Goal: Transaction & Acquisition: Purchase product/service

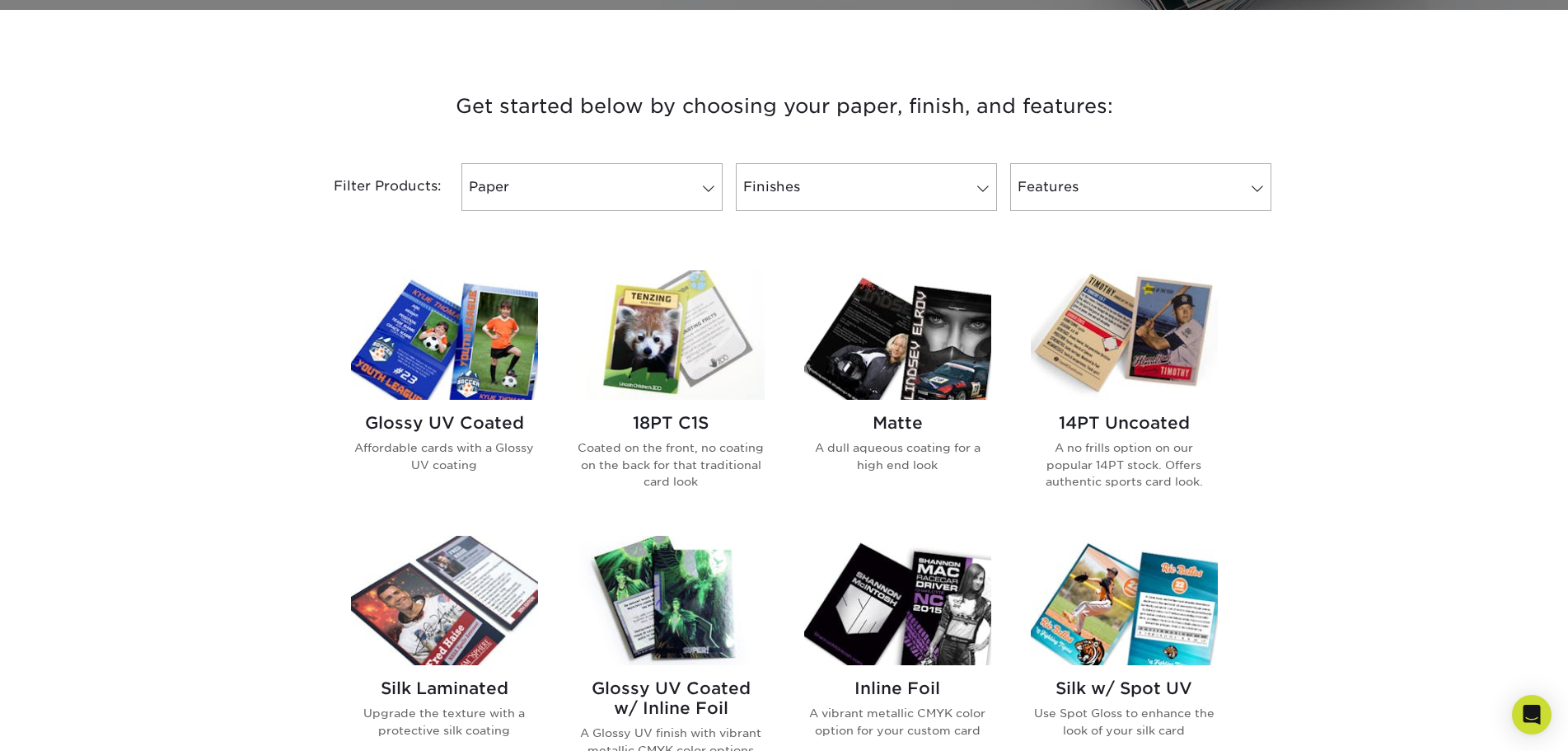
scroll to position [576, 0]
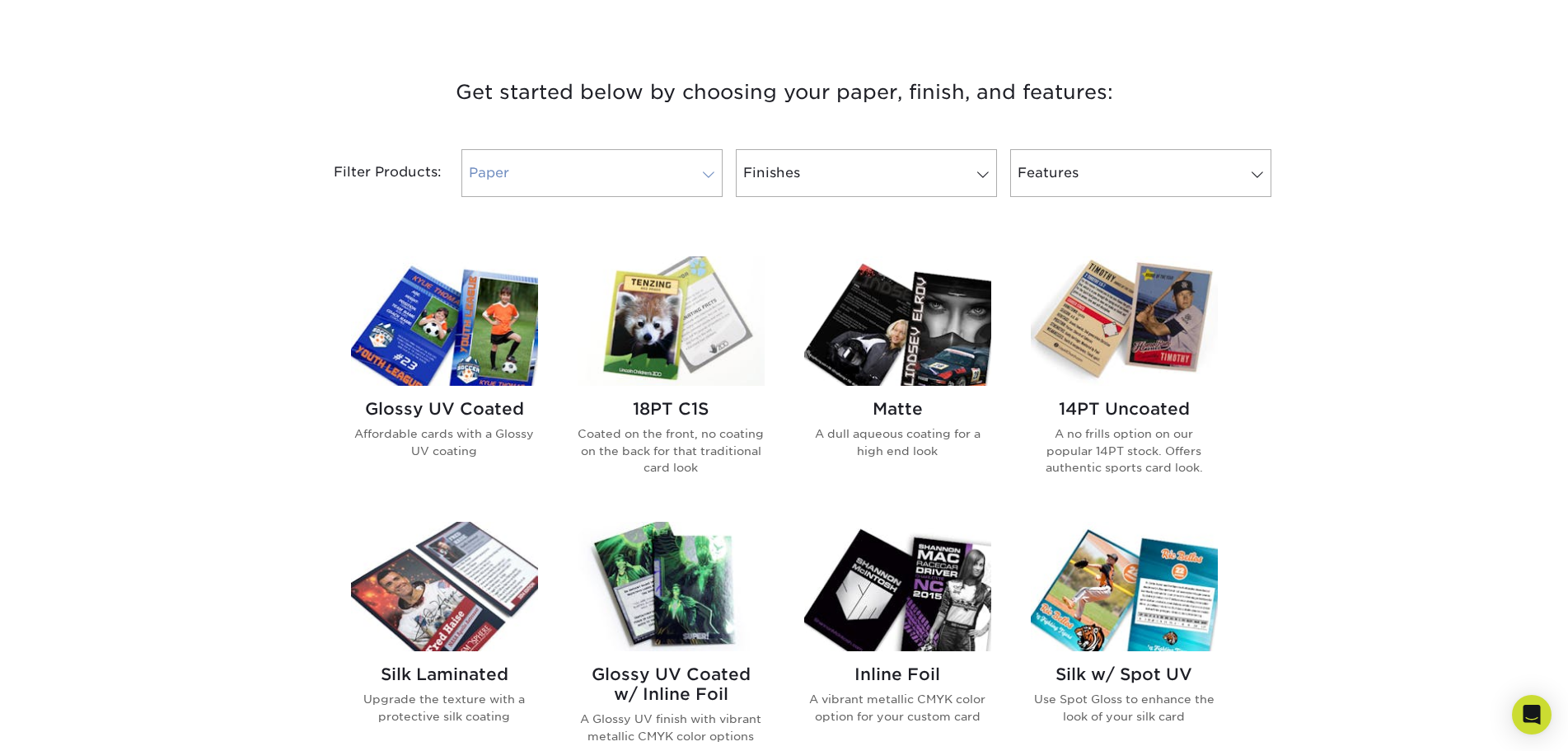
click at [530, 169] on link "Paper" at bounding box center [592, 173] width 261 height 48
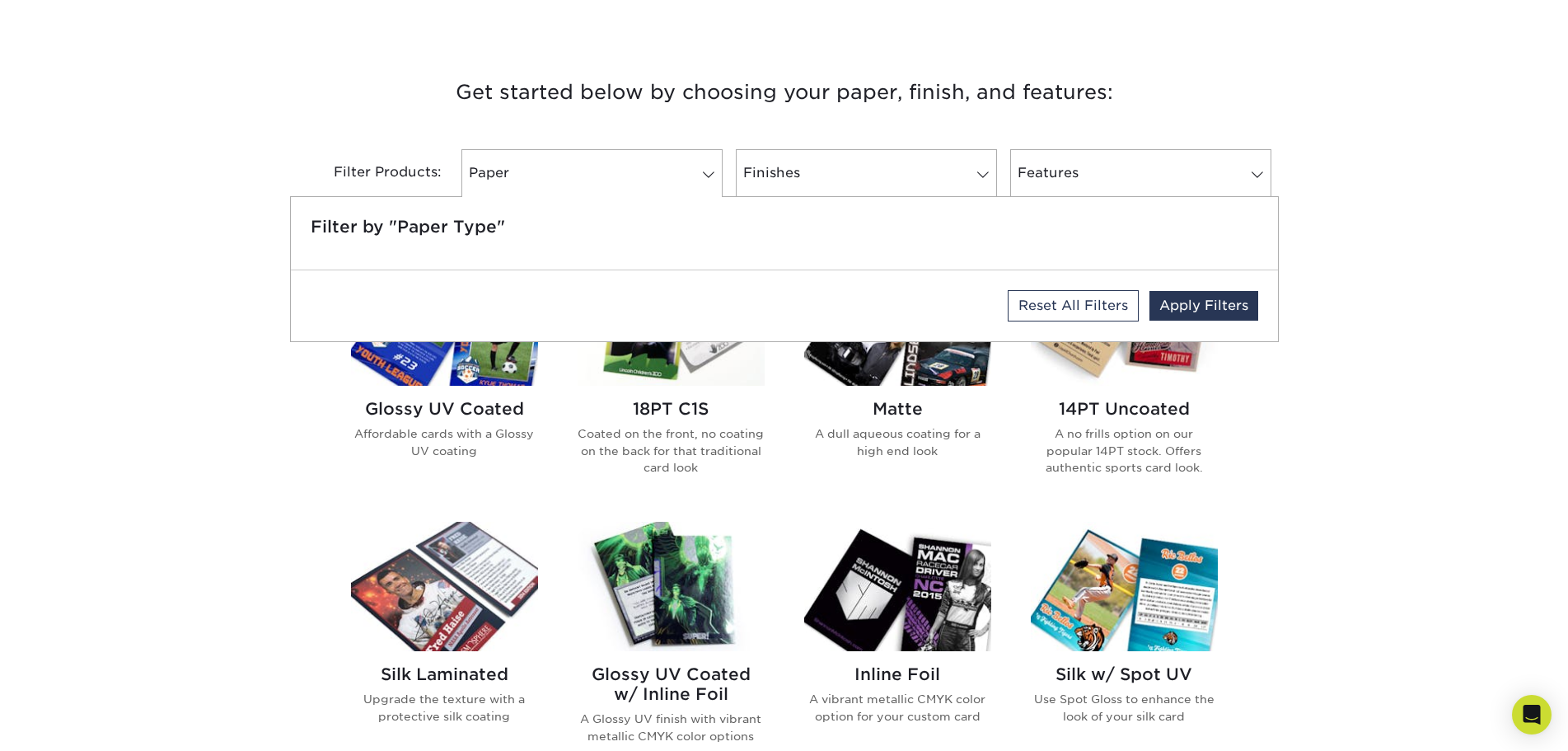
click at [144, 272] on div "Get started below by choosing your paper, finish, and features: Filtered Matche…" at bounding box center [784, 650] width 1568 height 1229
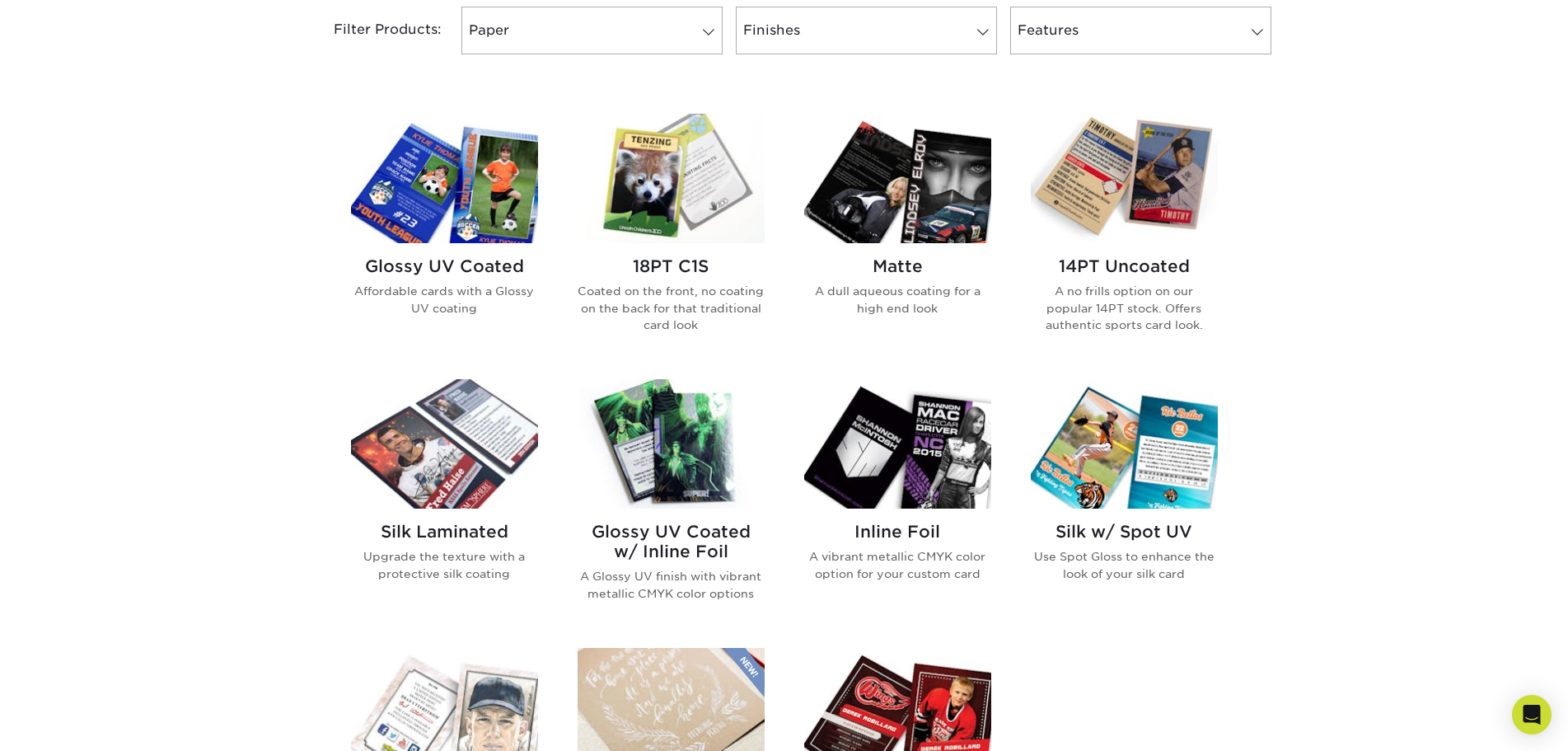
scroll to position [741, 0]
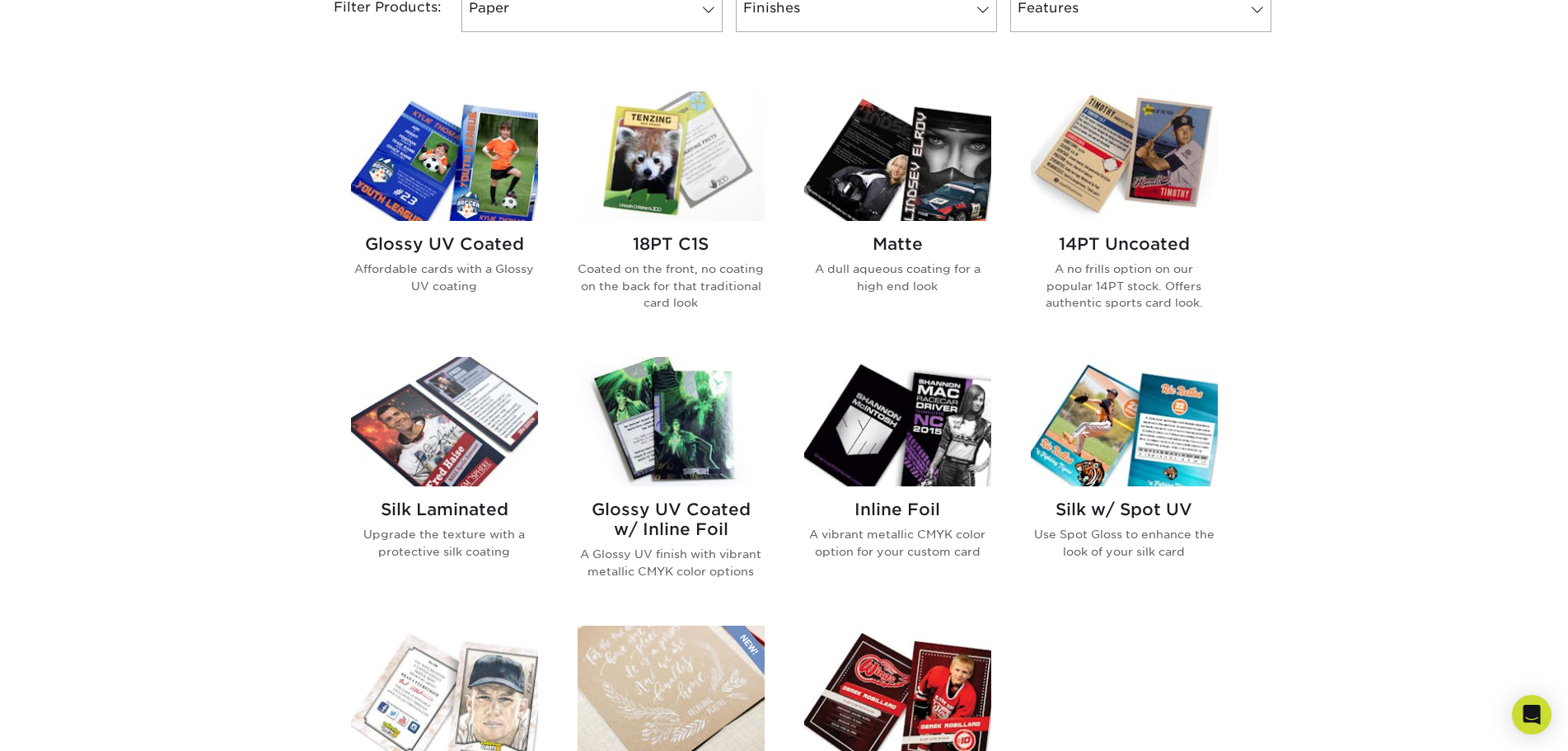
click at [669, 430] on img at bounding box center [670, 421] width 187 height 129
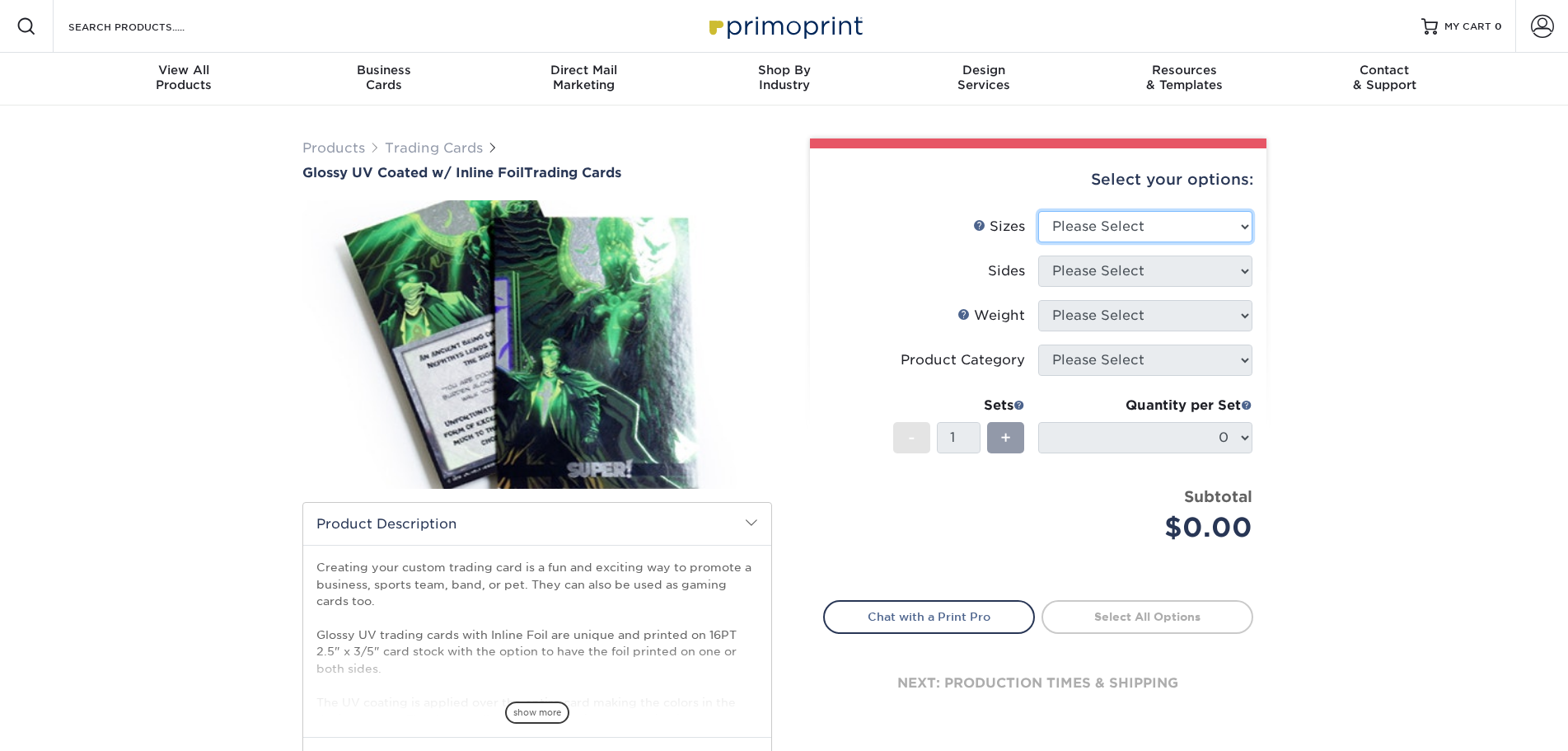
click at [1180, 224] on select "Please Select 2.5" x 3.5"" at bounding box center [1145, 227] width 214 height 31
select select "2.50x3.50"
click at [1038, 211] on select "Please Select 2.5" x 3.5"" at bounding box center [1145, 227] width 214 height 31
click at [1133, 270] on select "Please Select Print Both Sides - Foil Back Only Print Both Sides - Foil Both Si…" at bounding box center [1145, 271] width 214 height 31
select select "e9e9dfb3-fba1-4d60-972c-fd9ca5904d33"
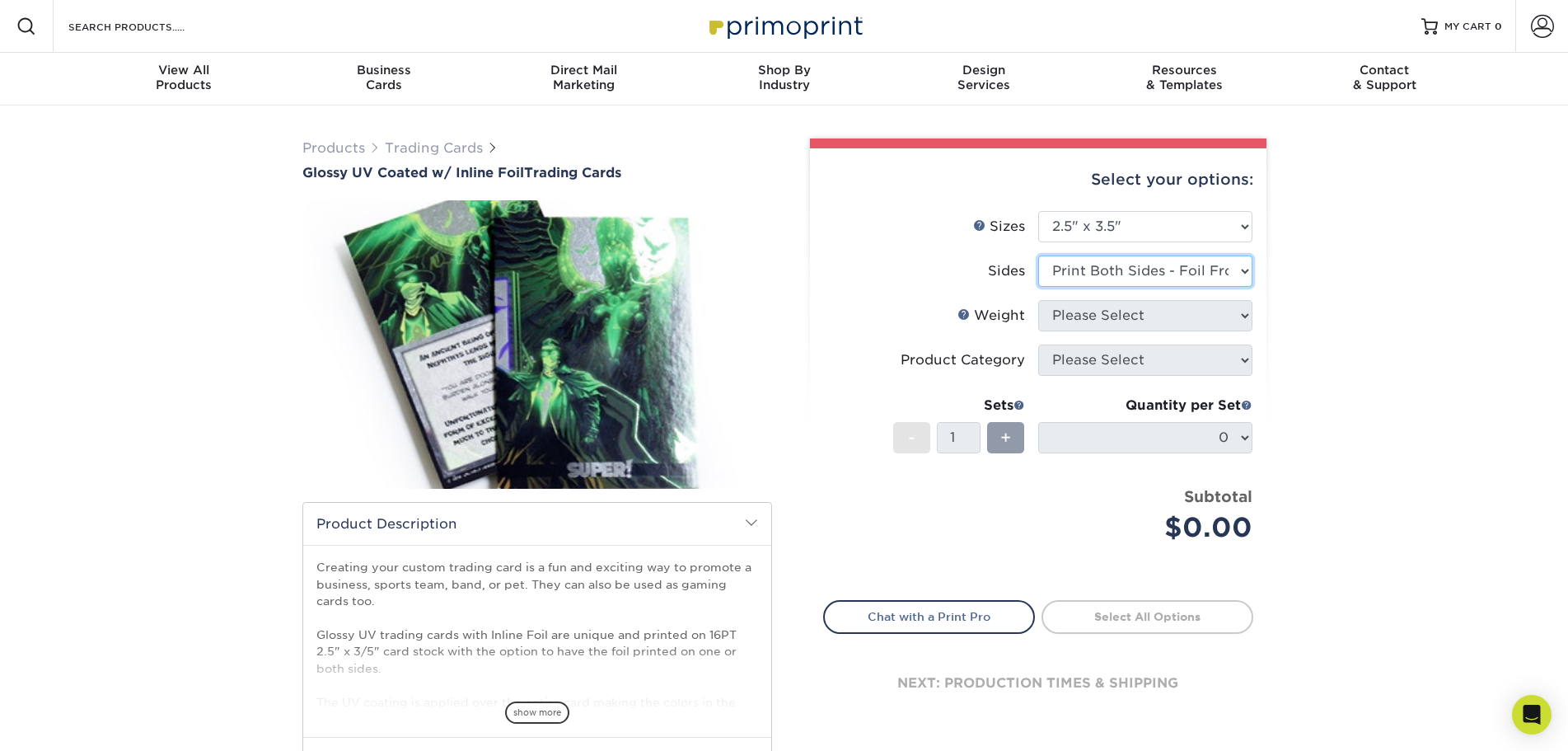
click at [1038, 255] on select "Please Select Print Both Sides - Foil Back Only Print Both Sides - Foil Both Si…" at bounding box center [1145, 271] width 214 height 31
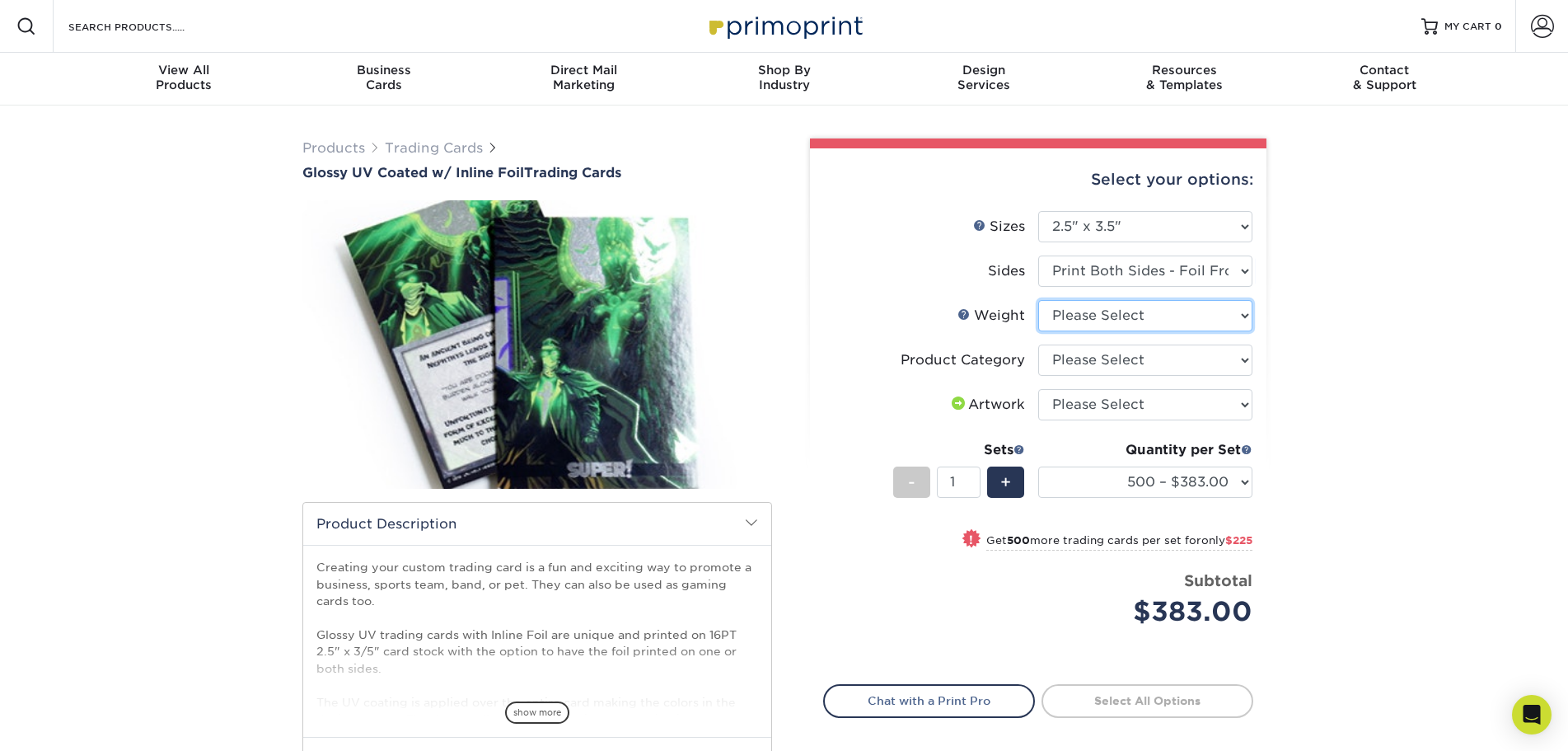
click at [1121, 319] on select "Please Select 16PT" at bounding box center [1145, 316] width 214 height 31
select select "16PT"
click at [1038, 300] on select "Please Select 16PT" at bounding box center [1145, 316] width 214 height 31
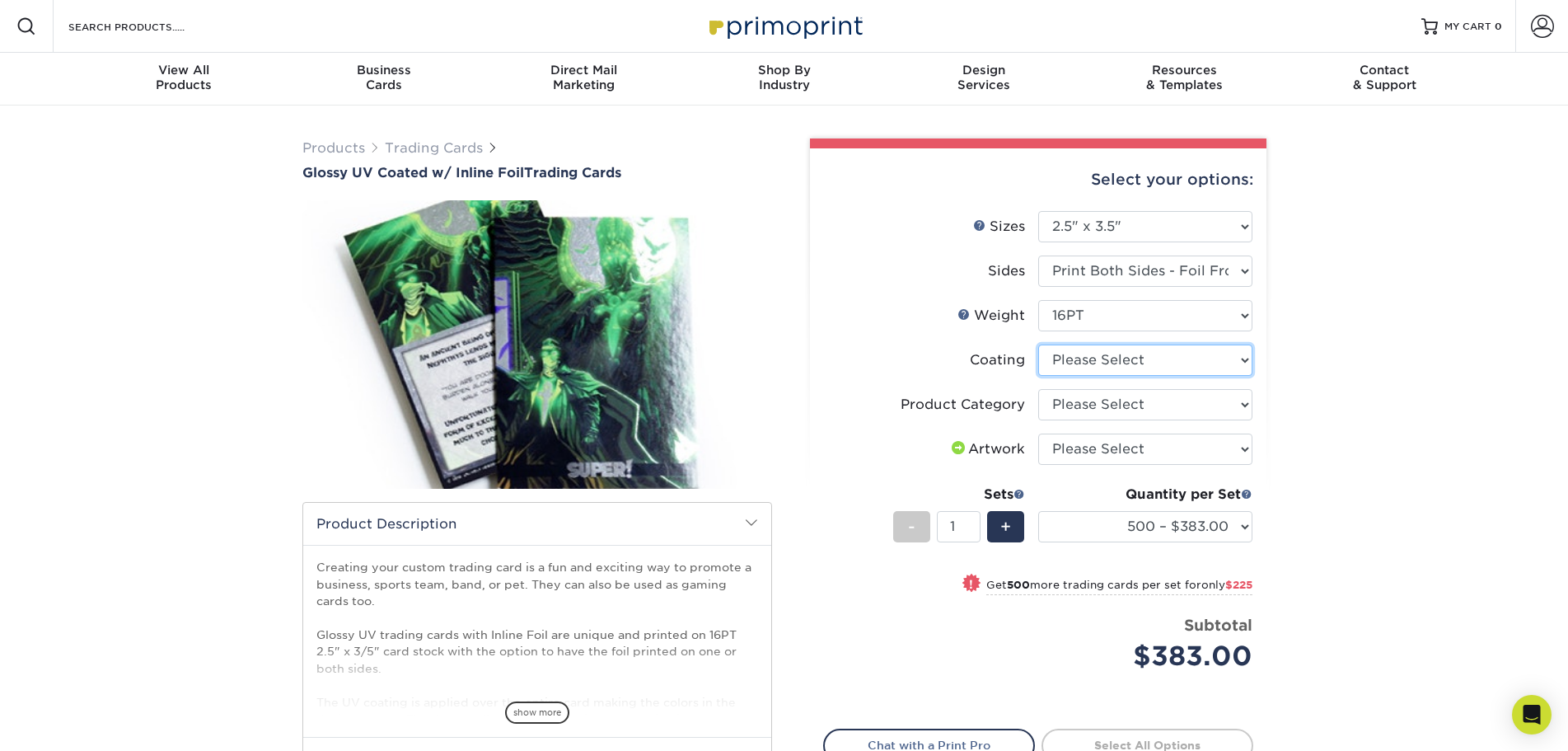
click at [1137, 366] on select at bounding box center [1145, 360] width 214 height 31
click at [1353, 327] on div "Products Trading Cards Glossy UV Coated w/ Inline Foil Trading Cards /" at bounding box center [784, 519] width 1568 height 827
click at [1055, 361] on select at bounding box center [1145, 360] width 214 height 31
click at [1038, 345] on select at bounding box center [1145, 360] width 214 height 31
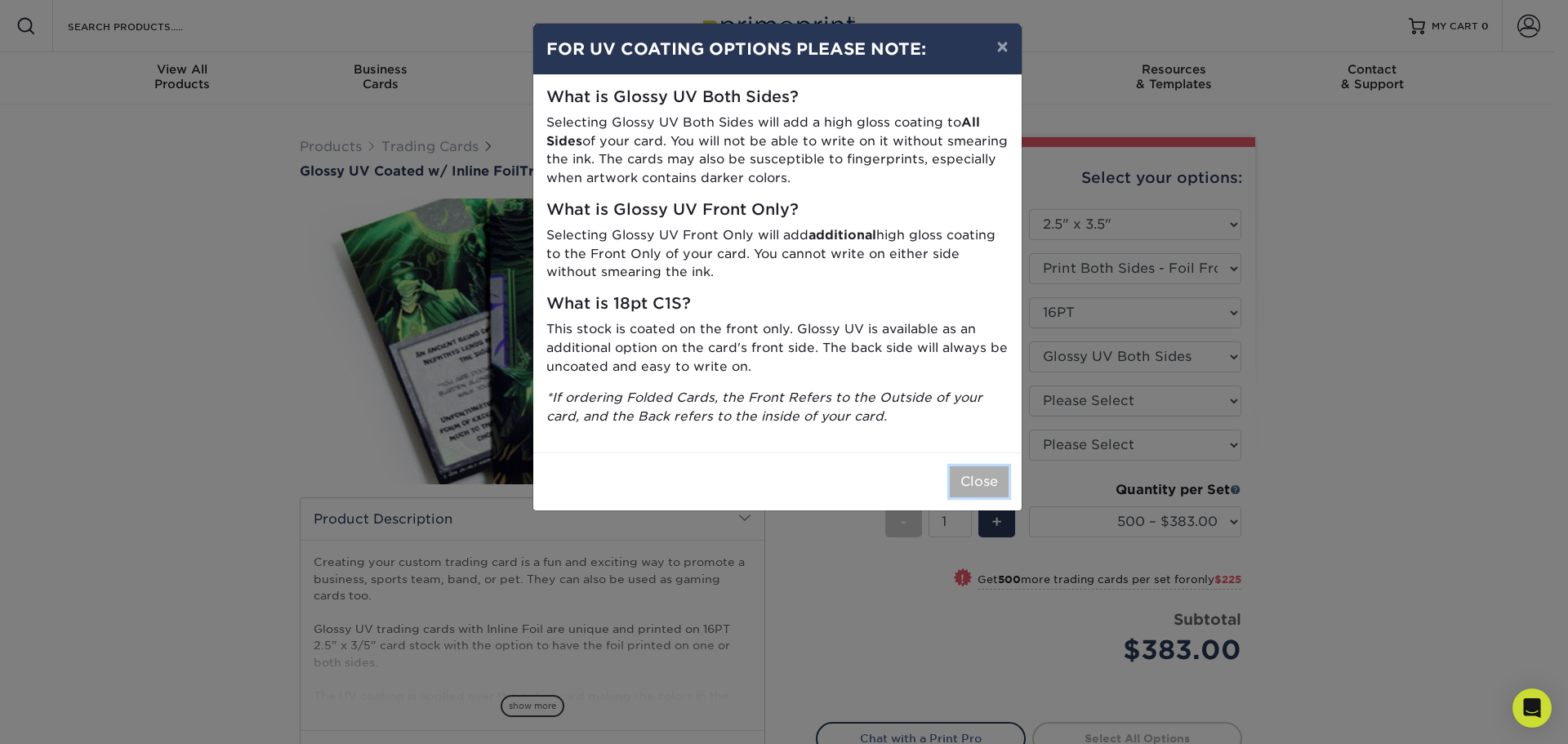
click at [983, 490] on button "Close" at bounding box center [979, 482] width 58 height 31
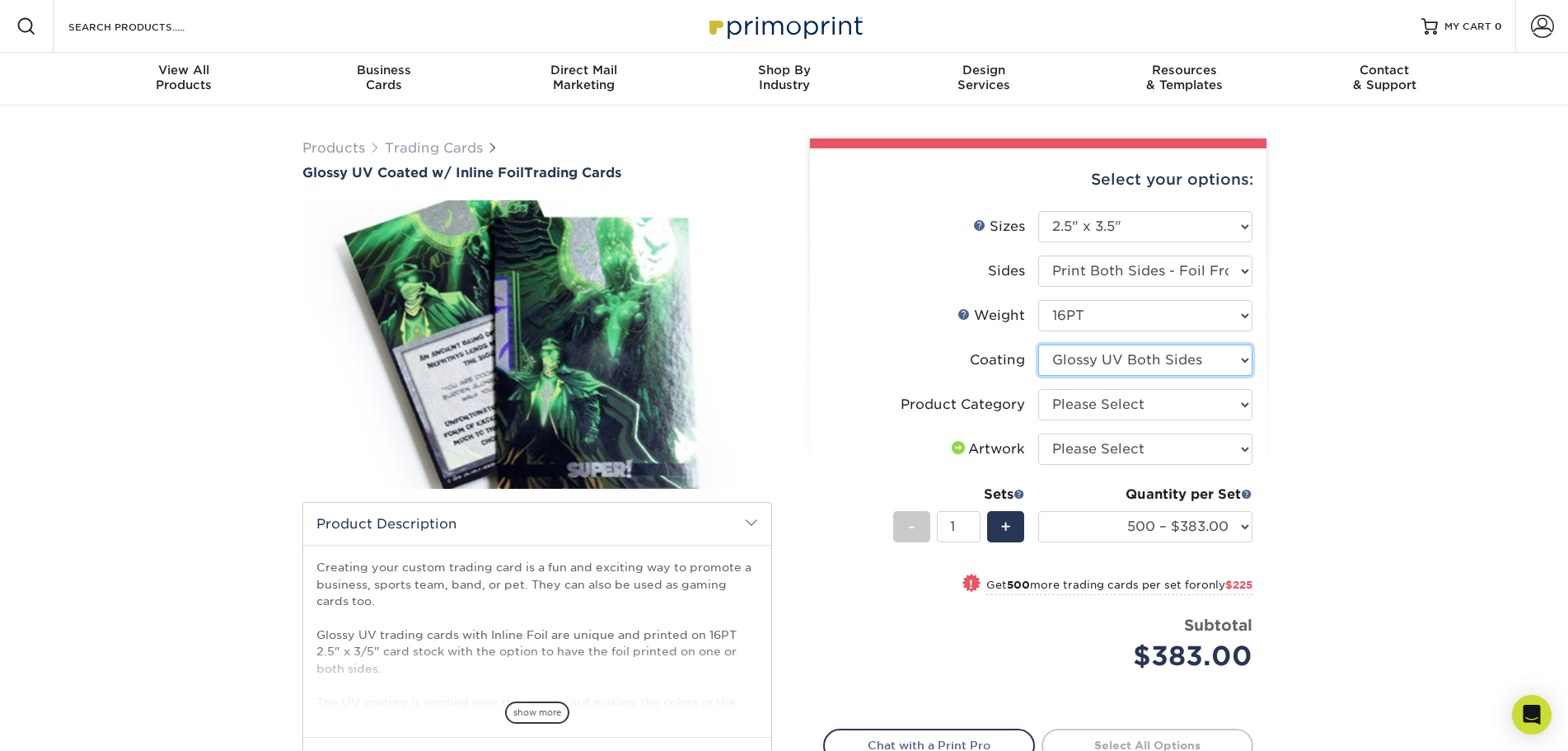
click at [1095, 360] on select at bounding box center [1145, 360] width 214 height 31
select select "-1"
click at [1038, 345] on select at bounding box center [1145, 360] width 214 height 31
select select
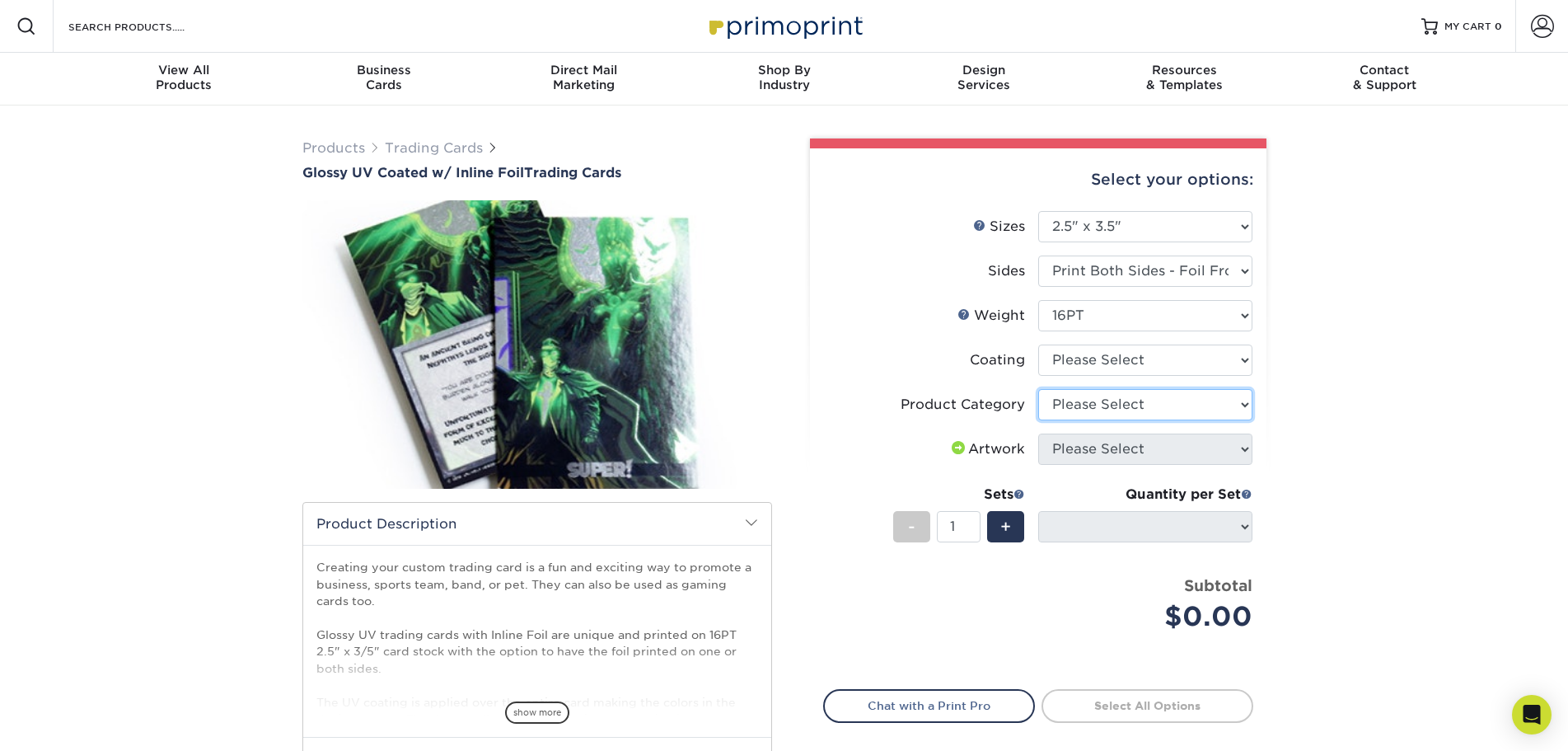
click at [1098, 404] on select "Please Select Trading Cards" at bounding box center [1145, 405] width 214 height 31
select select "c2f9bce9-36c2-409d-b101-c29d9d031e18"
click at [1038, 389] on select "Please Select Trading Cards" at bounding box center [1145, 405] width 214 height 31
click at [1150, 444] on select "Please Select I will upload files I need a design - $100" at bounding box center [1145, 449] width 214 height 31
select select "upload"
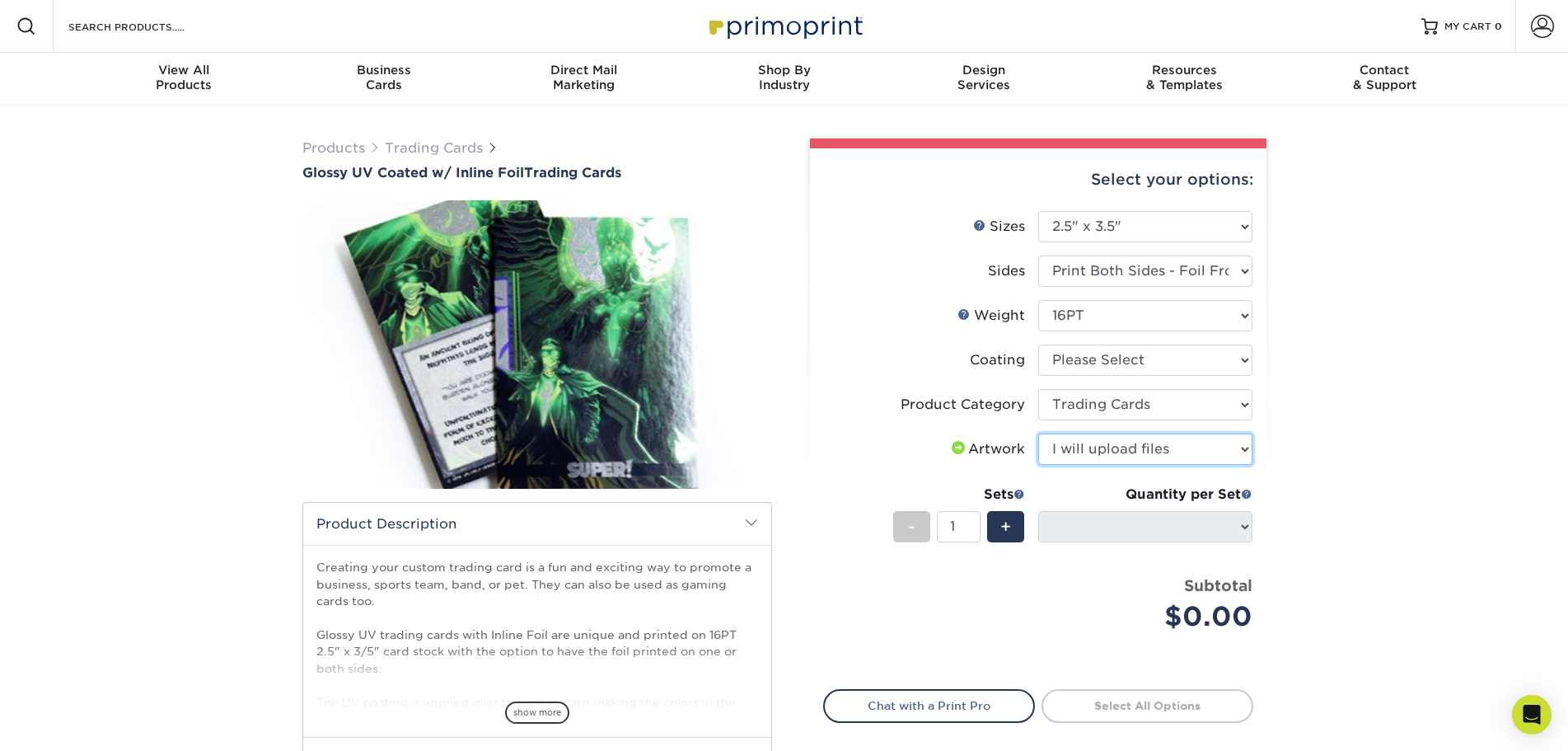
click at [1038, 433] on select "Please Select I will upload files I need a design - $100" at bounding box center [1145, 449] width 214 height 31
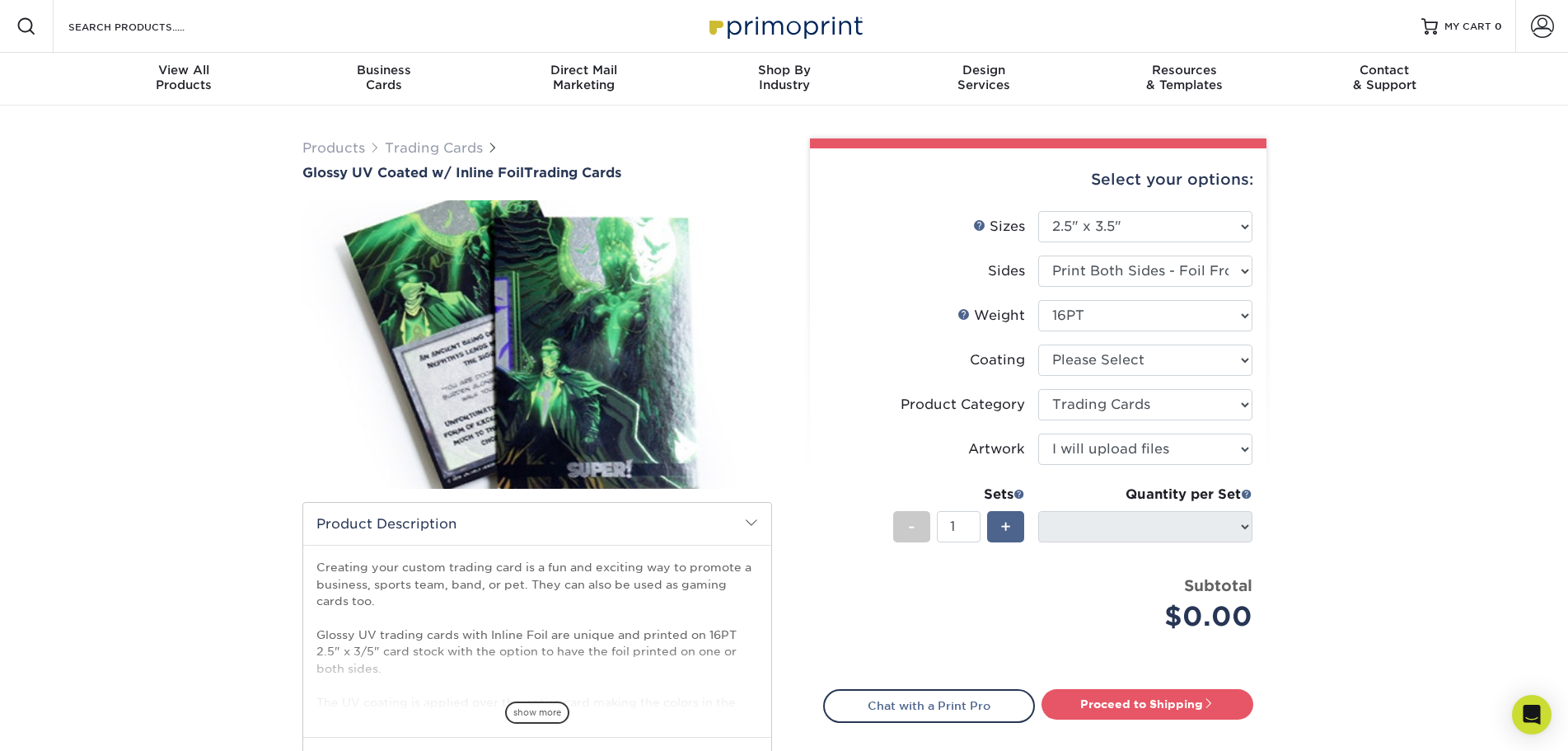
click at [1009, 524] on span "+" at bounding box center [1005, 526] width 10 height 24
type input "2"
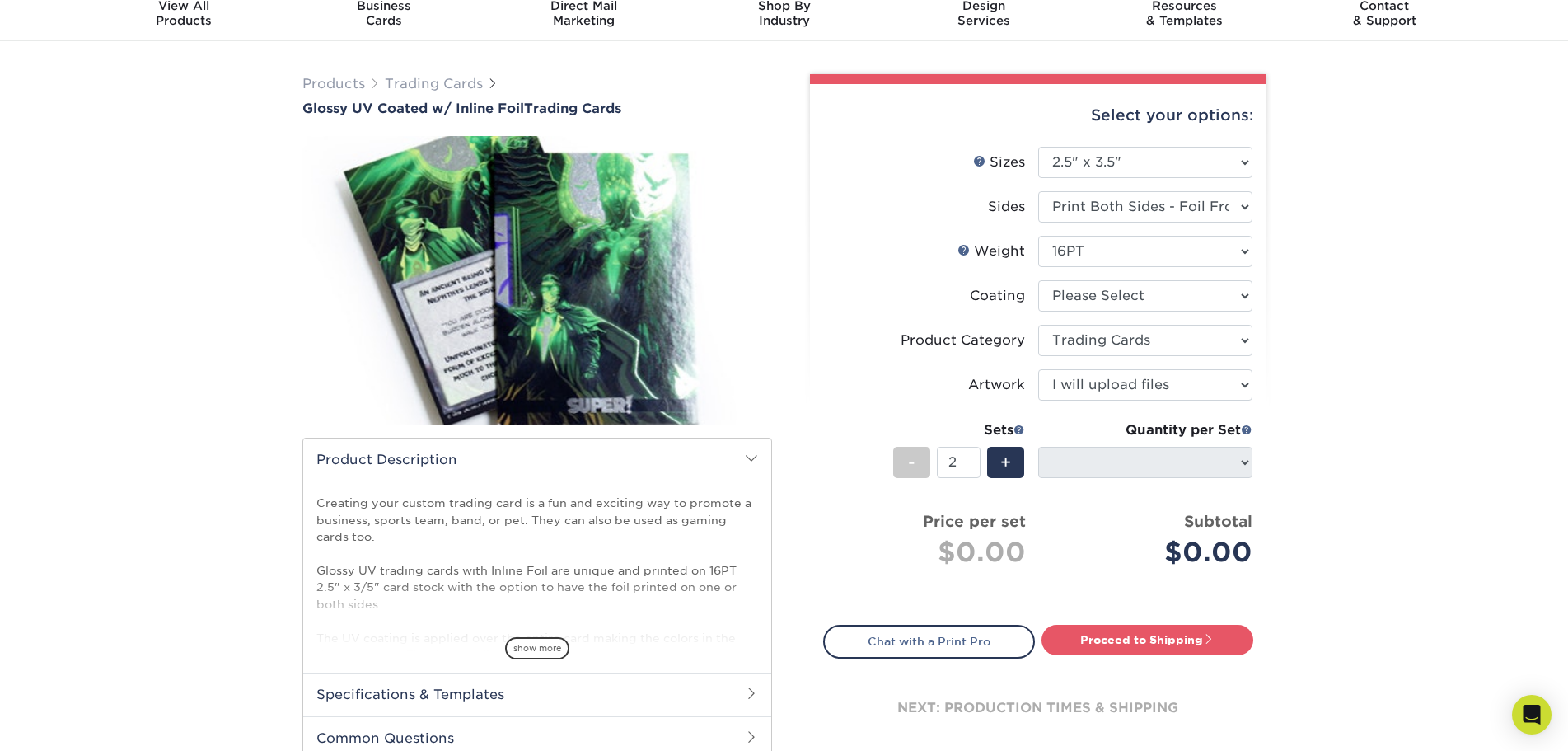
scroll to position [165, 0]
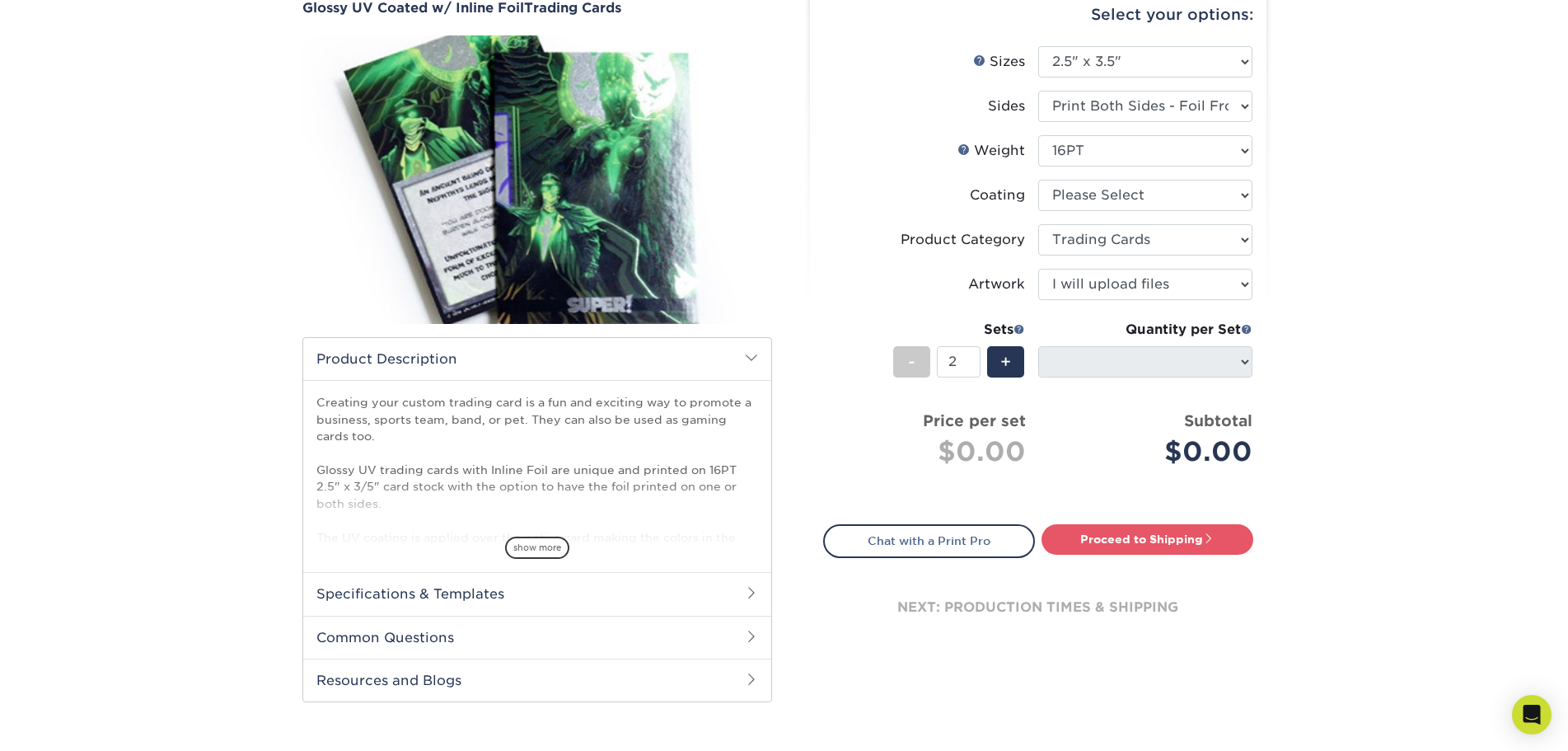
click at [1514, 398] on div "Products Trading Cards Glossy UV Coated w/ Inline Foil Trading Cards /" at bounding box center [784, 354] width 1568 height 827
click at [1246, 327] on span at bounding box center [1247, 328] width 11 height 11
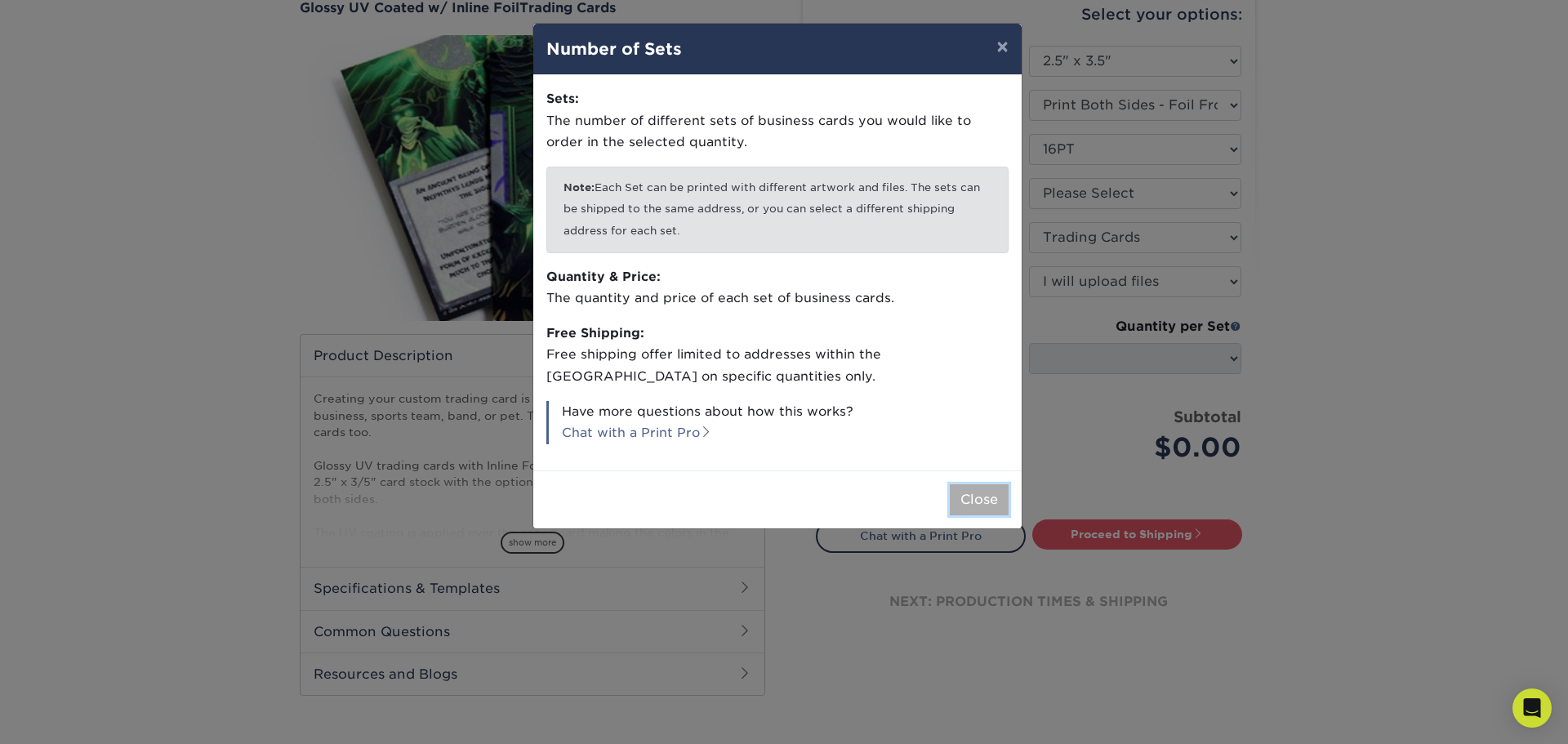
click at [970, 489] on button "Close" at bounding box center [979, 500] width 58 height 31
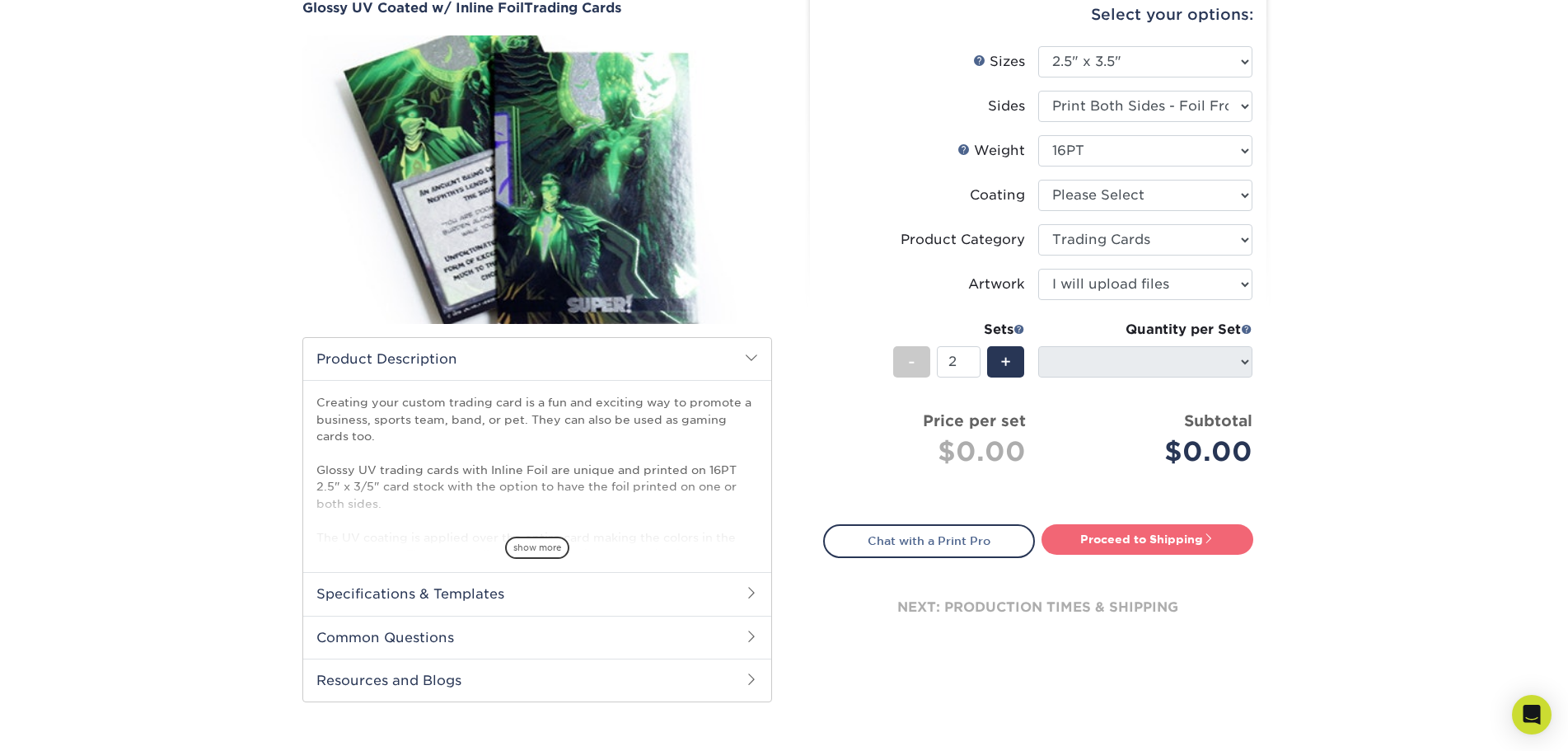
click at [1165, 545] on link "Proceed to Shipping" at bounding box center [1148, 539] width 212 height 30
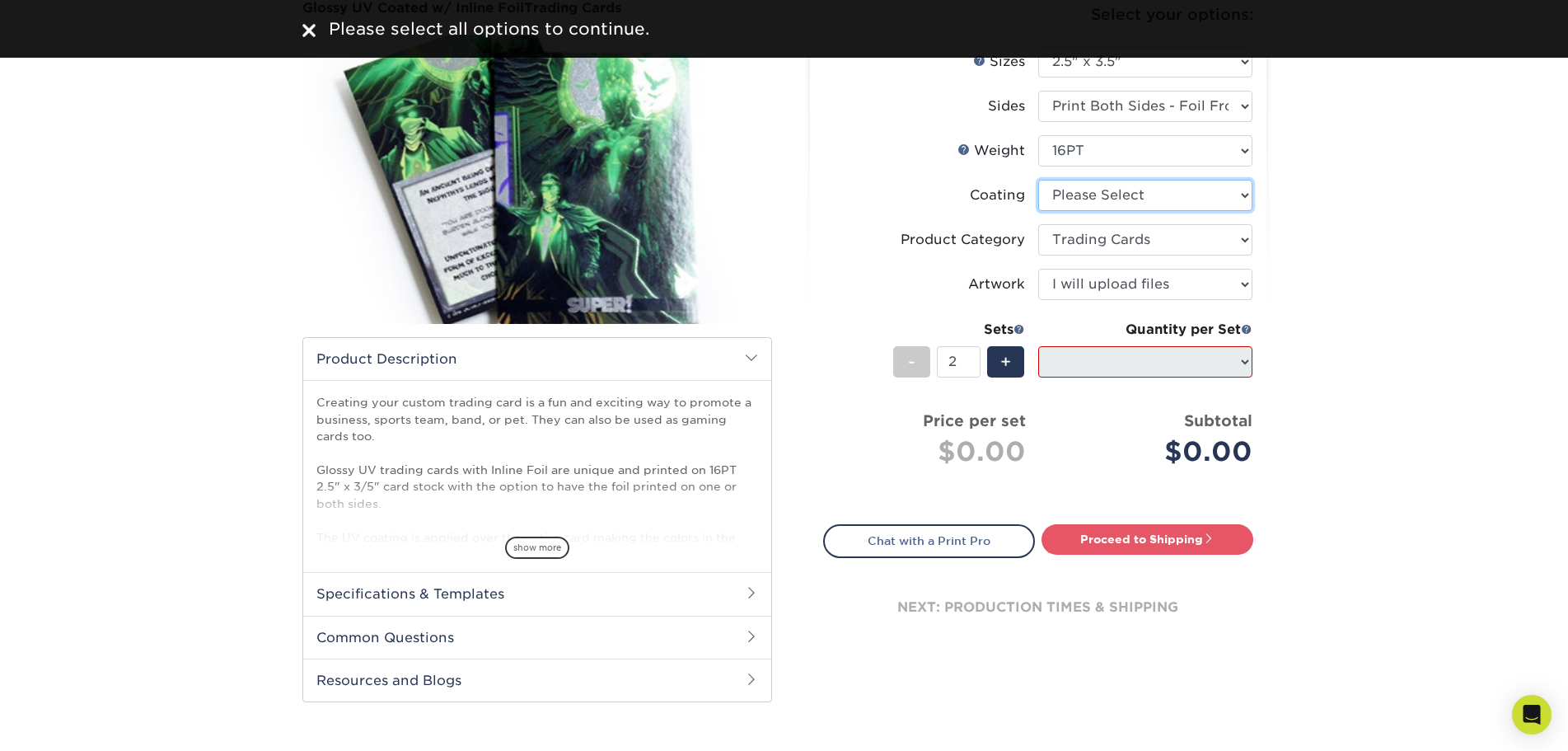
click at [1182, 187] on select at bounding box center [1145, 195] width 214 height 31
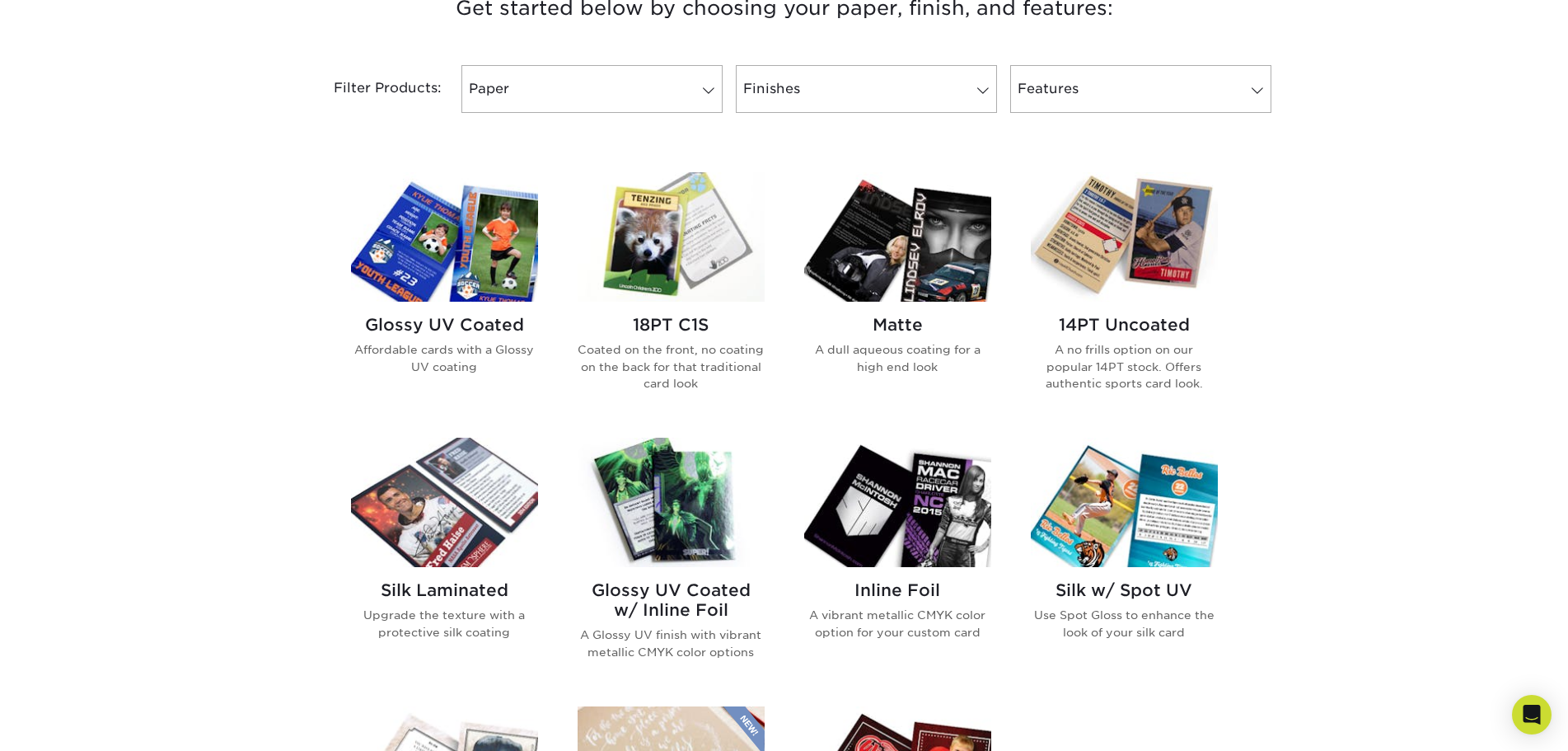
scroll to position [495, 0]
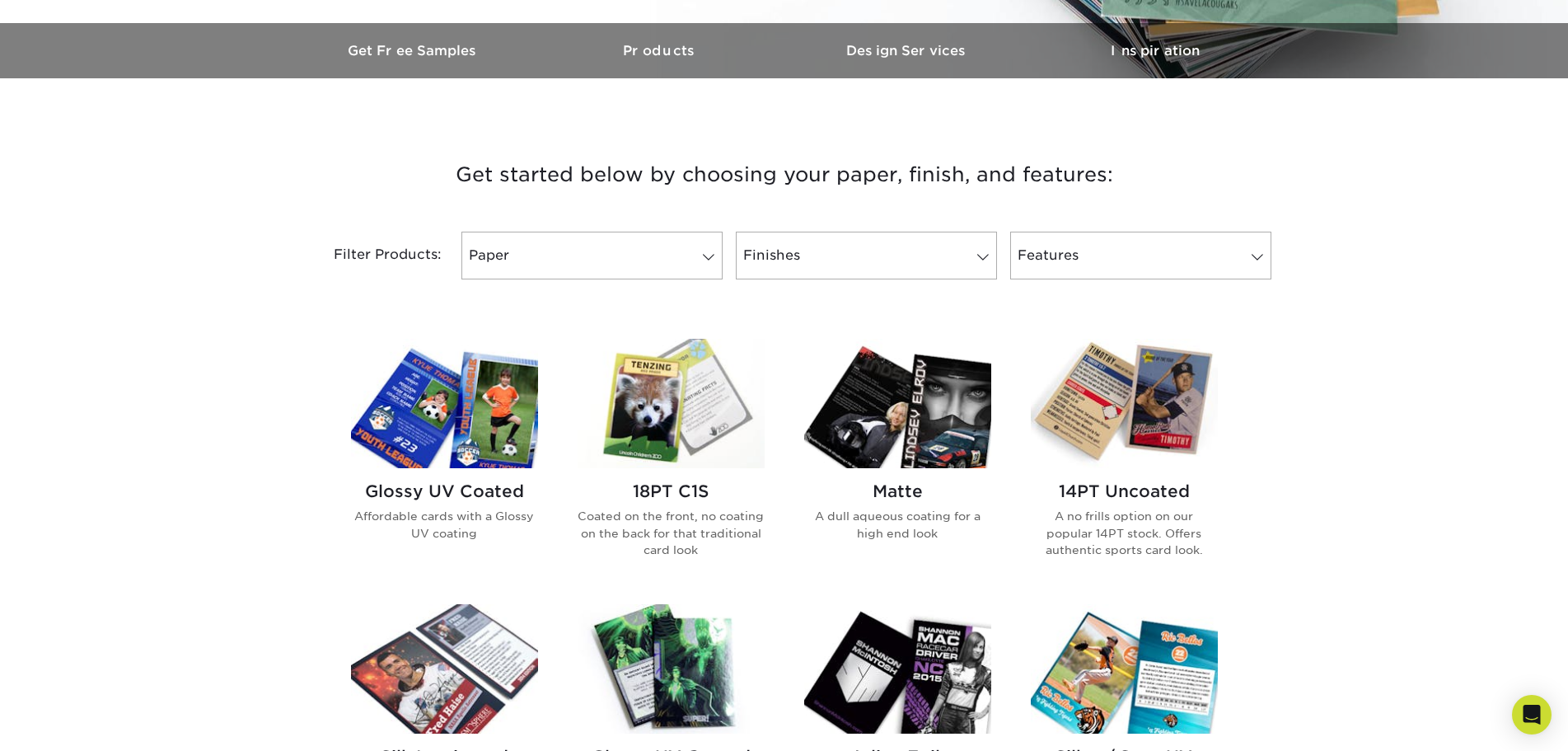
click at [664, 415] on img at bounding box center [670, 403] width 187 height 129
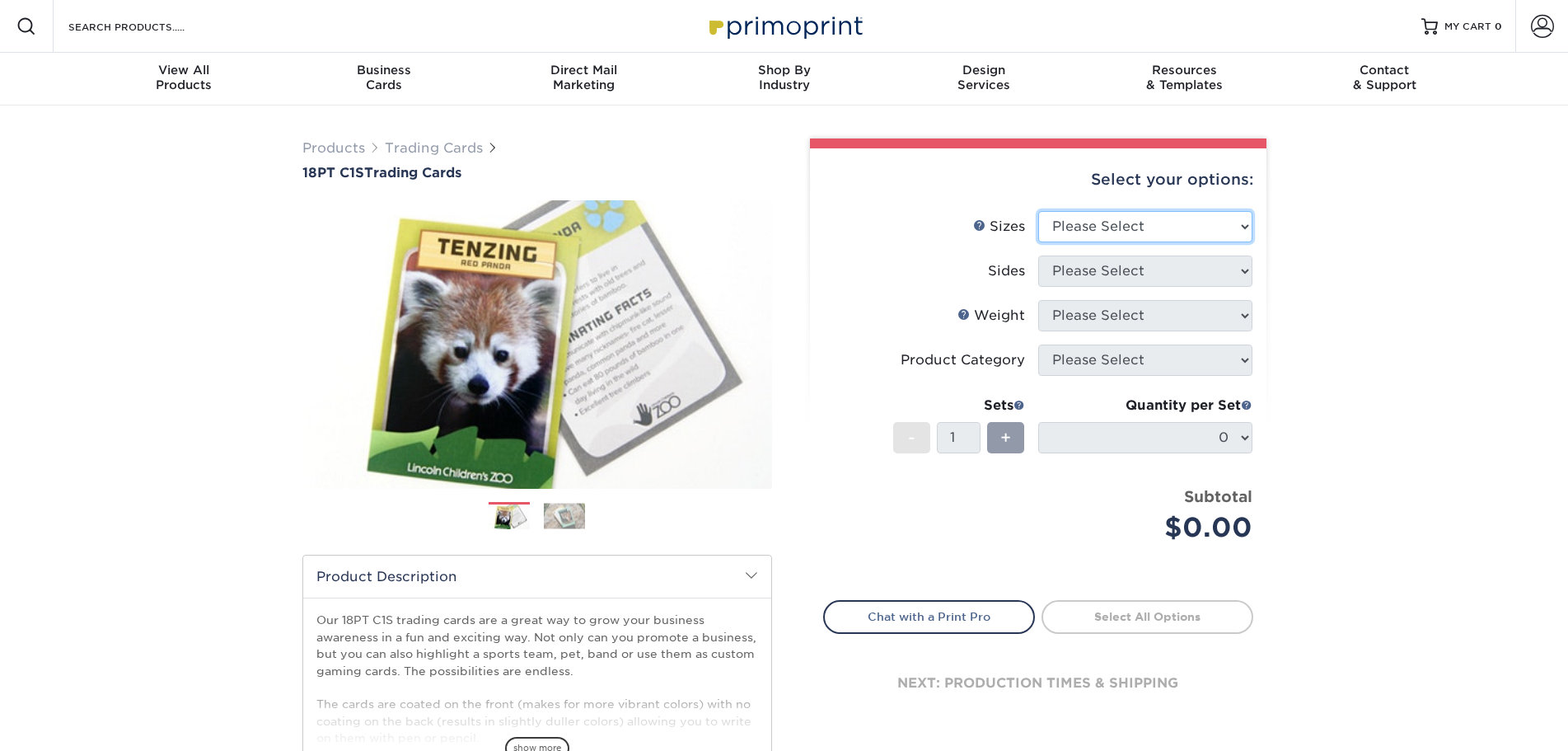
click at [1181, 229] on select "Please Select 2.5" x 3.5"" at bounding box center [1145, 227] width 214 height 31
select select "2.50x3.50"
click at [1038, 211] on select "Please Select 2.5" x 3.5"" at bounding box center [1145, 227] width 214 height 31
click at [1145, 273] on select "Please Select Print Both Sides Print Front Only" at bounding box center [1145, 271] width 214 height 31
select select "13abbda7-1d64-4f25-8bb2-c179b224825d"
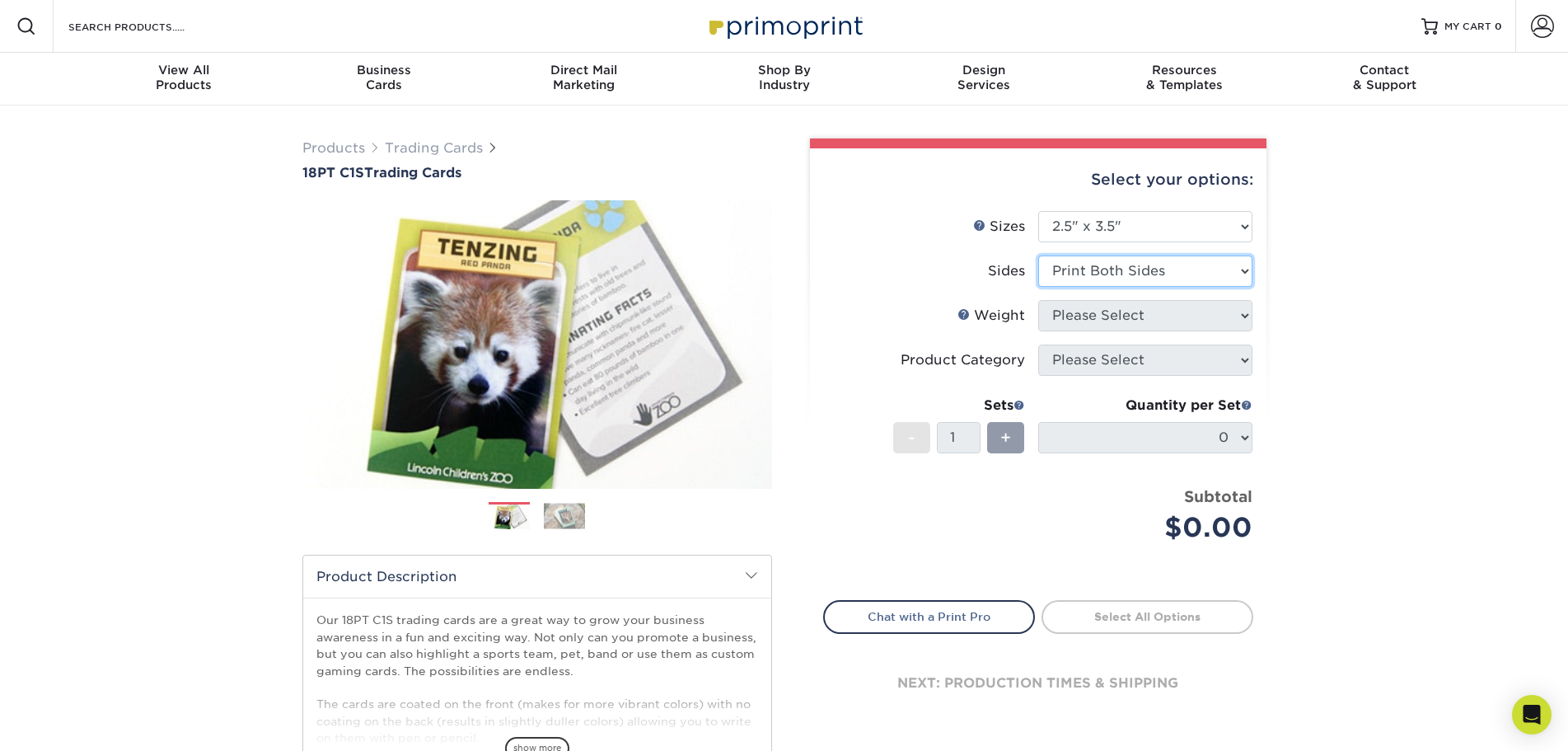
click at [1038, 255] on select "Please Select Print Both Sides Print Front Only" at bounding box center [1145, 271] width 214 height 31
click at [1143, 315] on select "Please Select 18PT C1S" at bounding box center [1145, 316] width 214 height 31
select select "18PTC1S"
click at [1038, 300] on select "Please Select 18PT C1S" at bounding box center [1145, 316] width 214 height 31
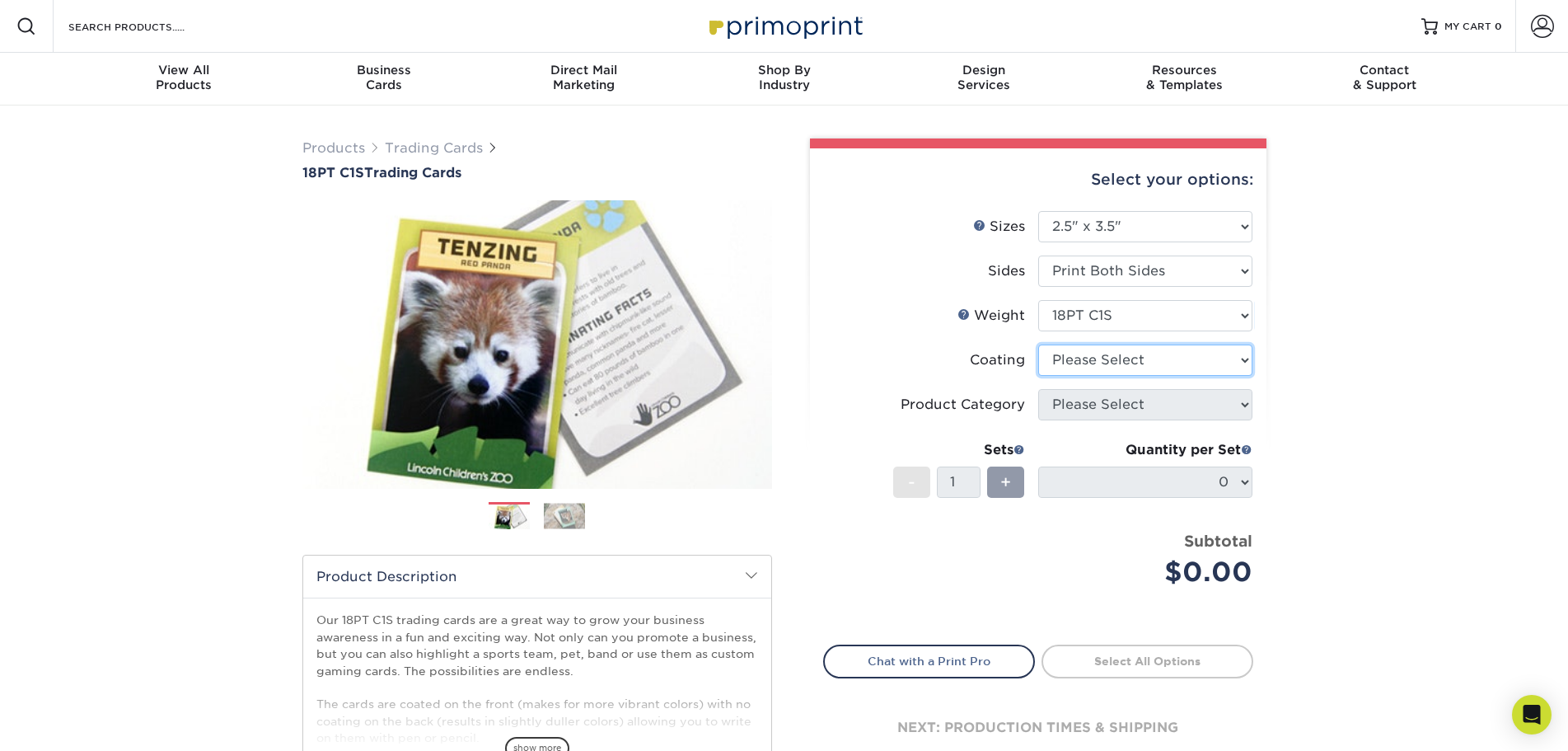
click at [1123, 362] on select at bounding box center [1145, 360] width 214 height 31
select select "3e7618de-abca-4bda-9f97-8b9129e913d8"
click at [1038, 345] on select at bounding box center [1145, 360] width 214 height 31
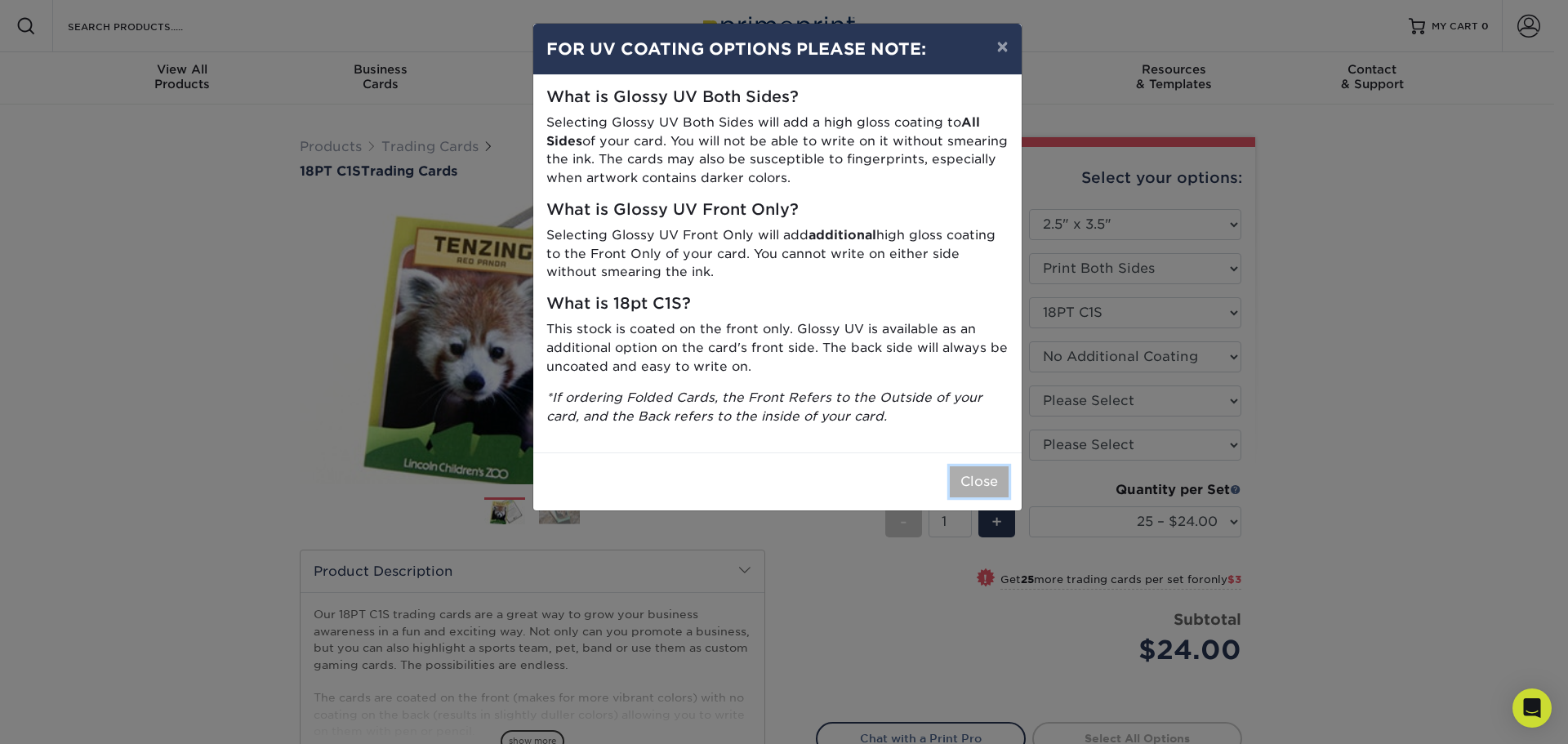
click at [973, 475] on button "Close" at bounding box center [979, 482] width 58 height 31
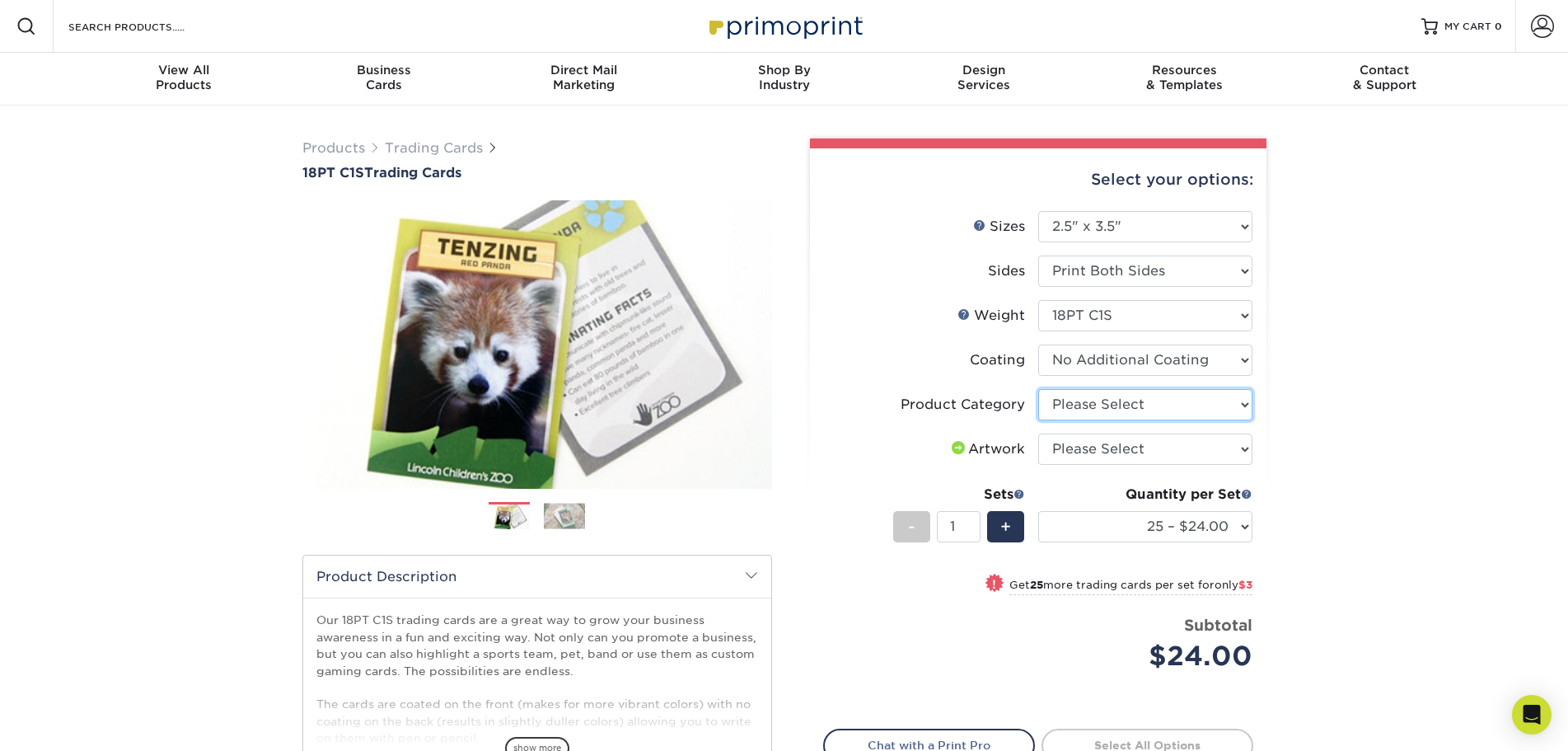
click at [1119, 405] on select "Please Select Trading Cards" at bounding box center [1145, 405] width 214 height 31
select select "c2f9bce9-36c2-409d-b101-c29d9d031e18"
click at [1038, 389] on select "Please Select Trading Cards" at bounding box center [1145, 405] width 214 height 31
click at [1094, 449] on select "Please Select I will upload files I need a design - $100" at bounding box center [1145, 449] width 214 height 31
select select "upload"
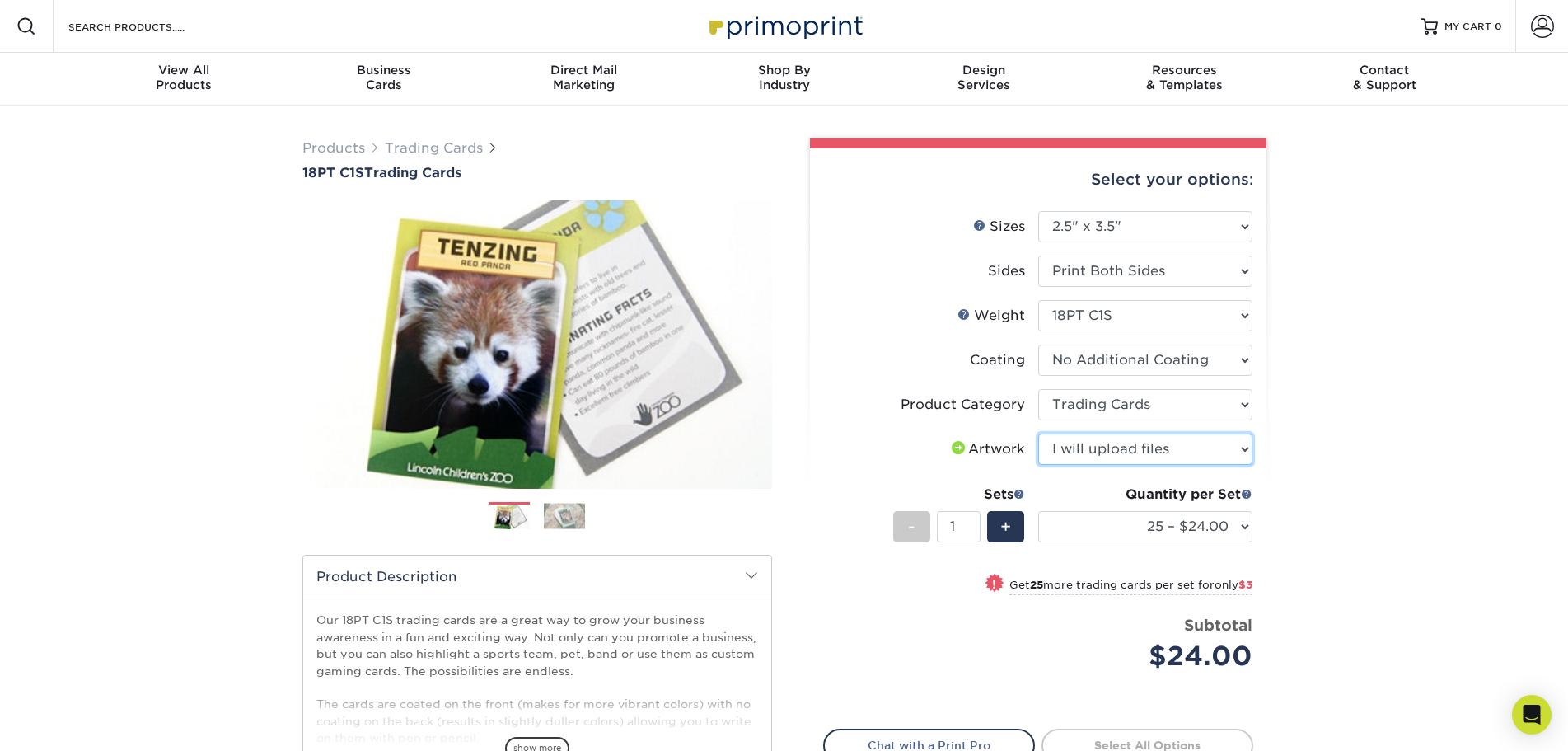
click at [1038, 433] on select "Please Select I will upload files I need a design - $100" at bounding box center [1145, 449] width 214 height 31
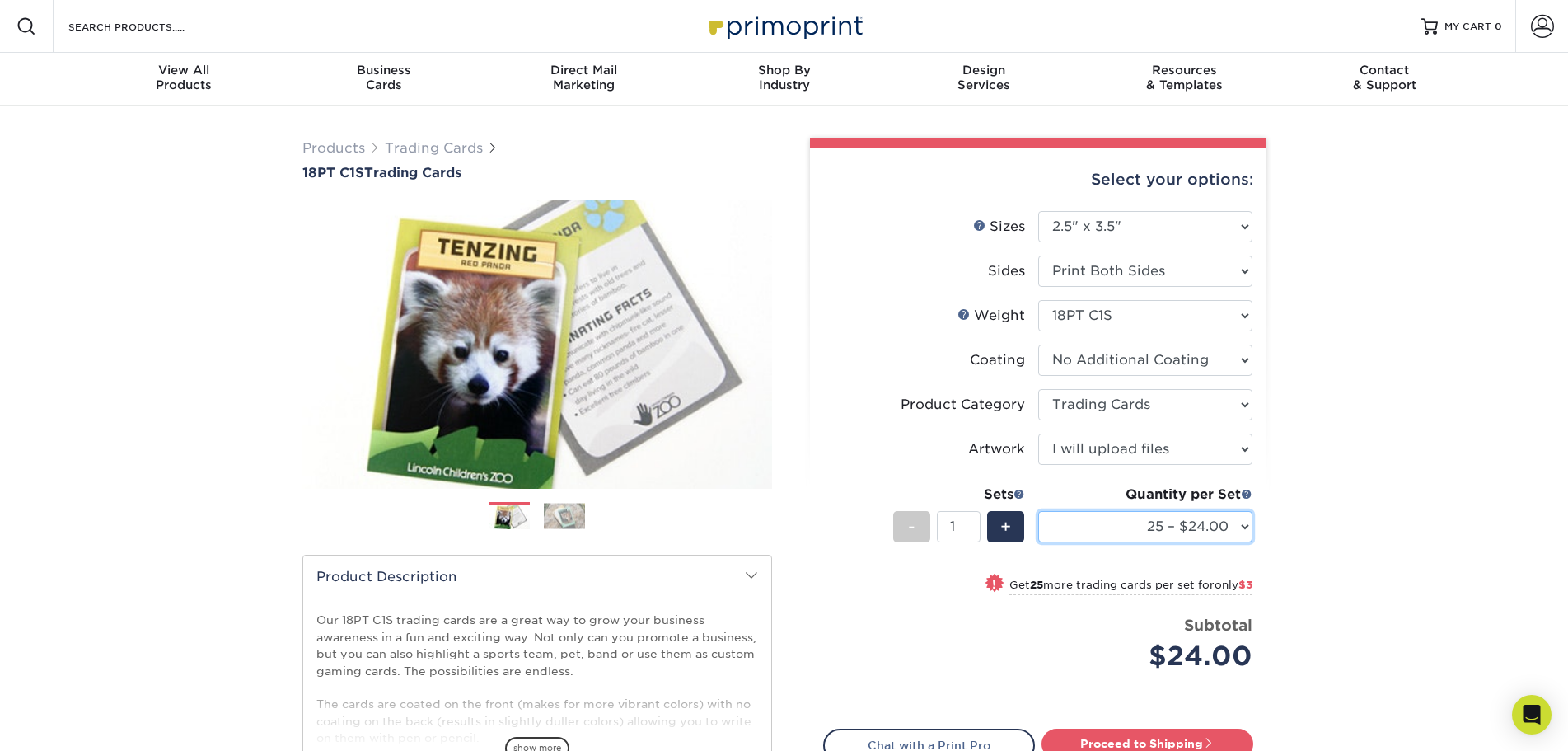
click at [1225, 528] on select "25 – $24.00 50 – $27.00 75 – $35.00 100 – $39.00 250 – $45.00 500 – $55.00 1000…" at bounding box center [1145, 527] width 214 height 31
select select "50 – $27.00"
click at [1038, 511] on select "25 – $24.00 50 – $27.00 75 – $35.00 100 – $39.00 250 – $45.00 500 – $55.00 1000…" at bounding box center [1145, 527] width 214 height 31
click at [1377, 392] on div "Products Trading Cards 18PT C1S Trading Cards Previous Next show more" at bounding box center [784, 537] width 1568 height 863
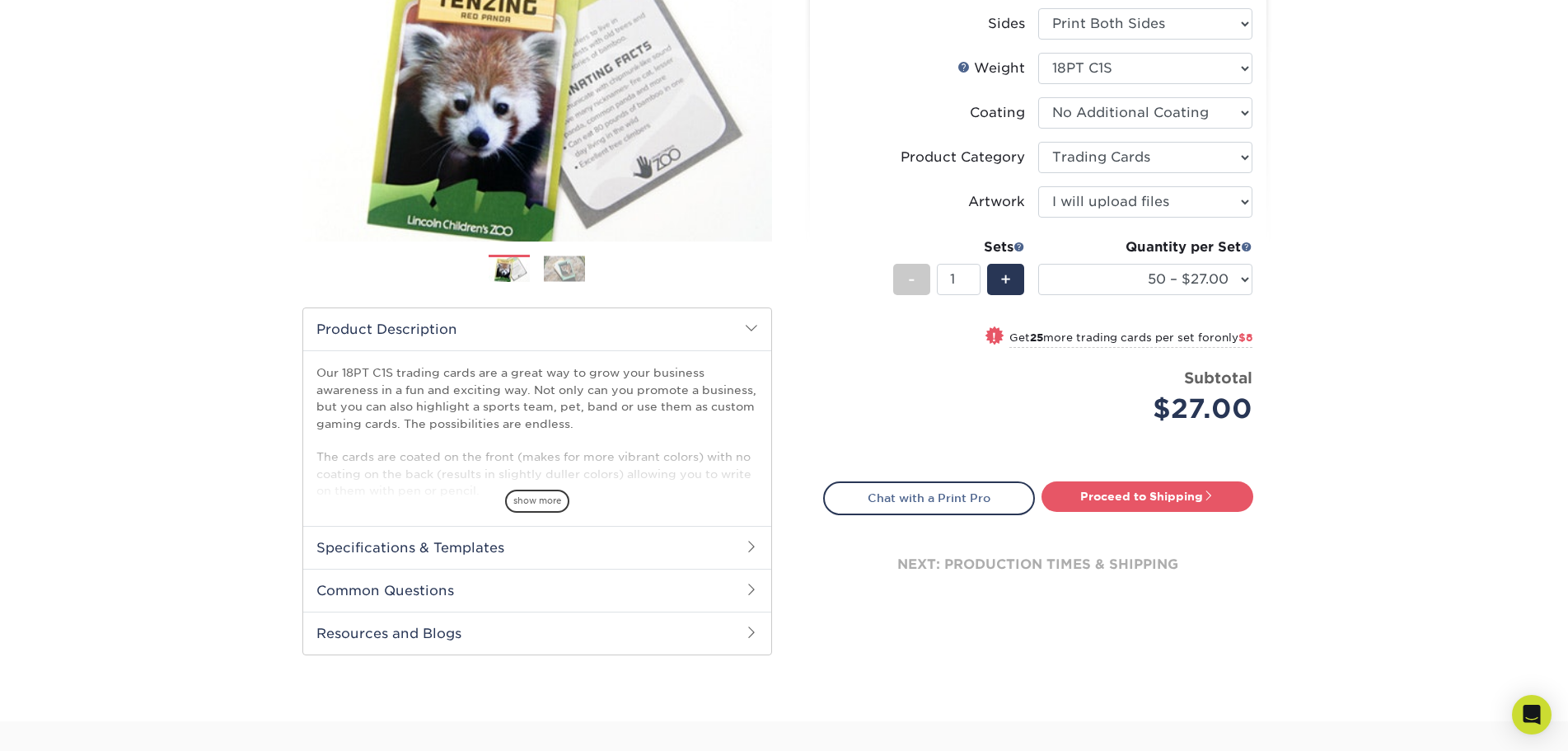
click at [554, 504] on span "show more" at bounding box center [537, 501] width 64 height 23
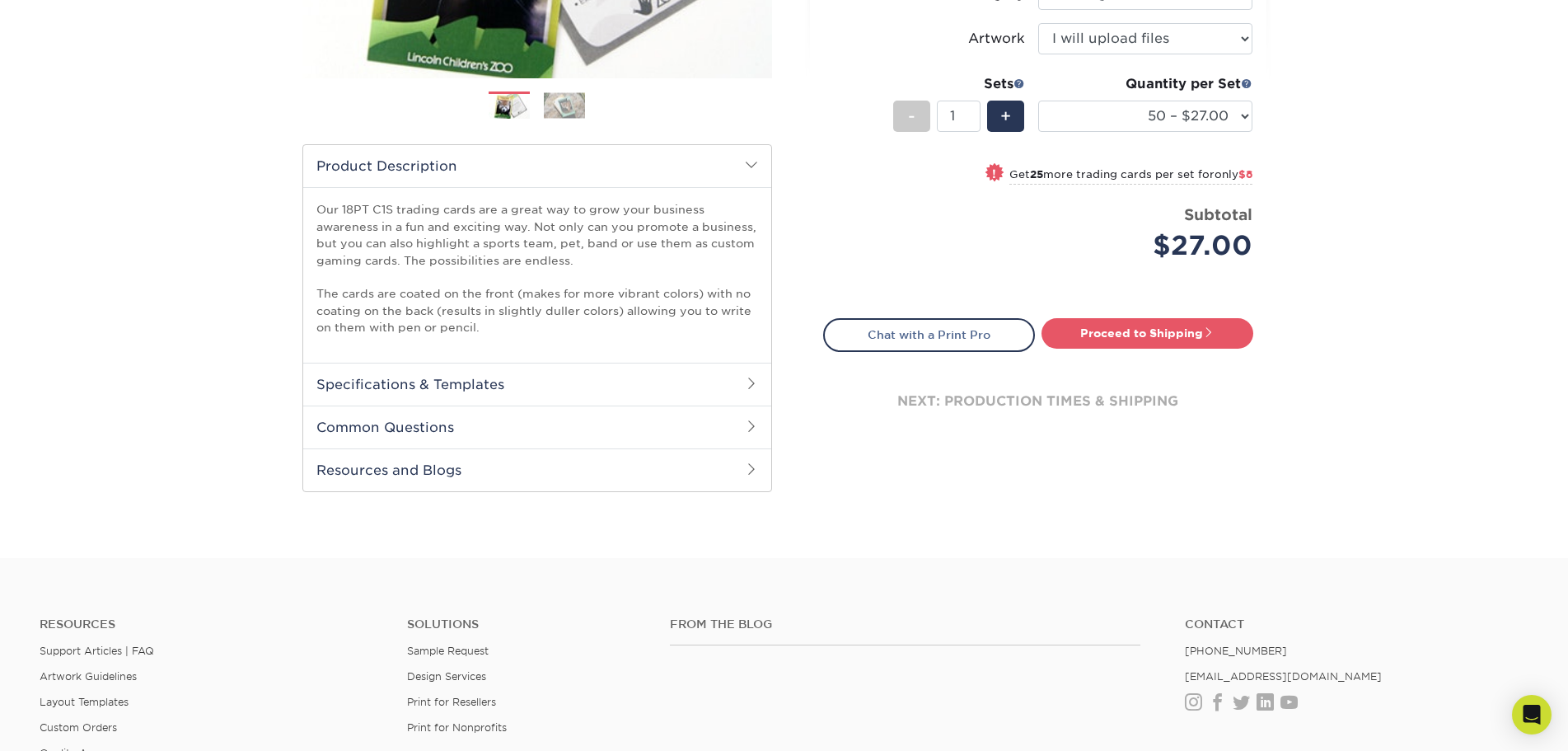
scroll to position [412, 0]
click at [754, 377] on span at bounding box center [751, 381] width 13 height 13
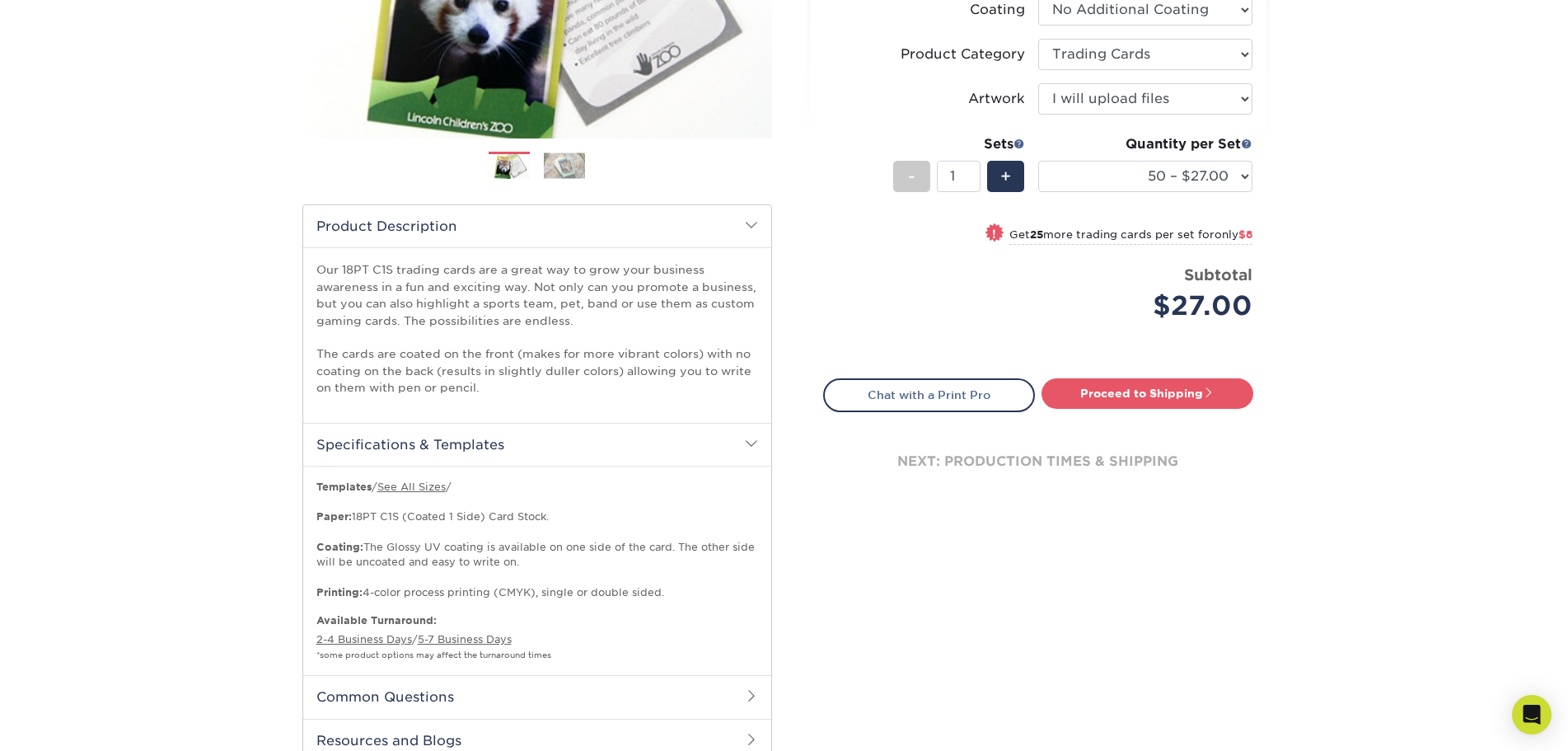
scroll to position [247, 0]
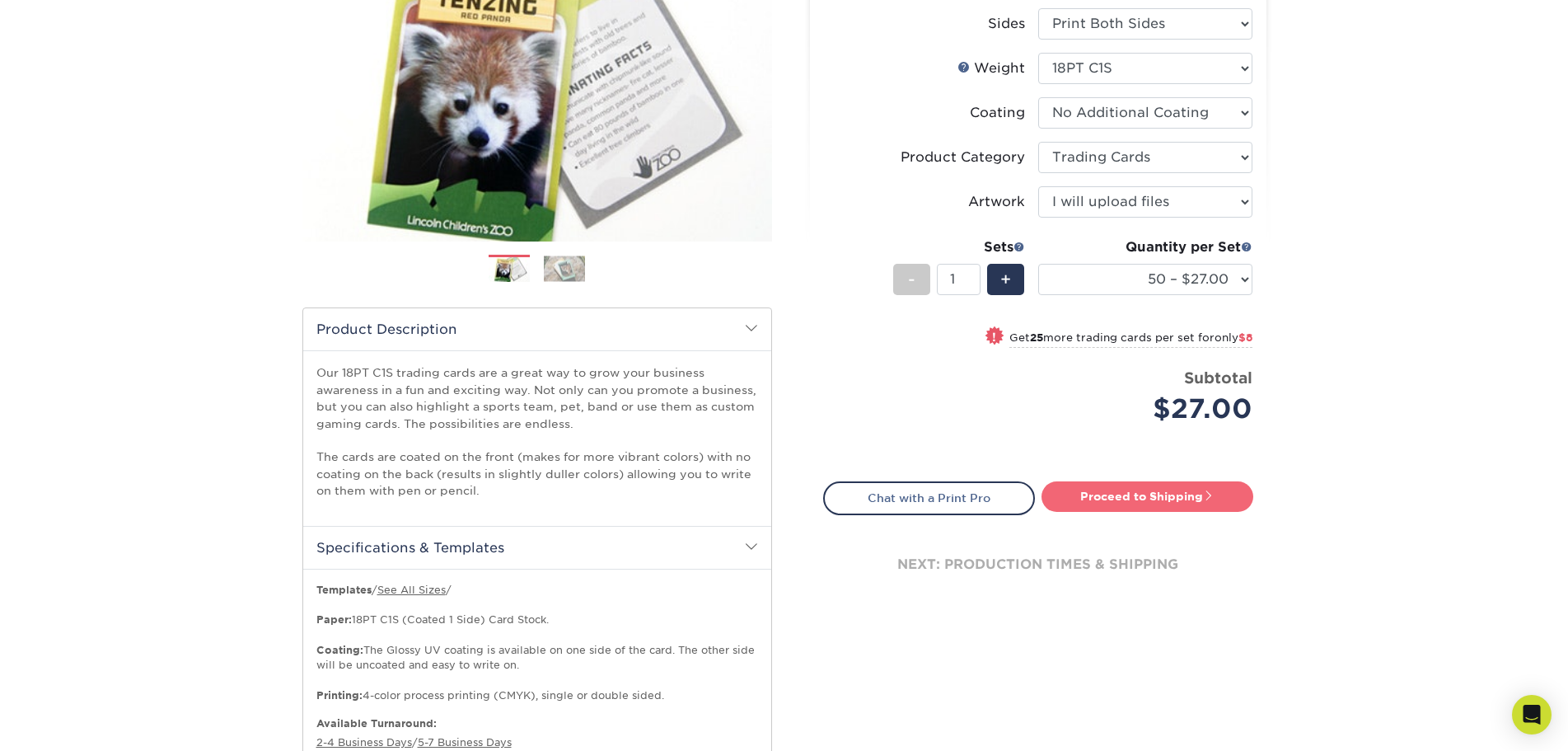
click at [1109, 502] on link "Proceed to Shipping" at bounding box center [1148, 496] width 212 height 30
type input "Set 1"
select select "50ca3b38-519f-4a13-b49e-ce381fc4938e"
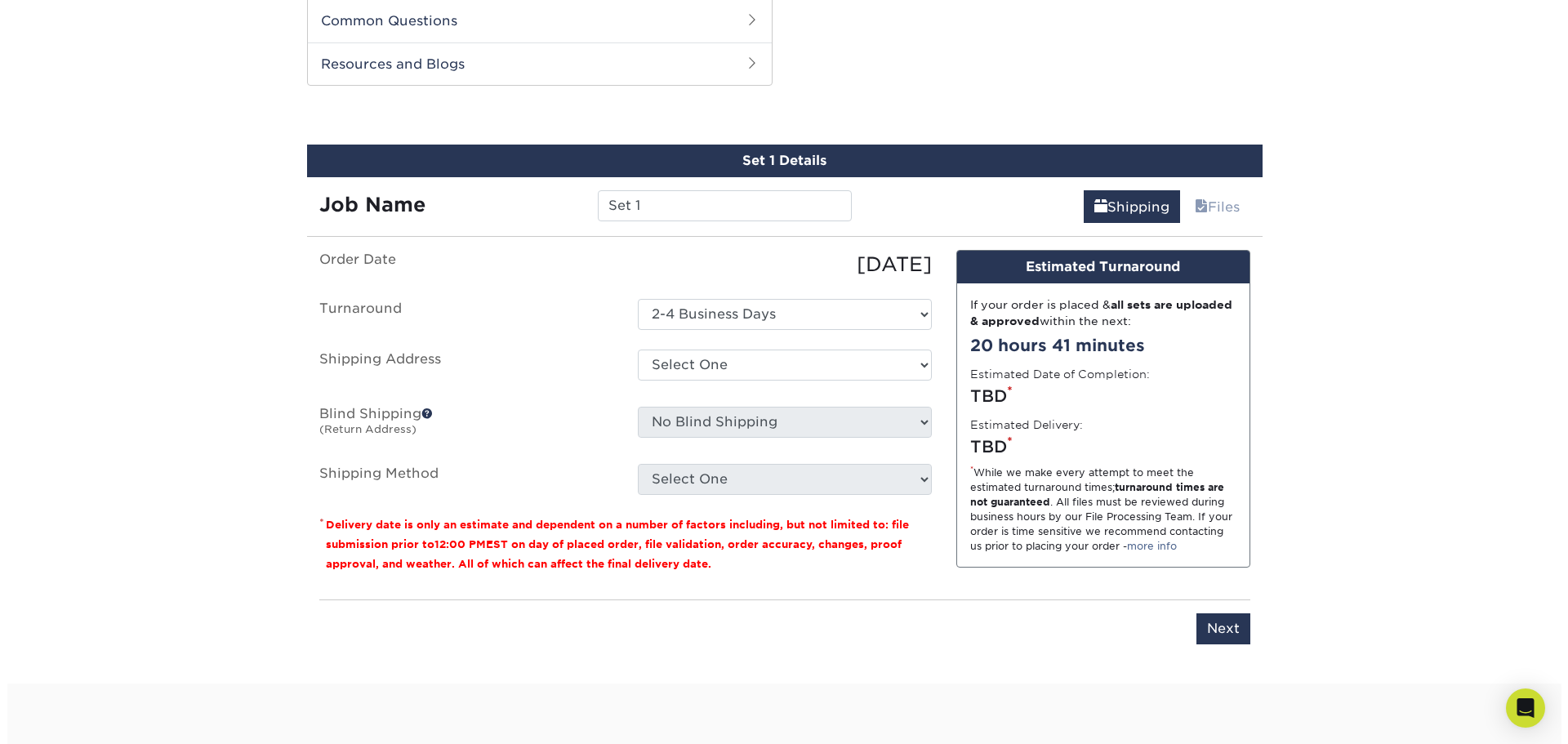
scroll to position [1022, 0]
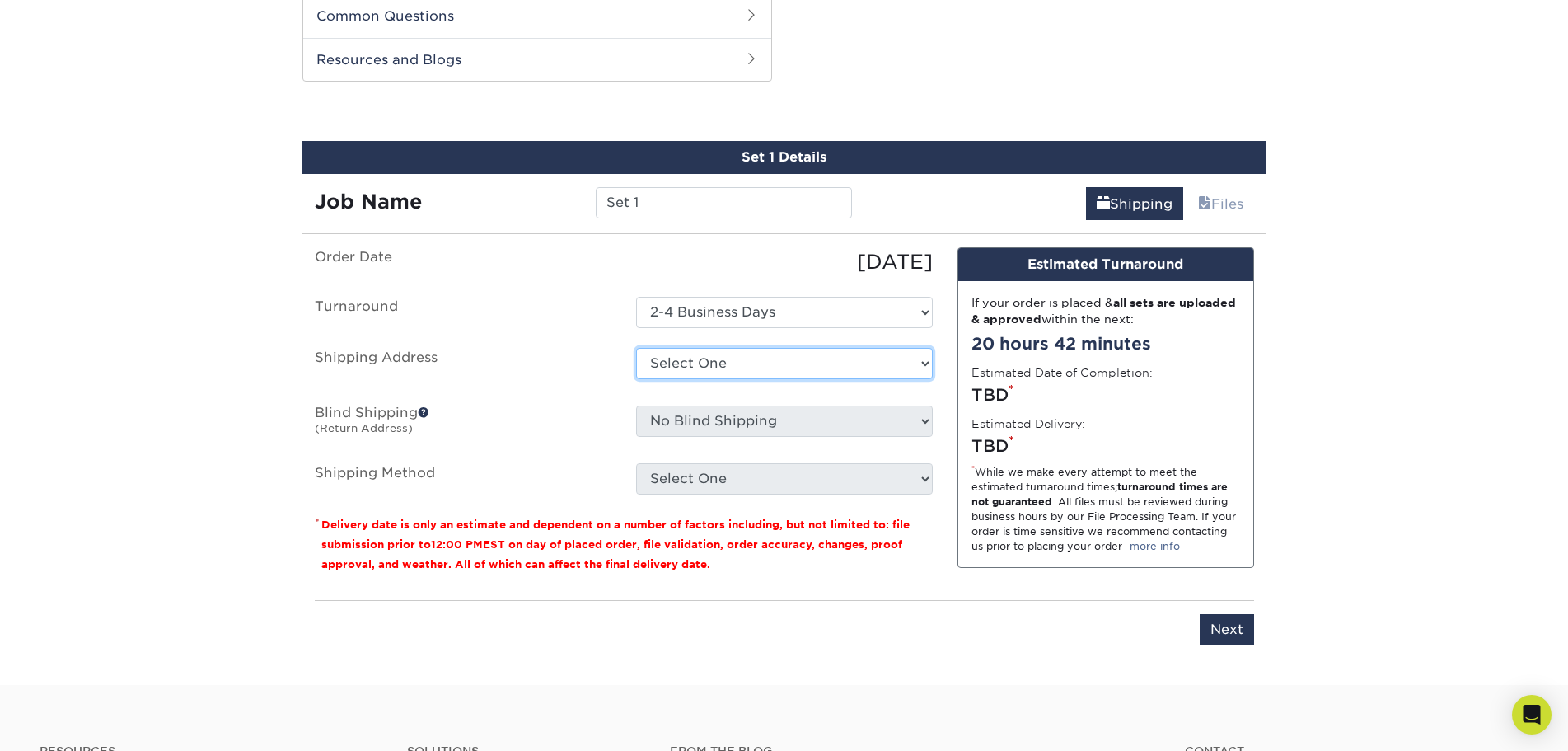
click at [853, 364] on select "Select One + Add New Address - Login" at bounding box center [785, 364] width 297 height 31
select select "newaddress"
click at [636, 348] on select "Select One + Add New Address - Login" at bounding box center [785, 364] width 297 height 31
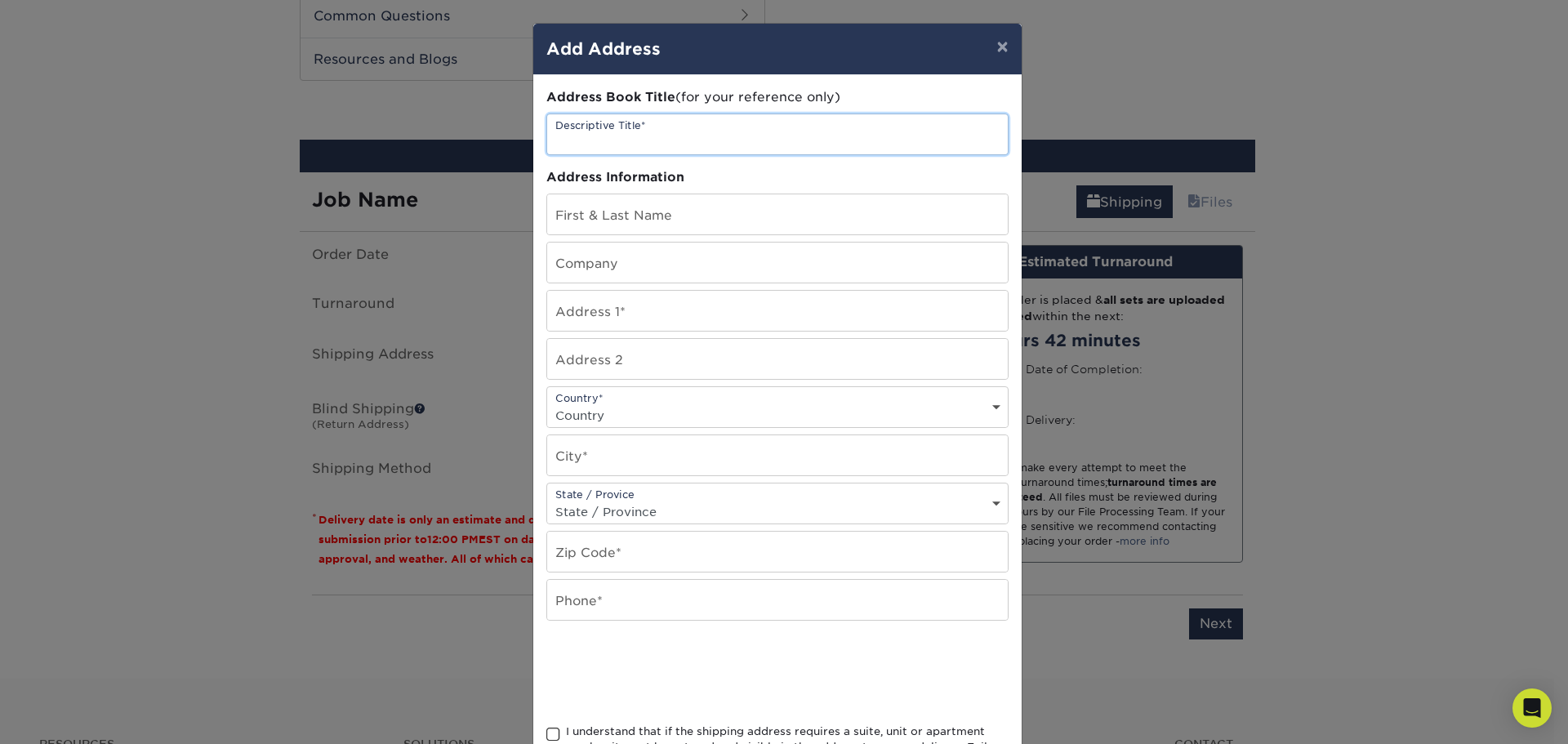
click at [699, 127] on input "text" at bounding box center [777, 134] width 460 height 40
click at [666, 196] on input "text" at bounding box center [777, 214] width 460 height 40
type input "Alan Christianson"
type input "400 E 6th St S"
select select "US"
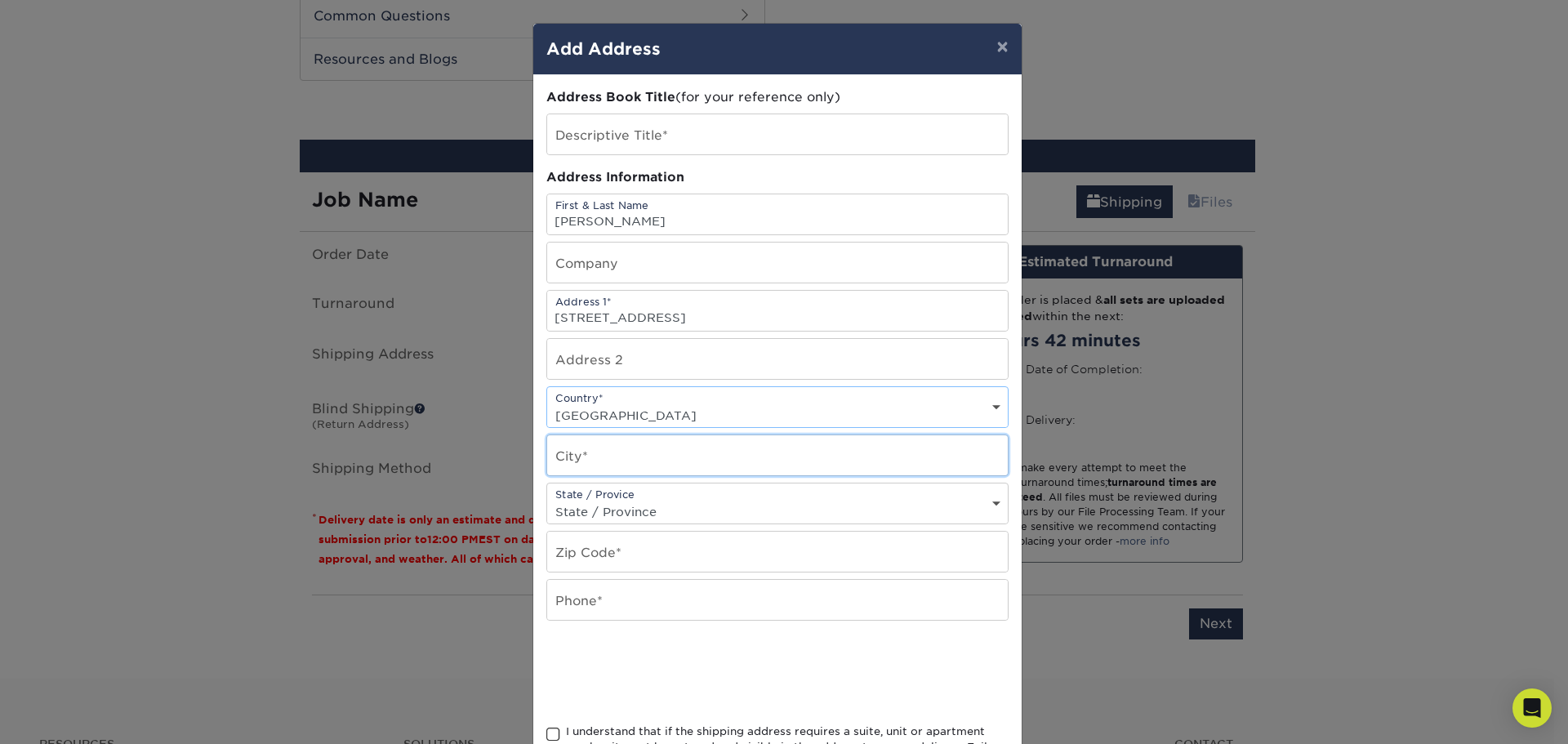
click at [616, 446] on input "text" at bounding box center [777, 455] width 460 height 40
type input "Ladysmith"
click at [639, 503] on select "State / Province Alabama Alaska Arizona Arkansas California Colorado Connecticu…" at bounding box center [777, 512] width 460 height 24
select select "WI"
click at [547, 500] on select "State / Province Alabama Alaska Arizona Arkansas California Colorado Connecticu…" at bounding box center [777, 512] width 460 height 24
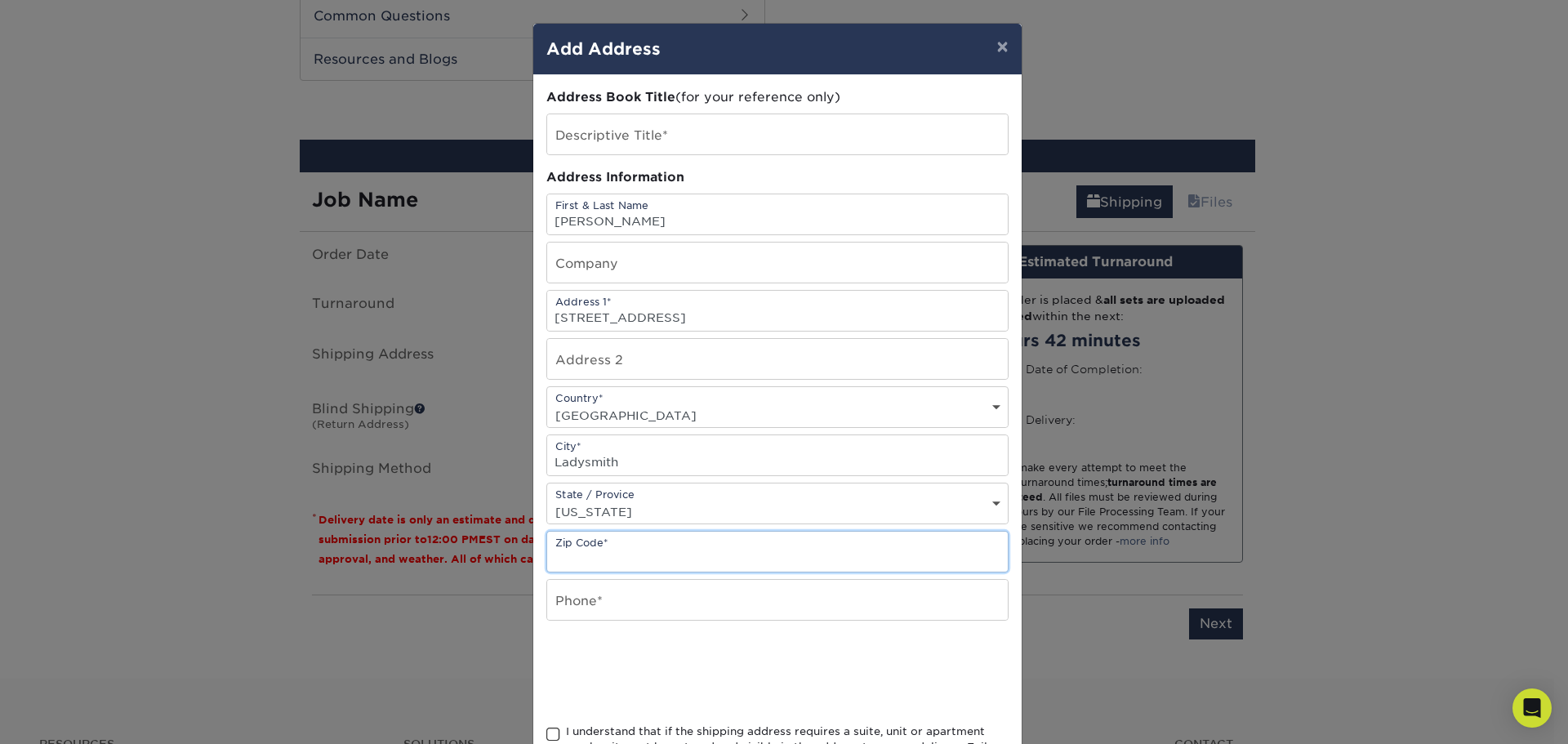
click at [600, 561] on input "text" at bounding box center [777, 551] width 460 height 40
type input "54848"
click at [607, 606] on input "text" at bounding box center [777, 600] width 460 height 40
type input "7154151902"
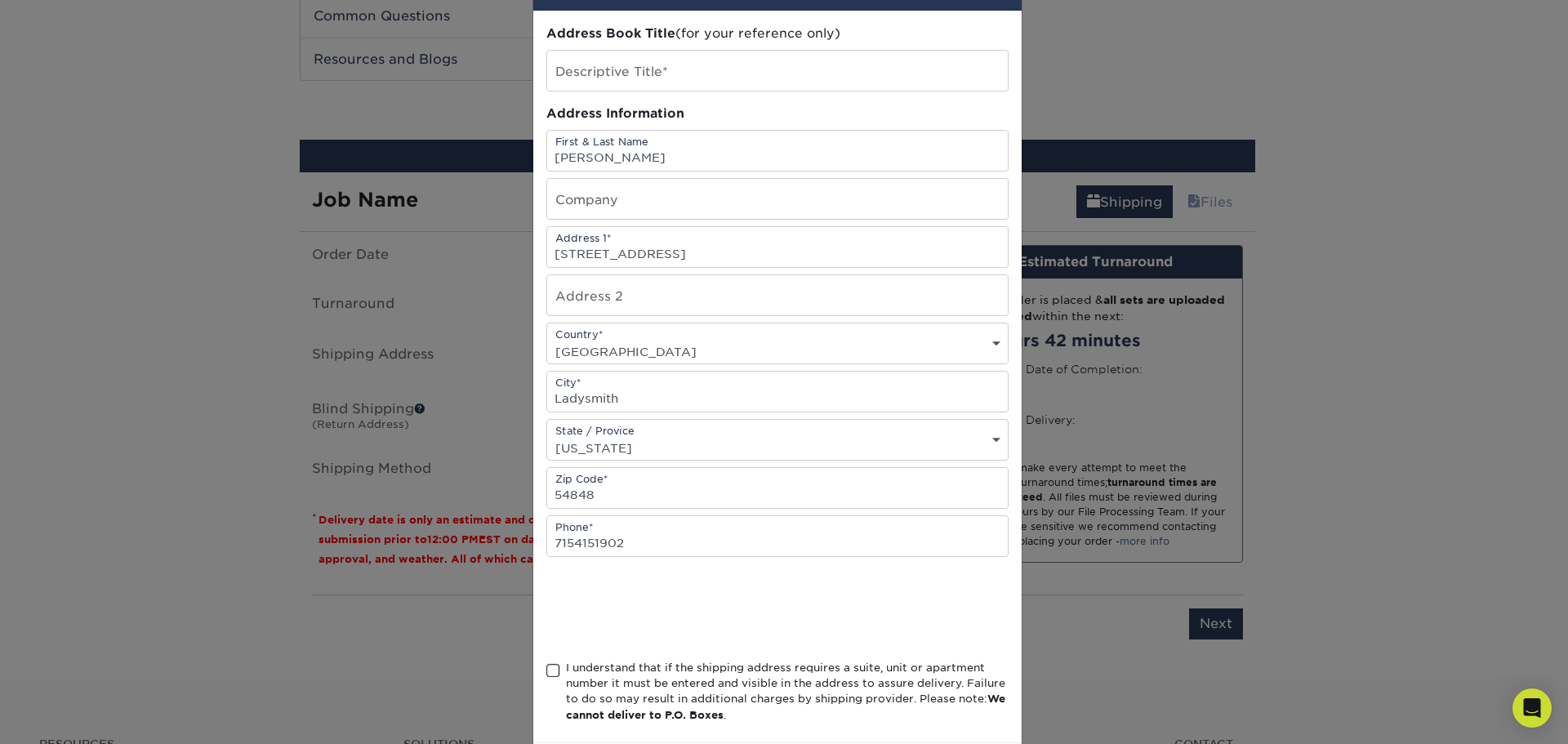
scroll to position [144, 0]
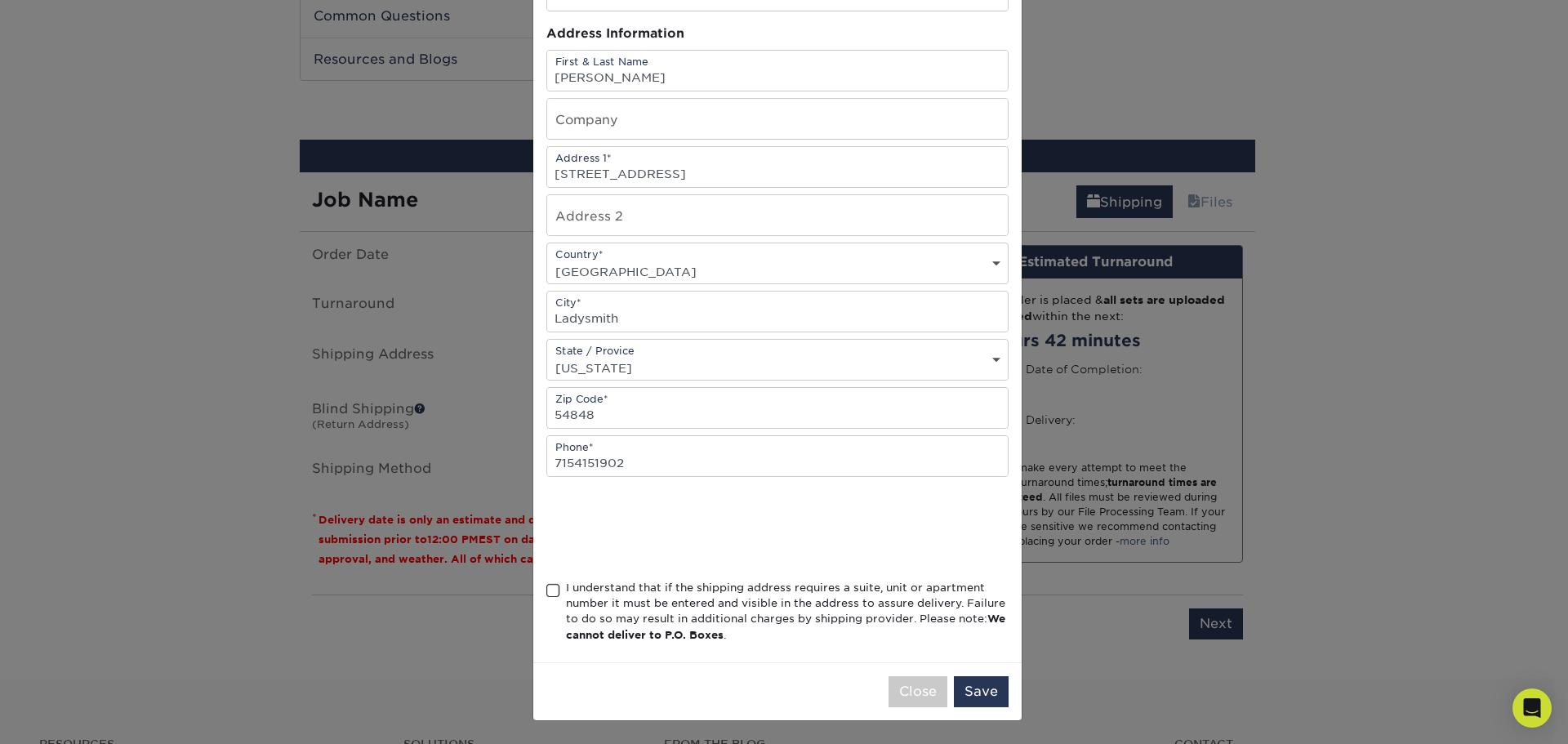
click at [546, 587] on span at bounding box center [553, 591] width 14 height 15
click at [0, 0] on input "I understand that if the shipping address requires a suite, unit or apartment n…" at bounding box center [0, 0] width 0 height 0
click at [976, 693] on button "Save" at bounding box center [981, 692] width 55 height 31
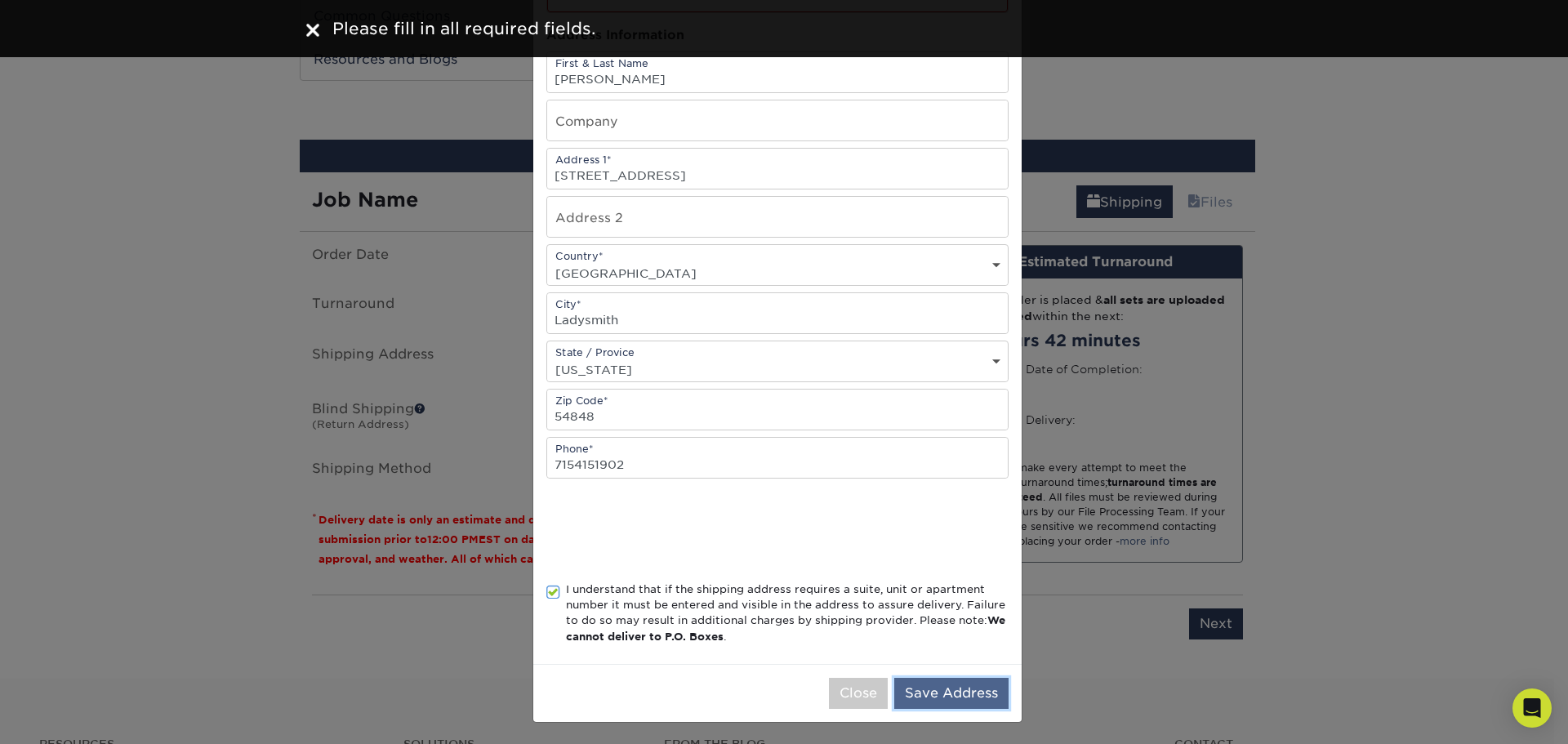
click at [936, 704] on button "Save Address" at bounding box center [950, 693] width 114 height 31
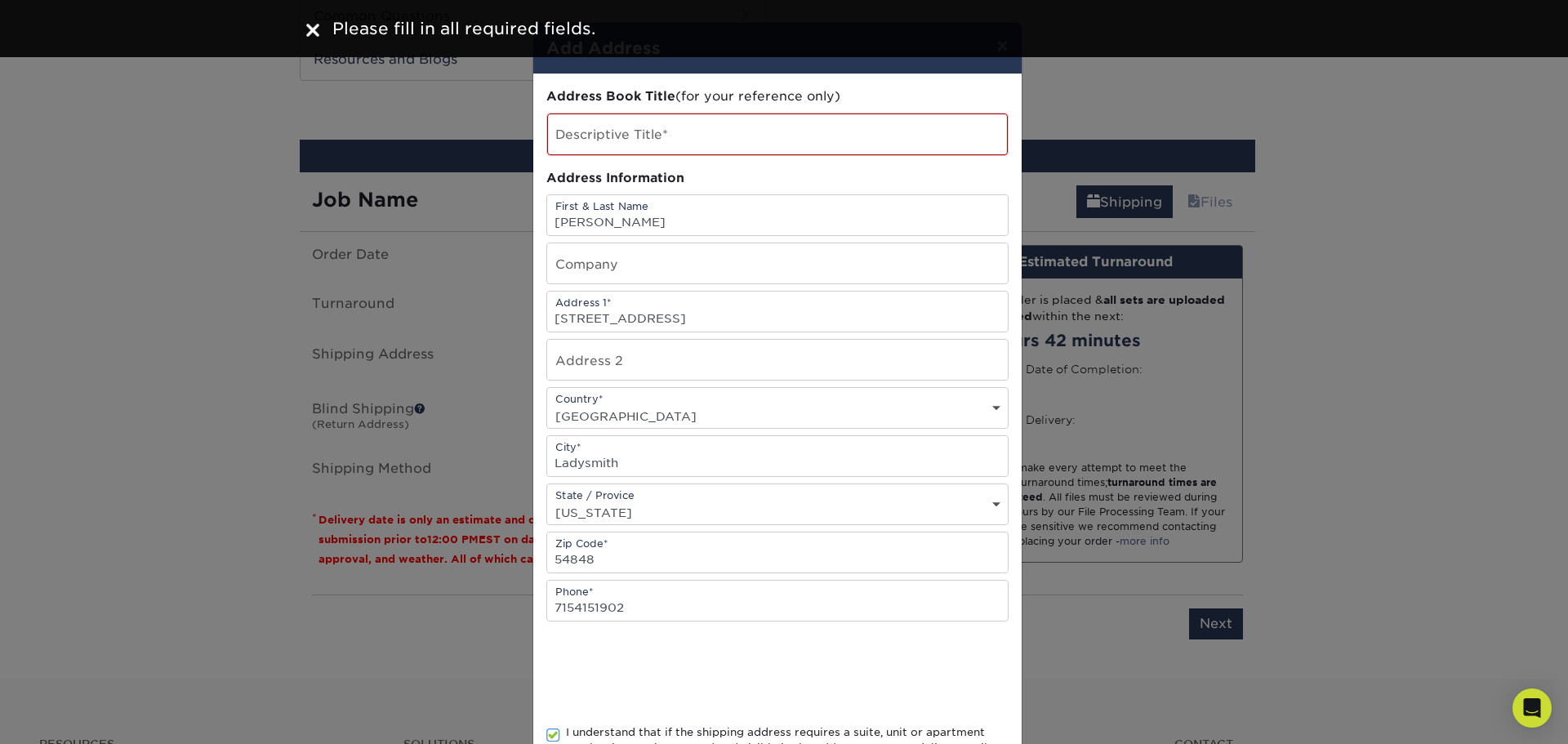
scroll to position [0, 0]
click at [658, 121] on input "text" at bounding box center [777, 135] width 460 height 41
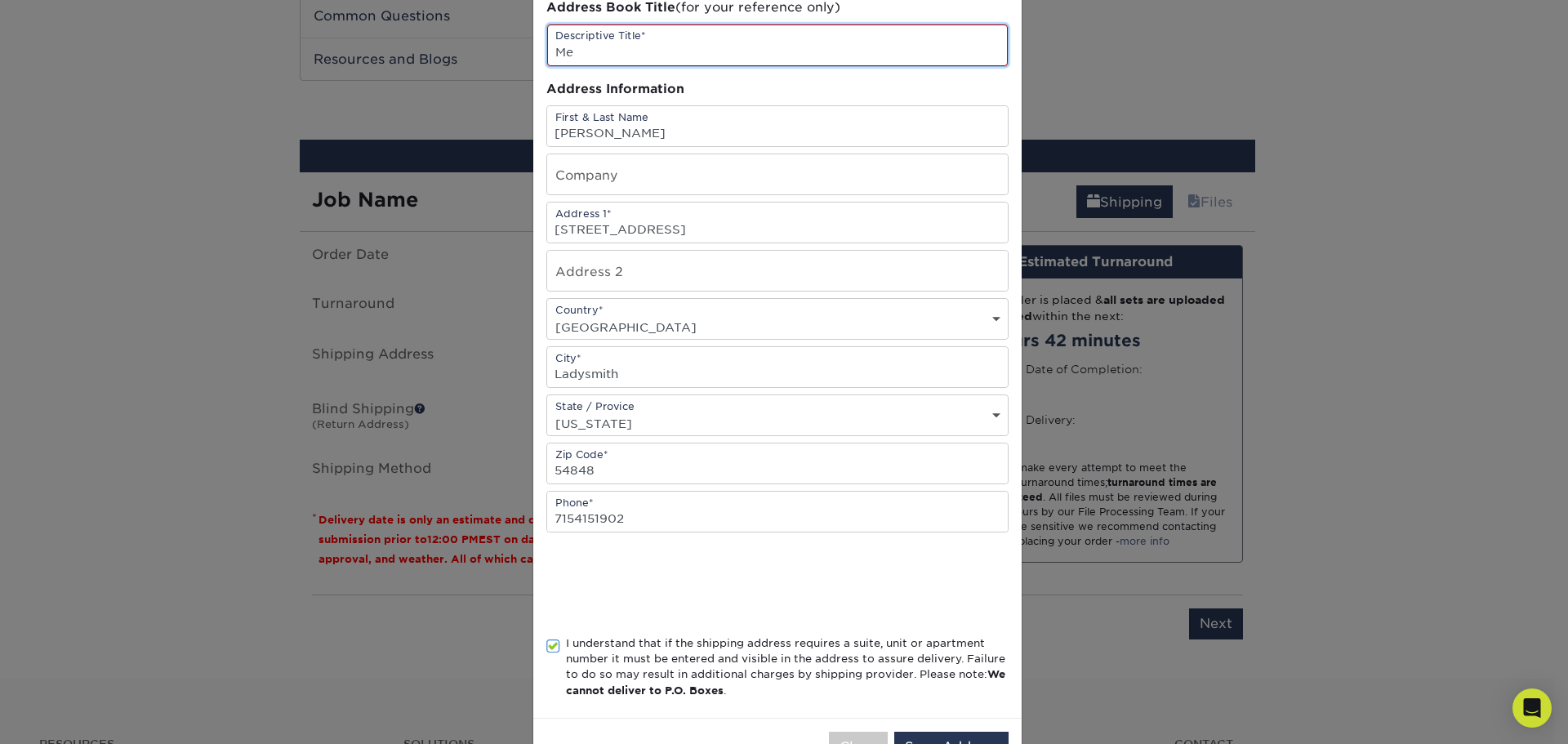
scroll to position [145, 0]
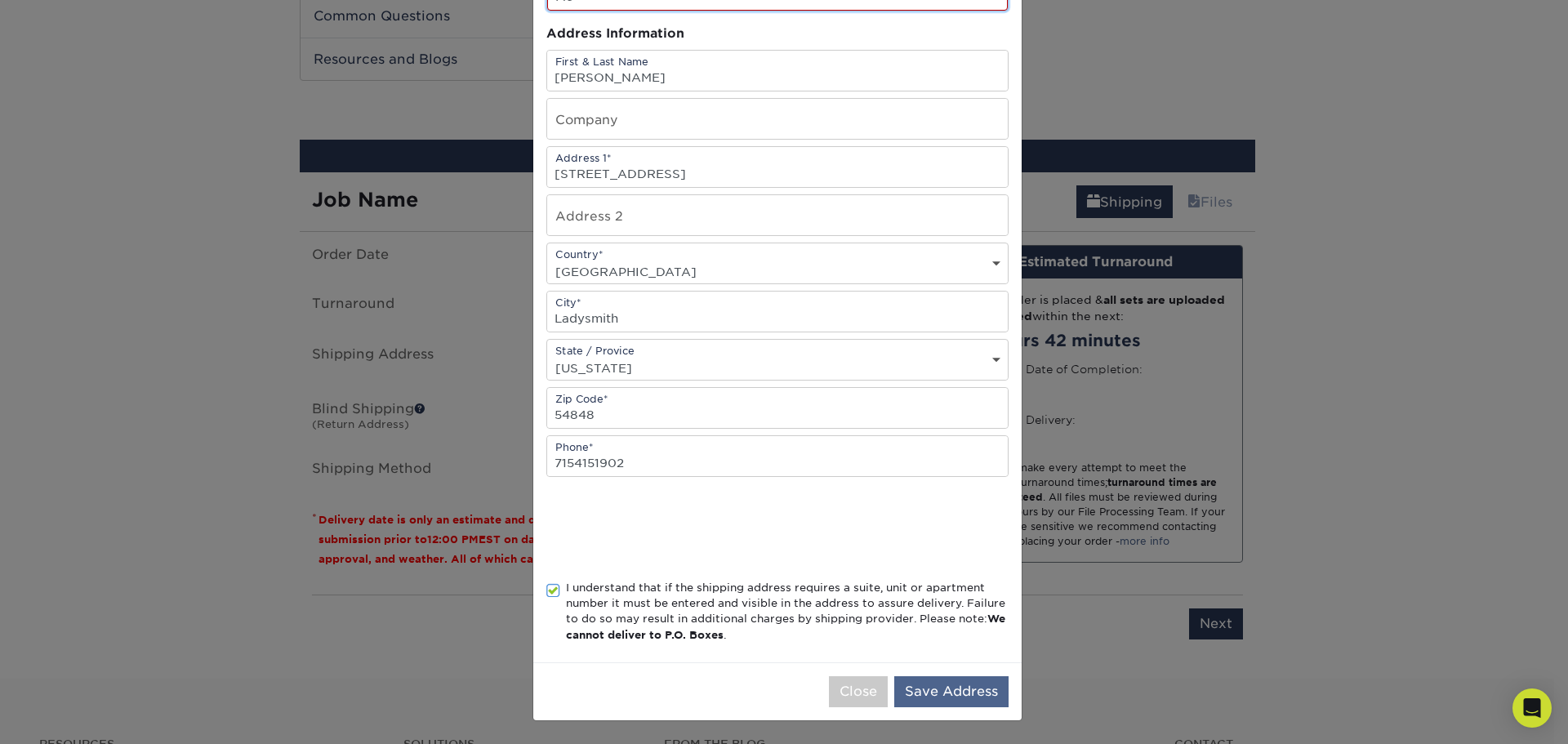
type input "Me"
click at [946, 692] on button "Save Address" at bounding box center [950, 692] width 114 height 31
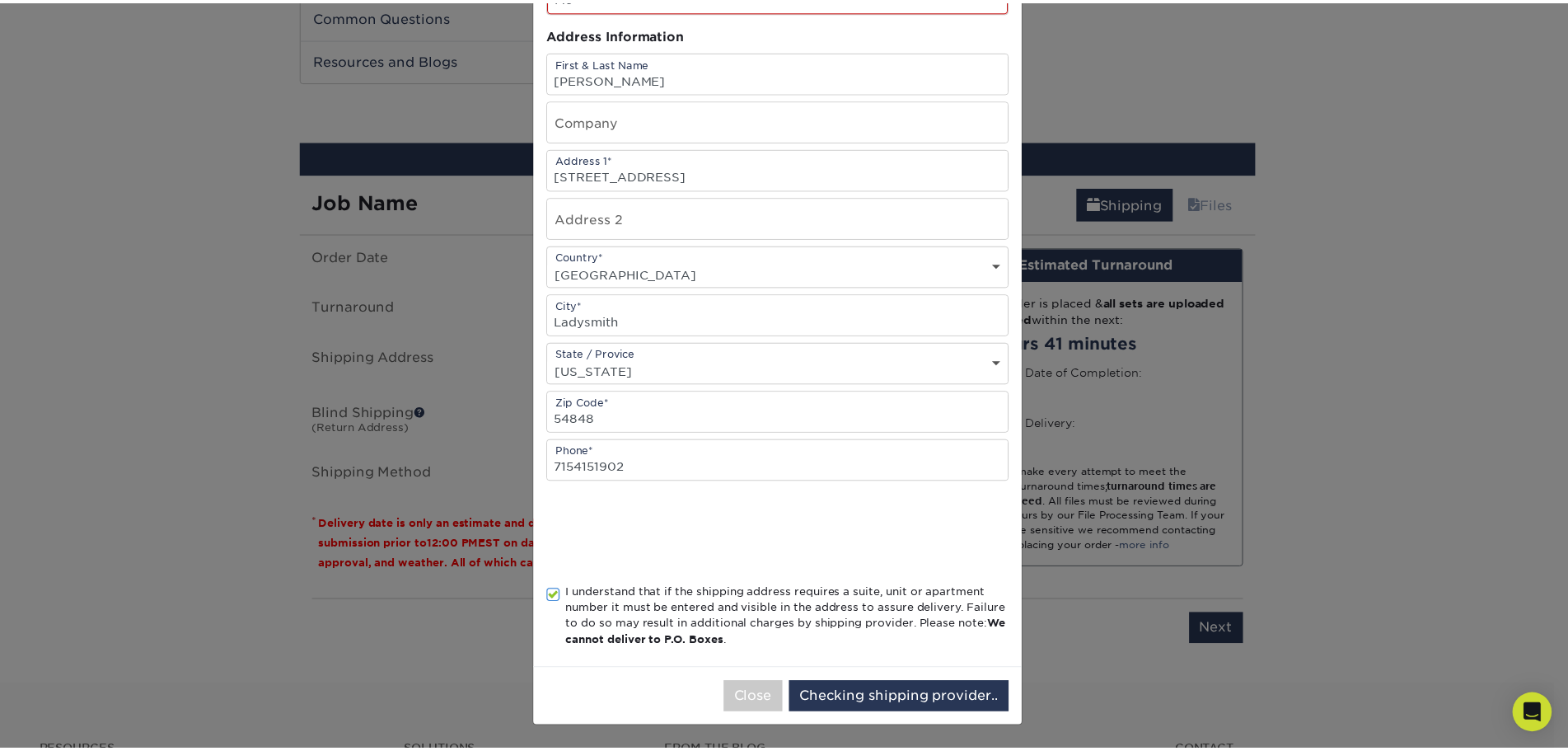
scroll to position [0, 0]
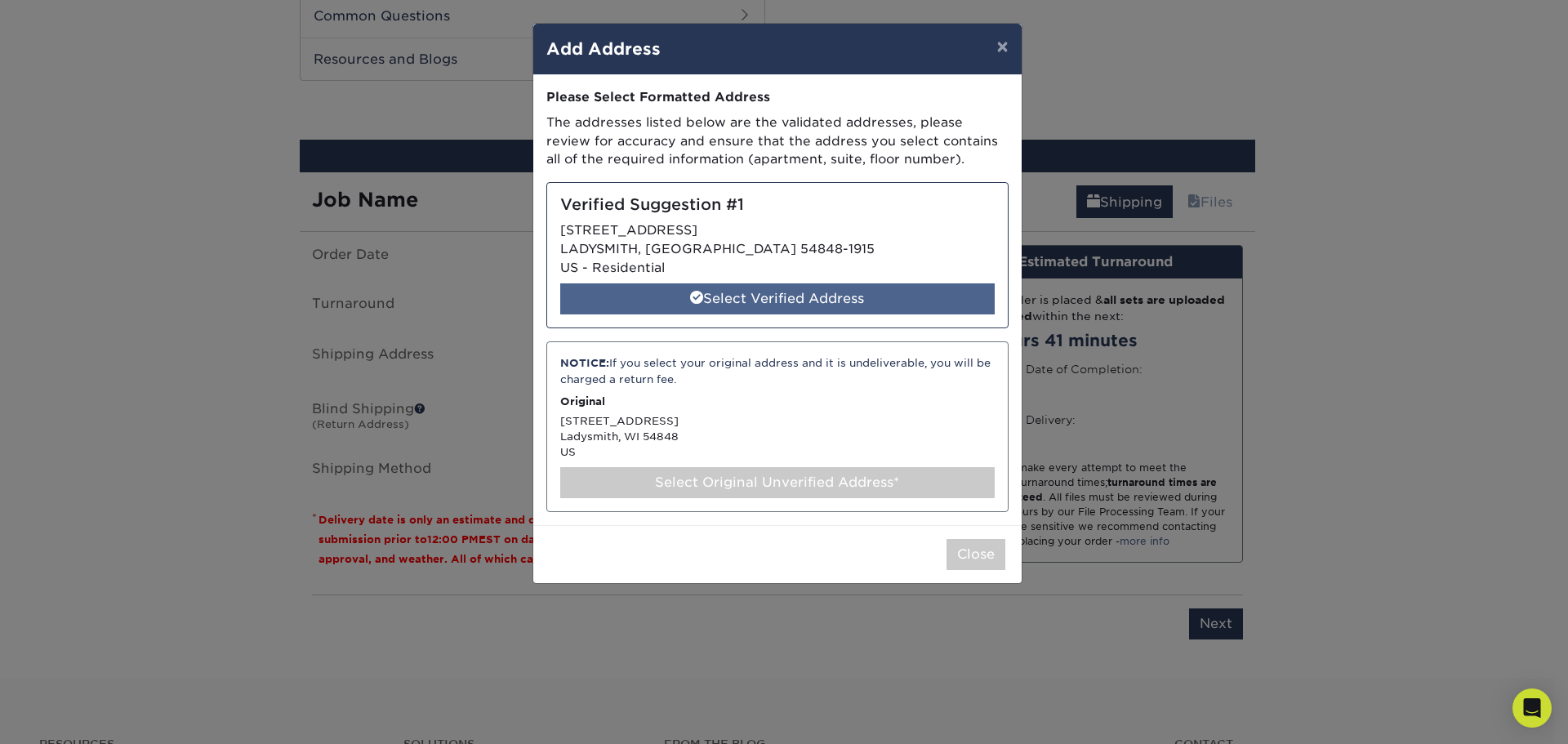
click at [697, 309] on div "Select Verified Address" at bounding box center [777, 298] width 434 height 31
select select "285445"
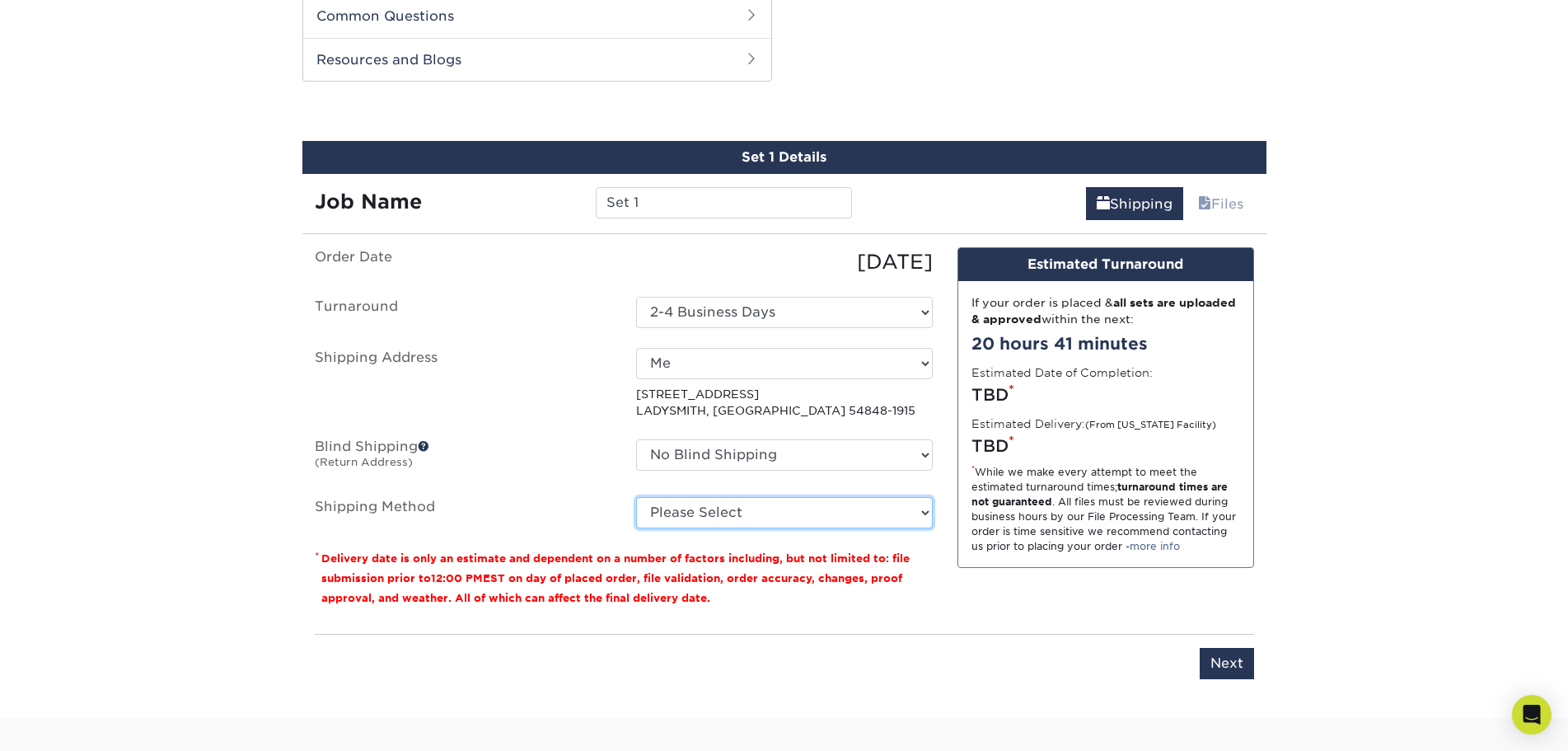
click at [770, 519] on select "Please Select Ground Shipping (+$39.26) 3 Day Shipping Service (+$44.21) 2 Day …" at bounding box center [785, 512] width 297 height 31
select select "03"
click at [636, 497] on select "Please Select Ground Shipping (+$39.26) 3 Day Shipping Service (+$44.21) 2 Day …" at bounding box center [785, 512] width 297 height 31
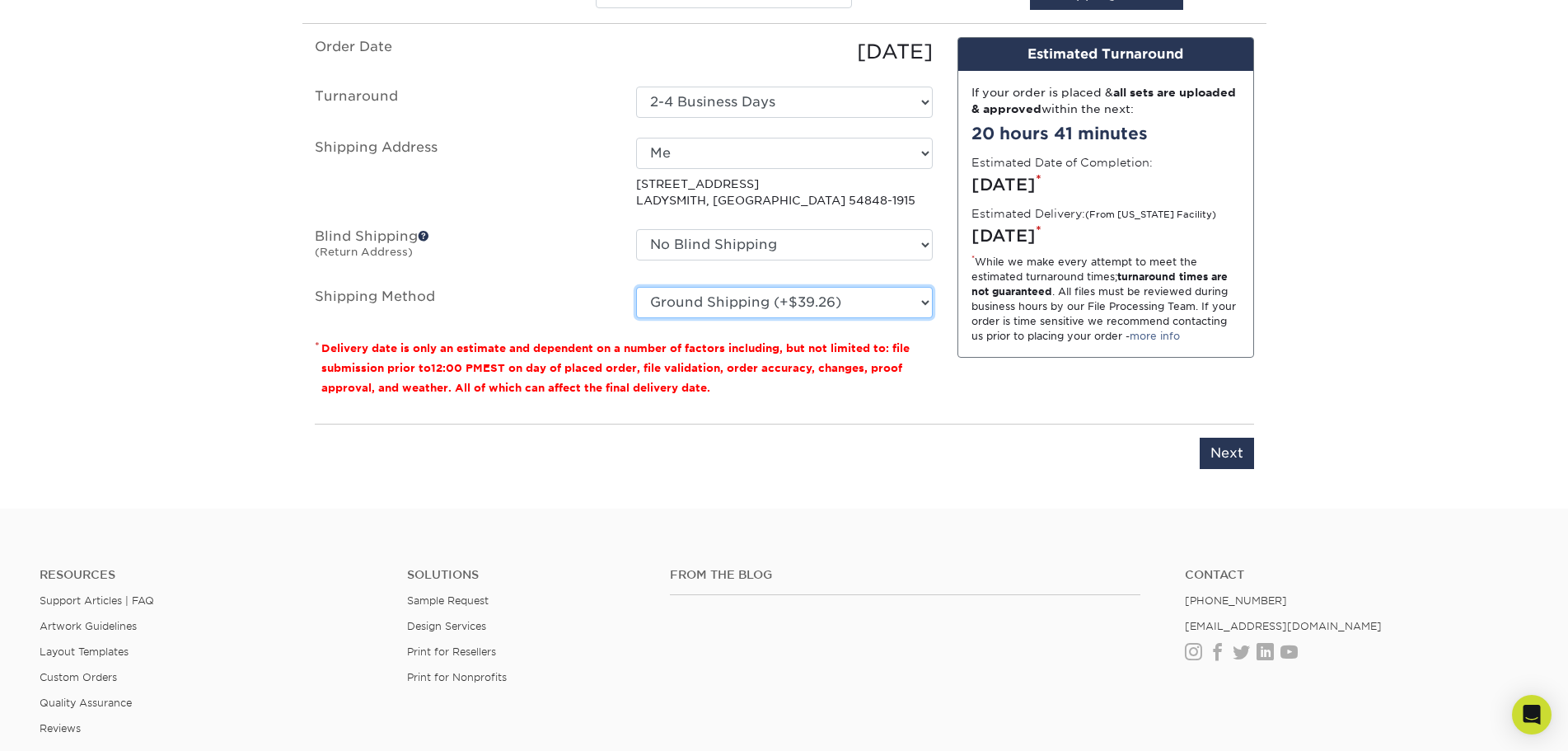
scroll to position [1234, 0]
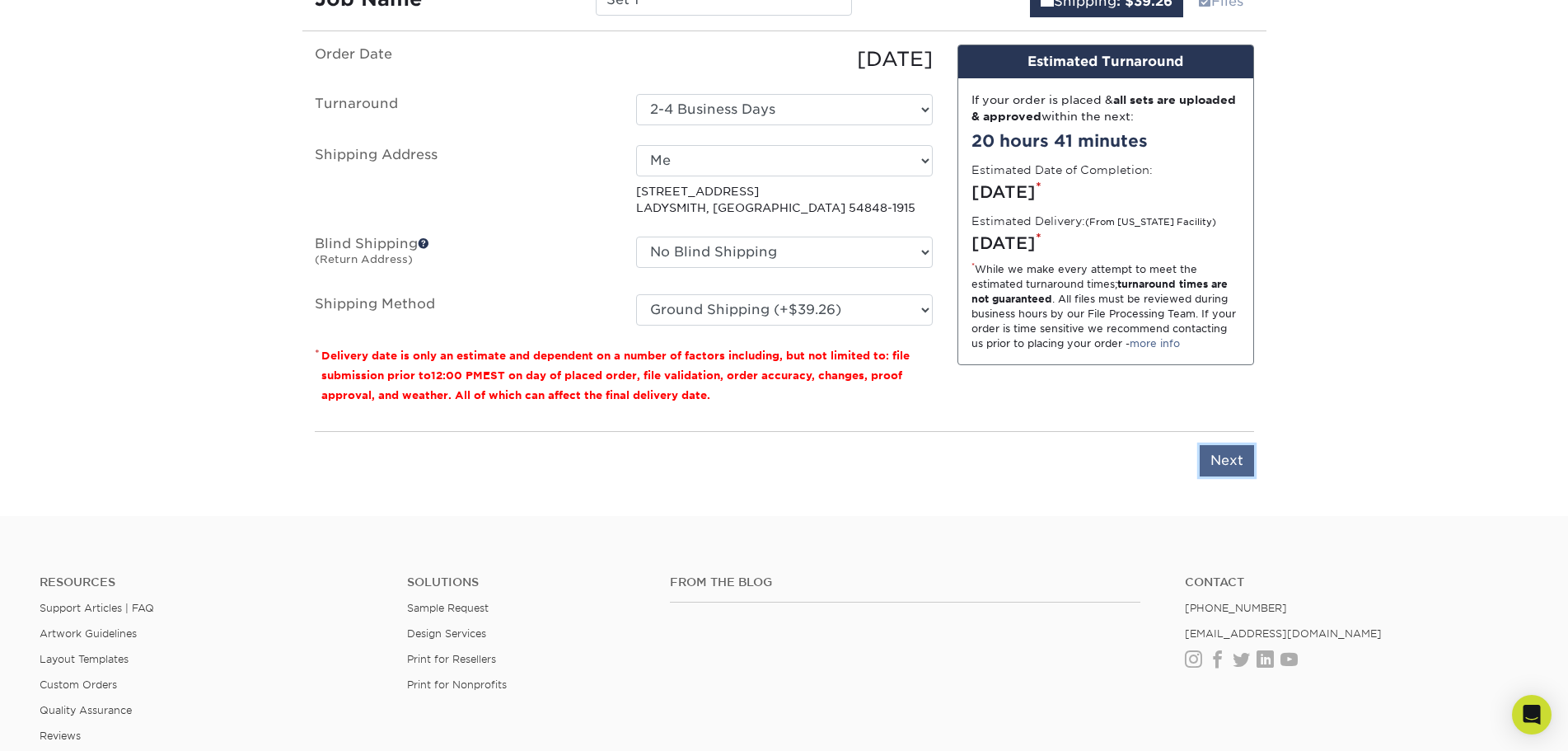
click at [1229, 462] on input "Next" at bounding box center [1227, 461] width 55 height 31
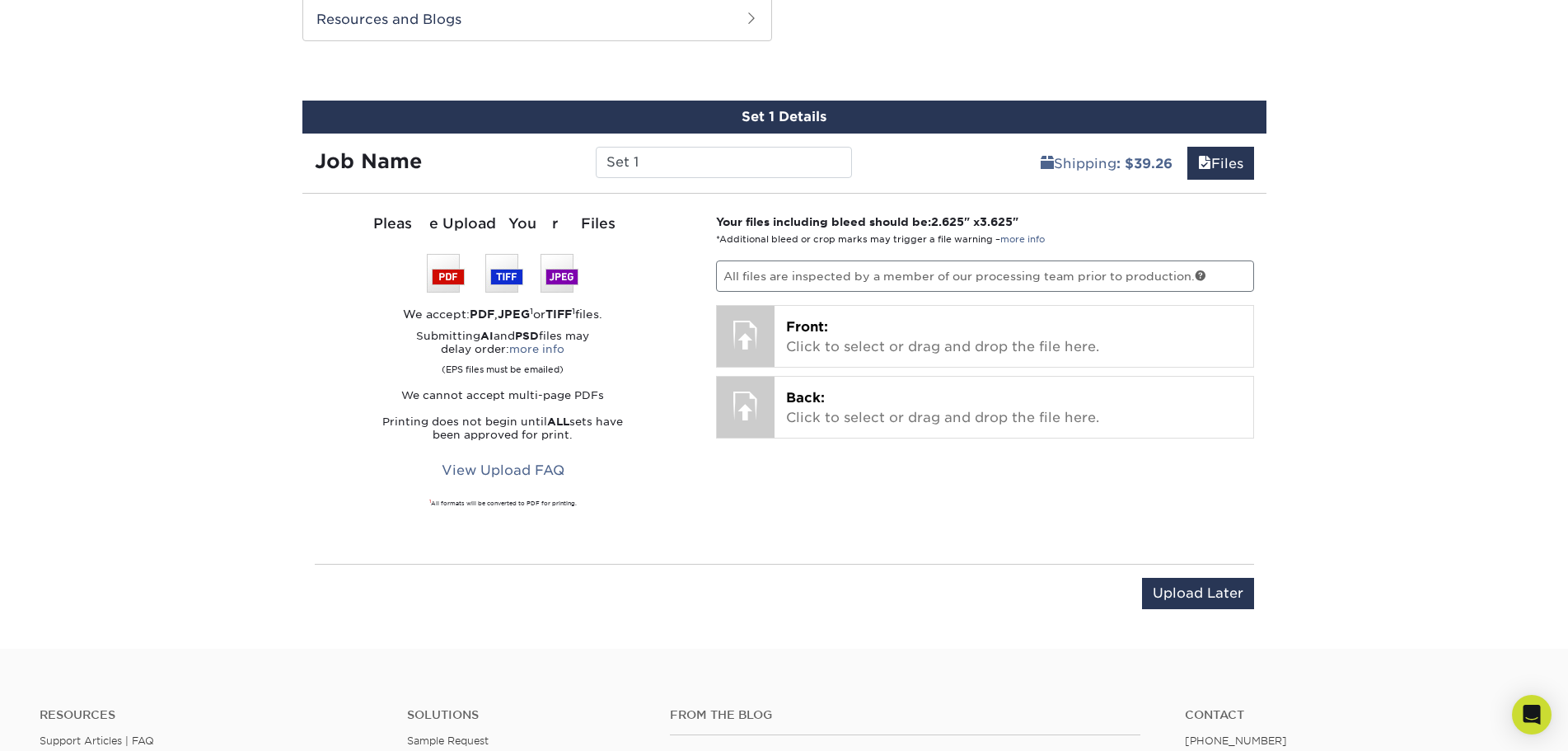
scroll to position [1069, 0]
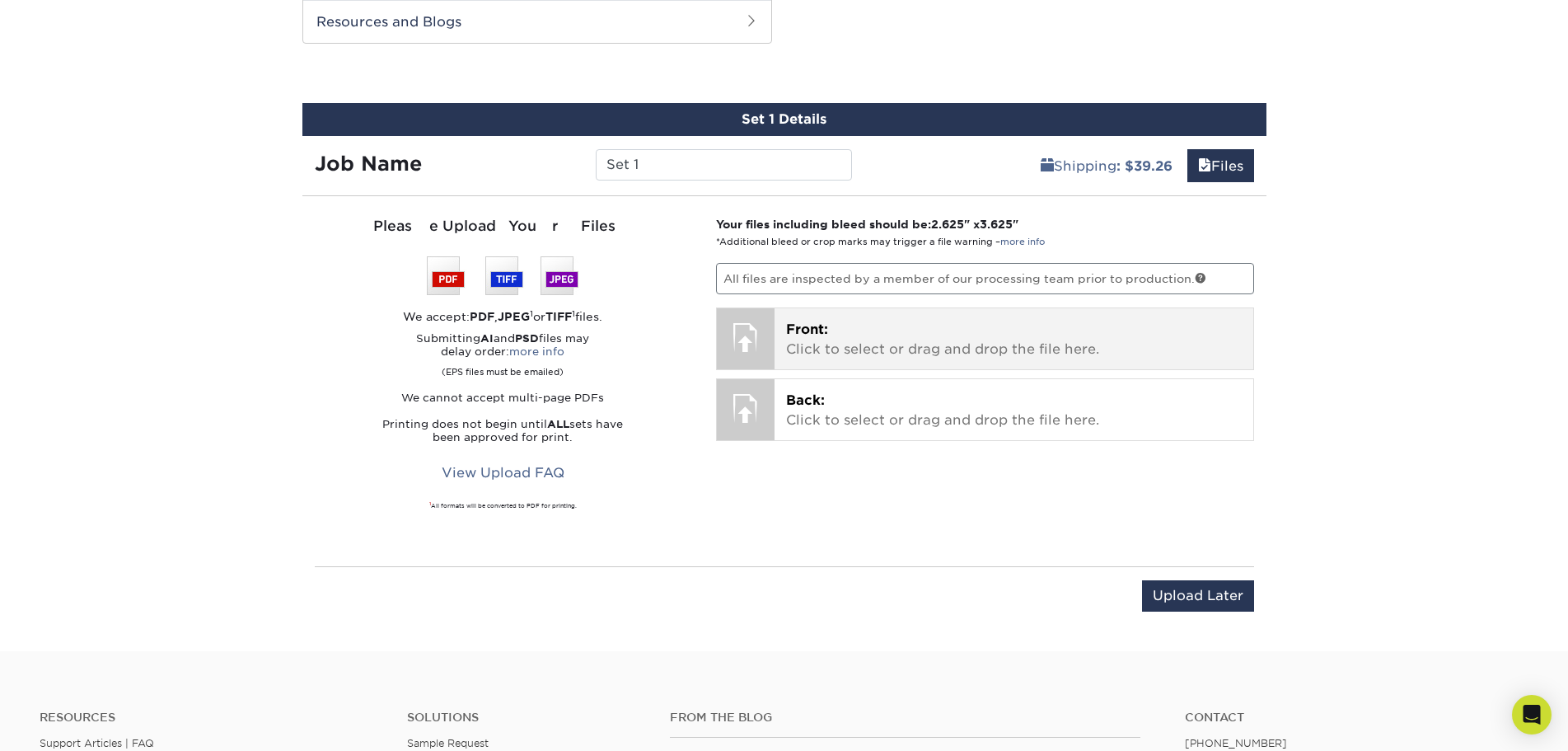
click at [900, 351] on p "Front: Click to select or drag and drop the file here." at bounding box center [1014, 339] width 456 height 40
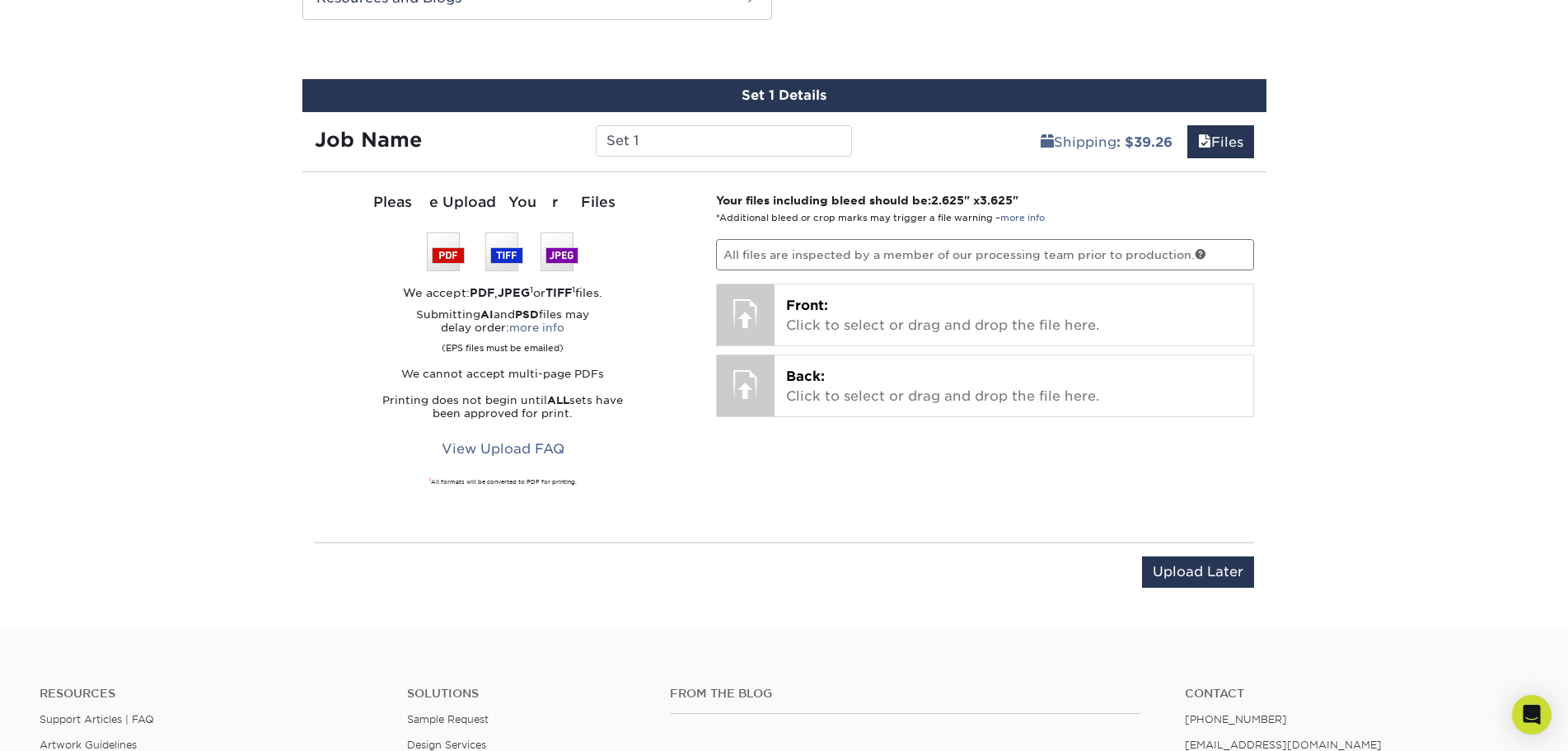
scroll to position [986, 0]
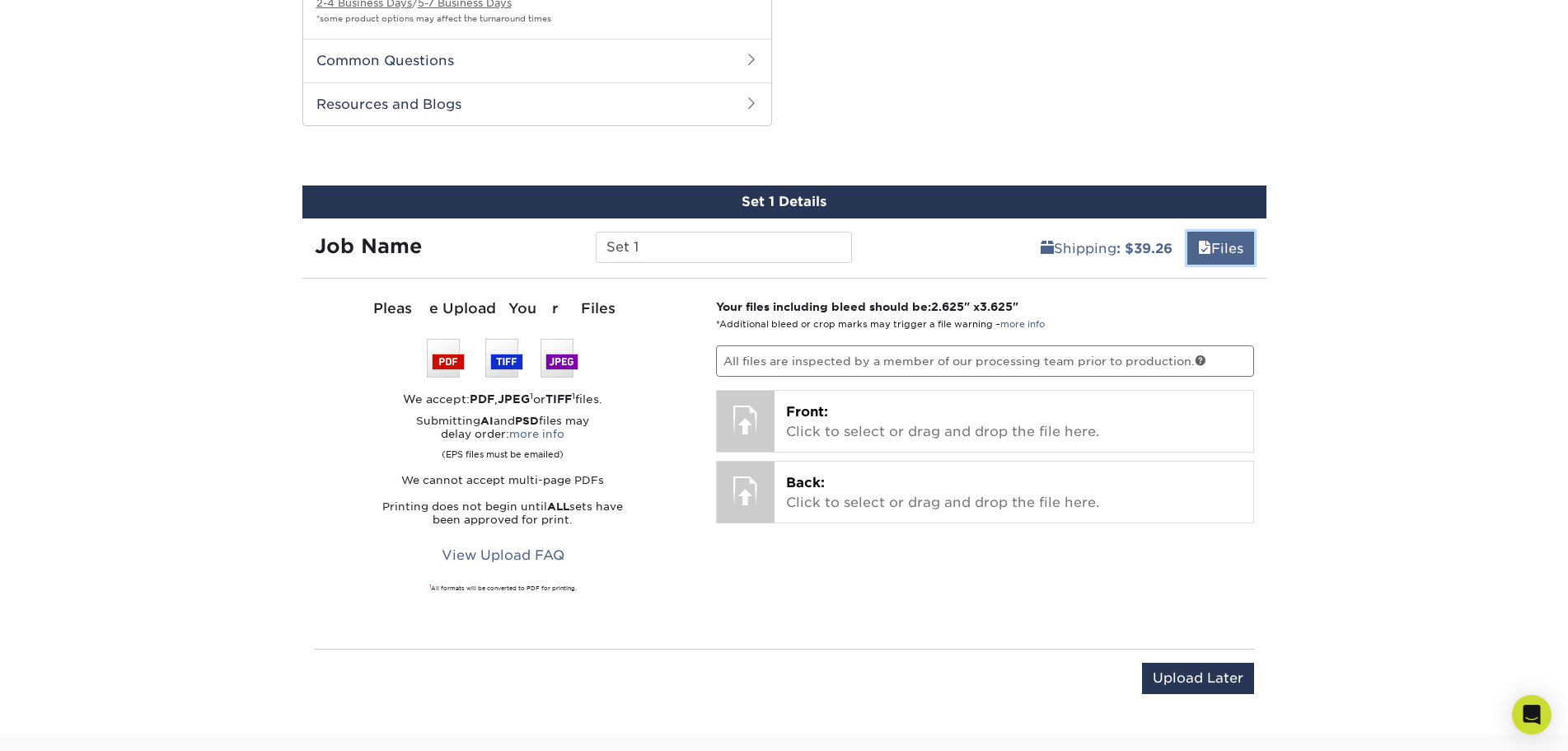
click at [1229, 252] on link "Files" at bounding box center [1221, 248] width 67 height 33
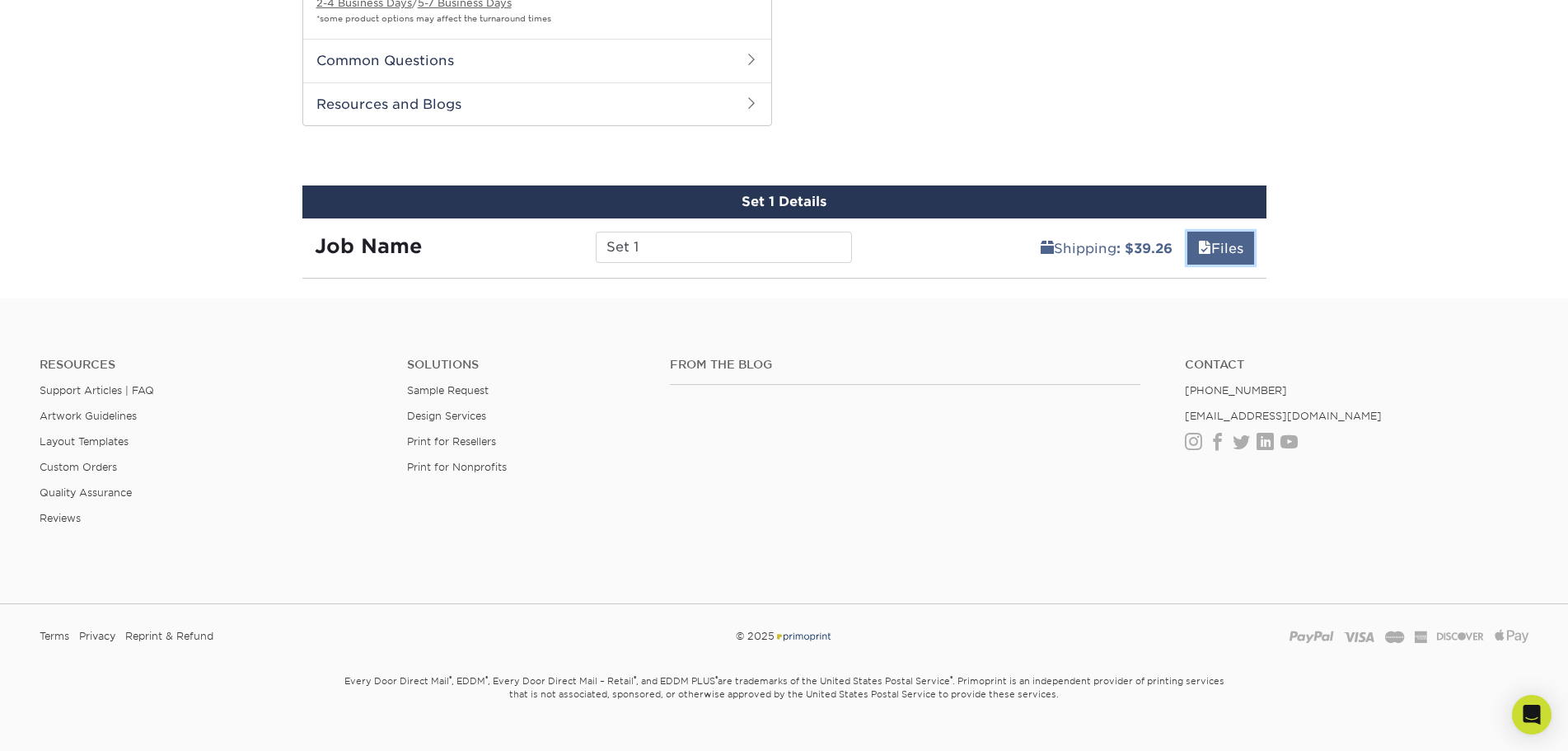
click at [1229, 253] on link "Files" at bounding box center [1221, 248] width 67 height 33
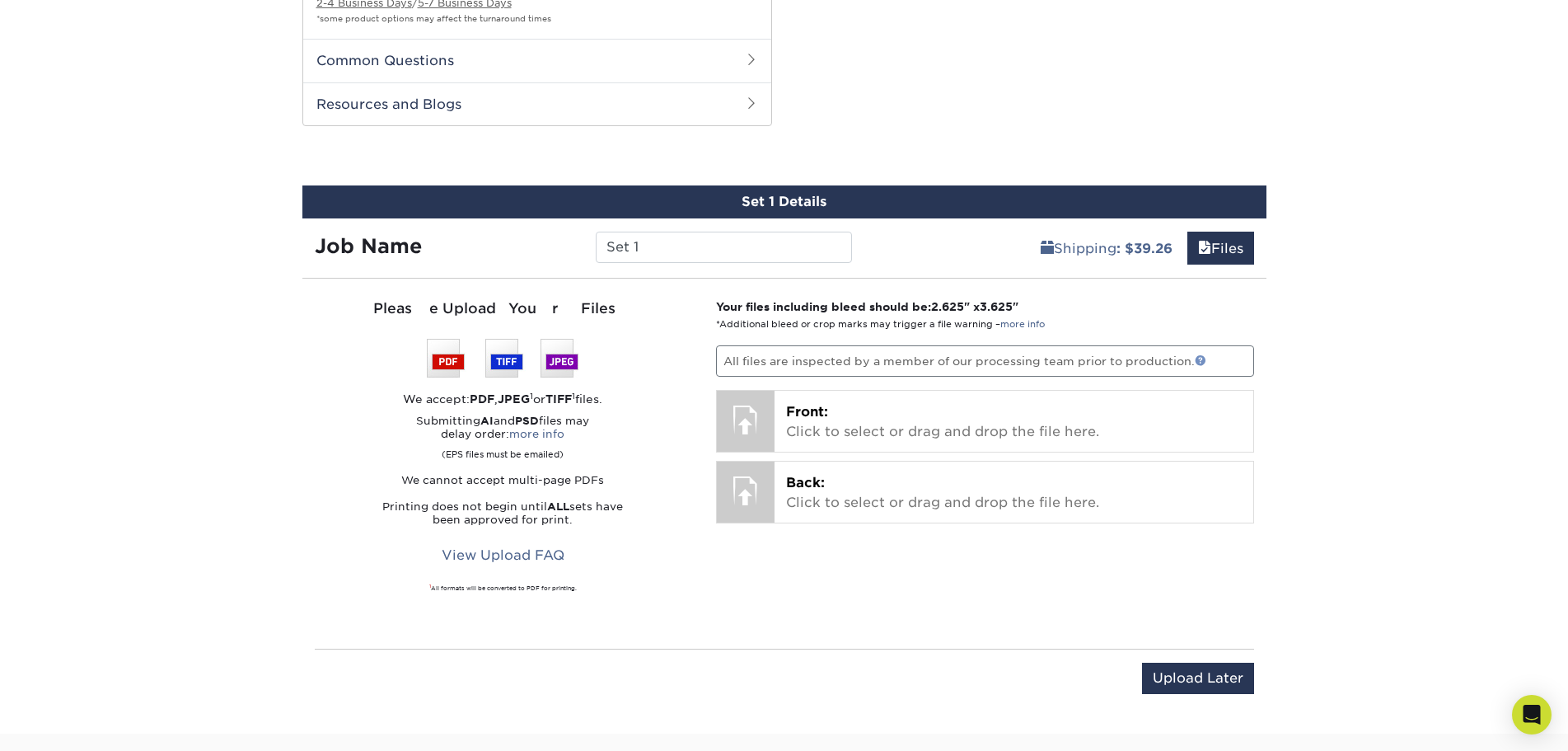
click at [1202, 359] on link at bounding box center [1200, 359] width 11 height 11
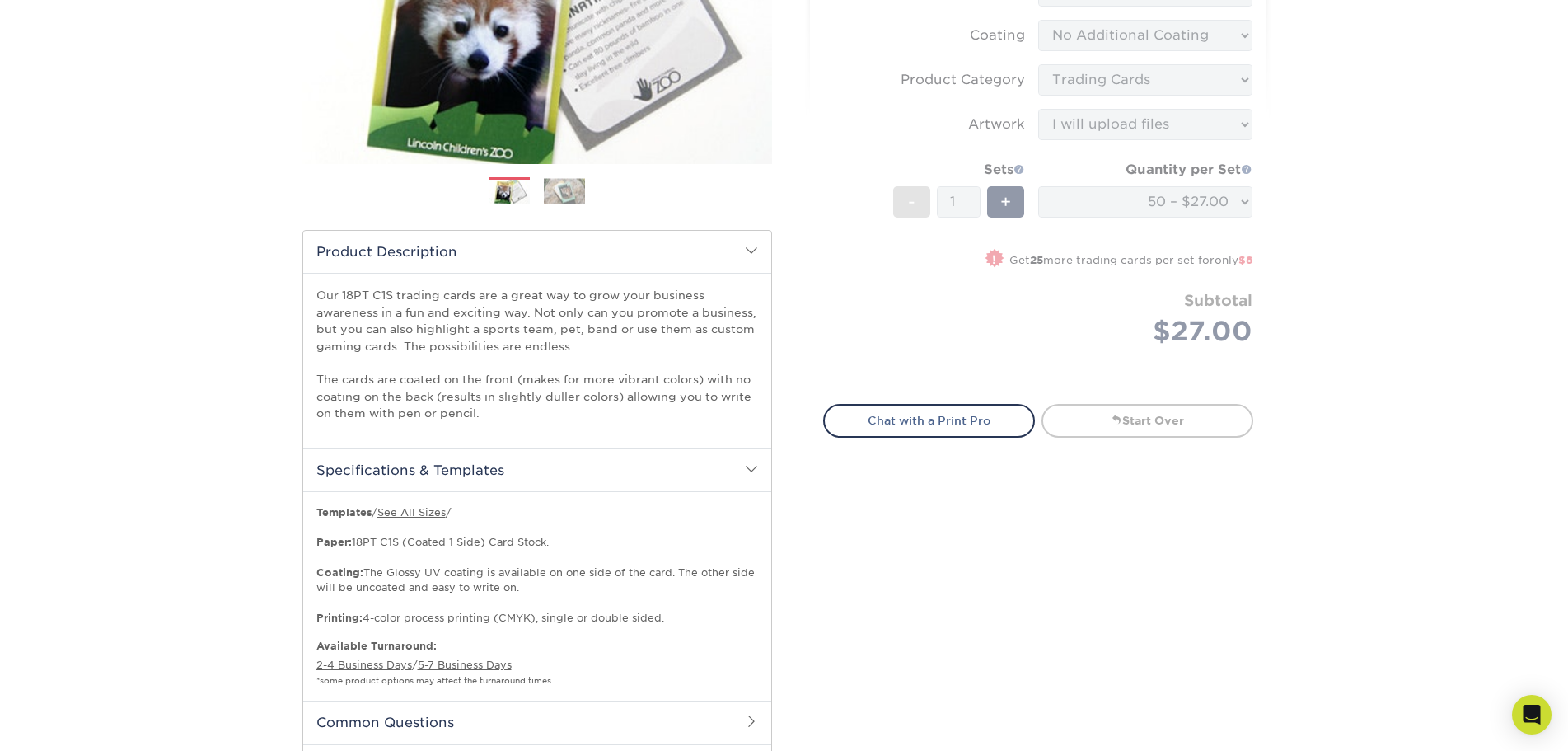
scroll to position [0, 0]
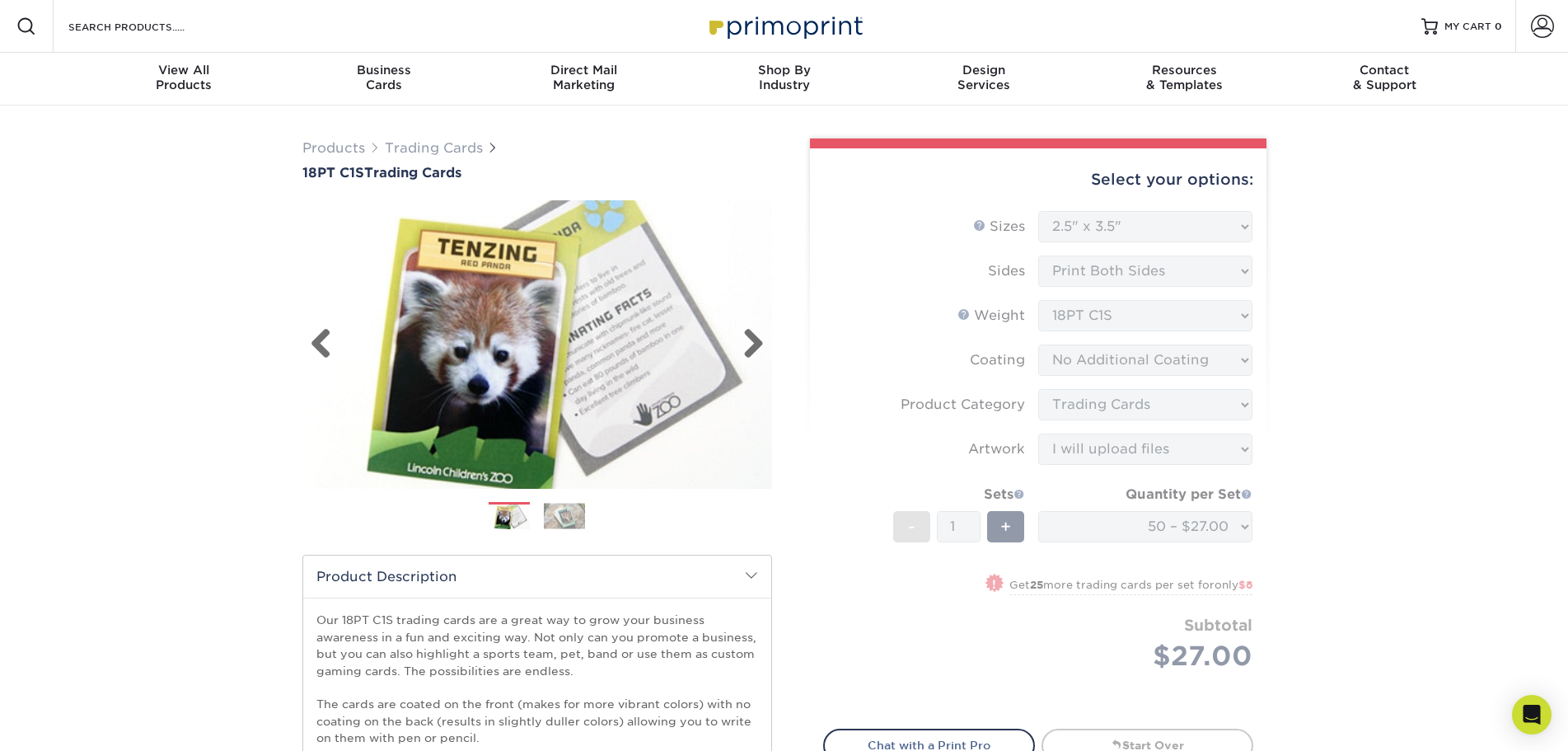
click at [772, 337] on div "Previous Next" at bounding box center [537, 345] width 470 height 288
click at [754, 347] on link "Next" at bounding box center [748, 345] width 33 height 33
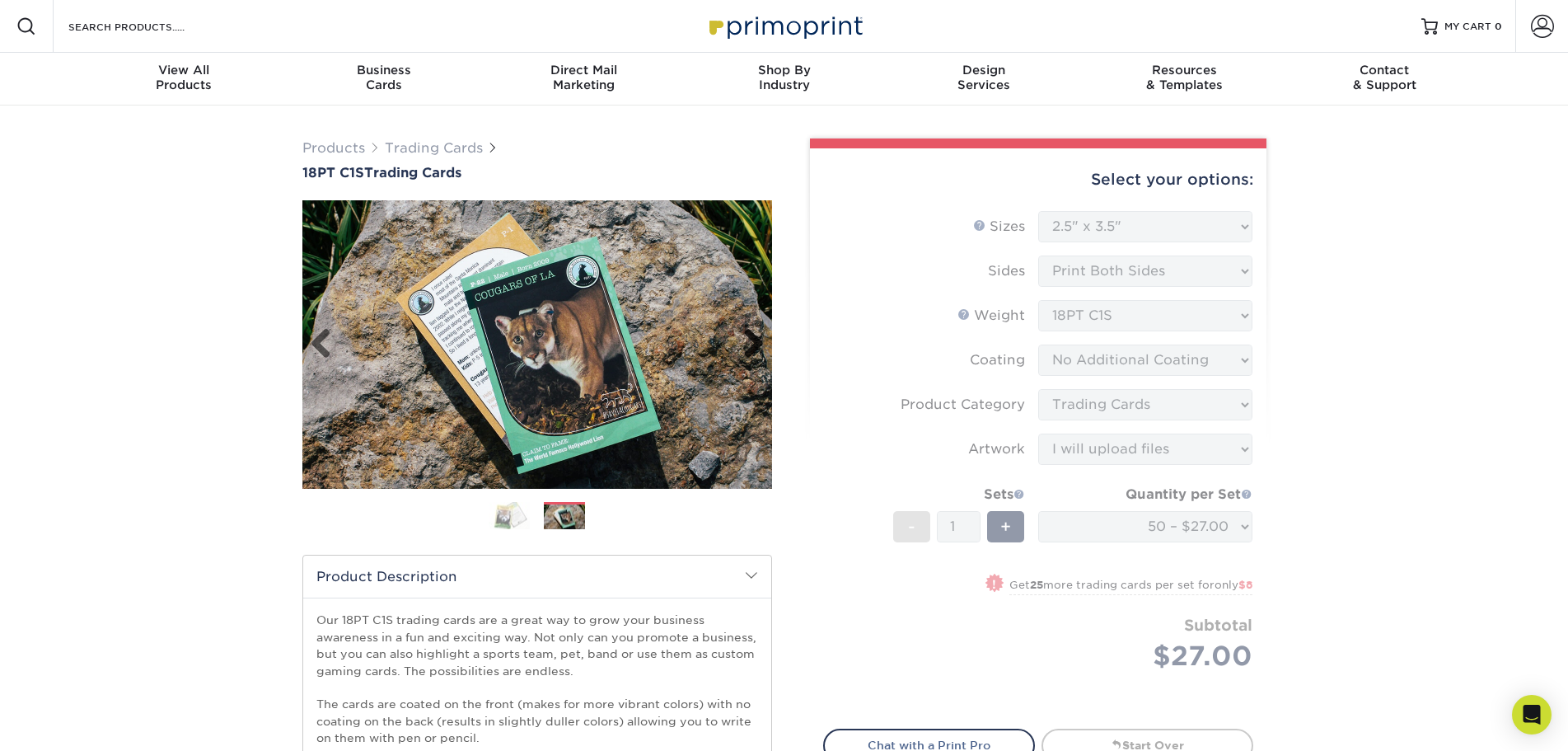
click at [754, 346] on link "Next" at bounding box center [748, 345] width 33 height 33
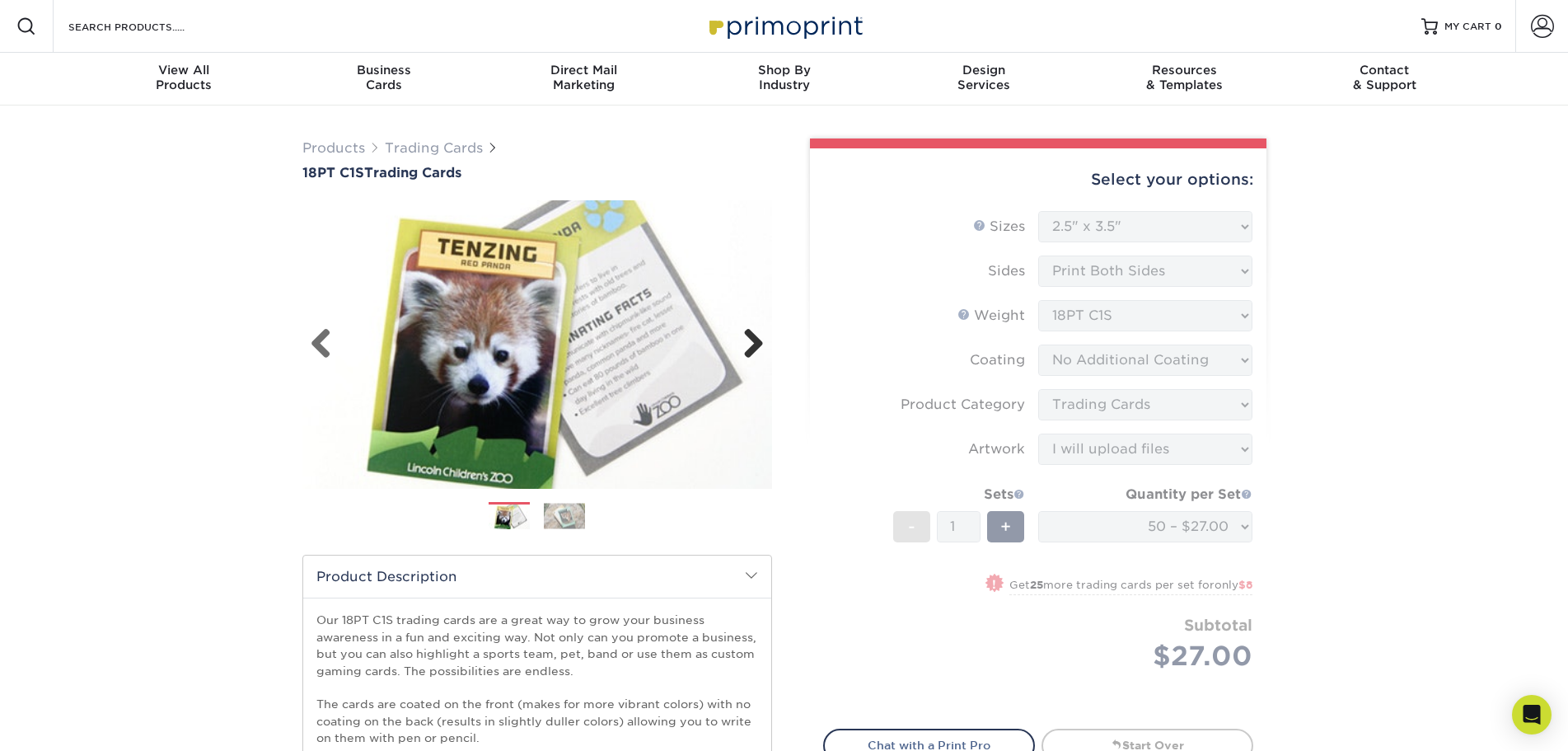
click at [754, 346] on link "Next" at bounding box center [748, 345] width 33 height 33
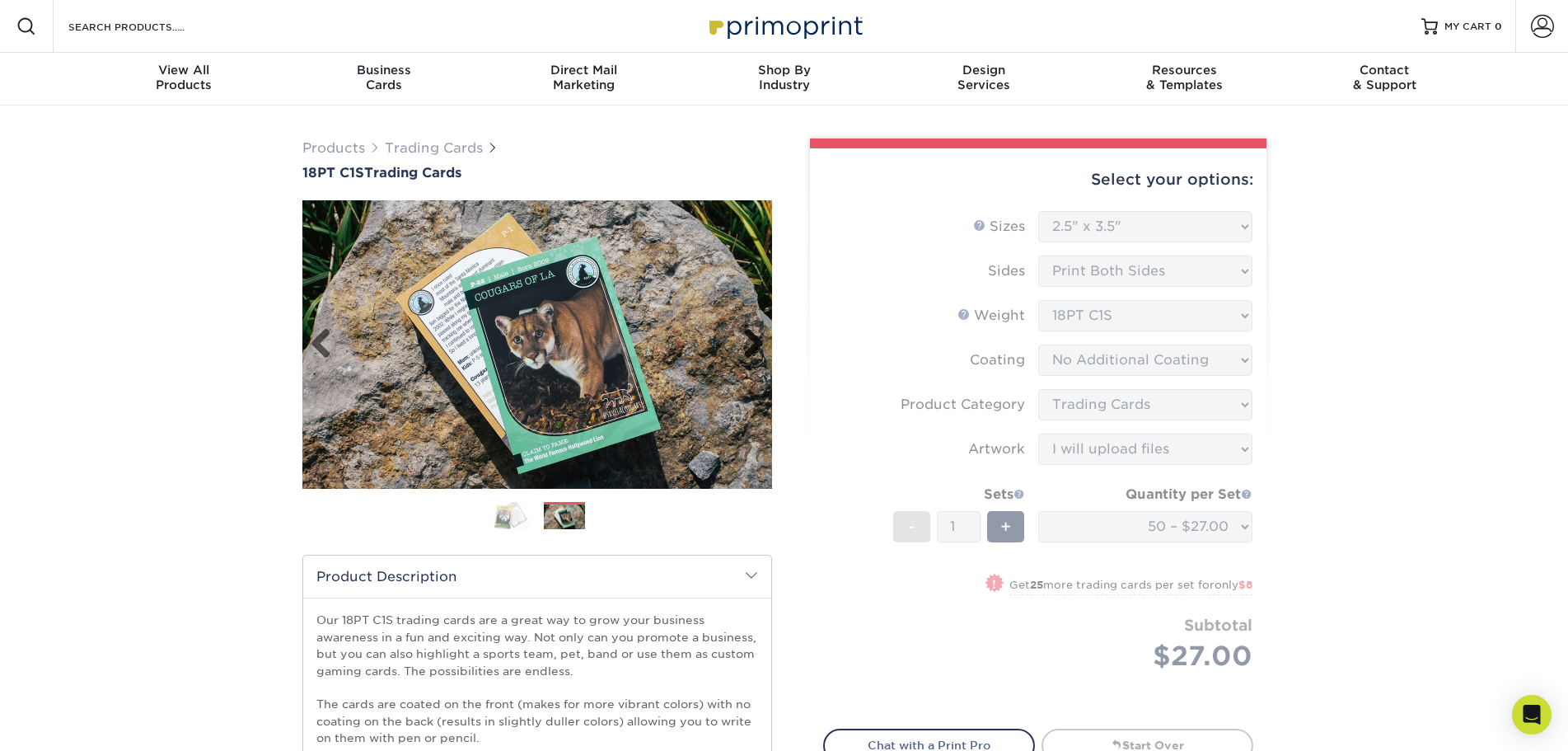
click at [754, 346] on link "Next" at bounding box center [748, 345] width 33 height 33
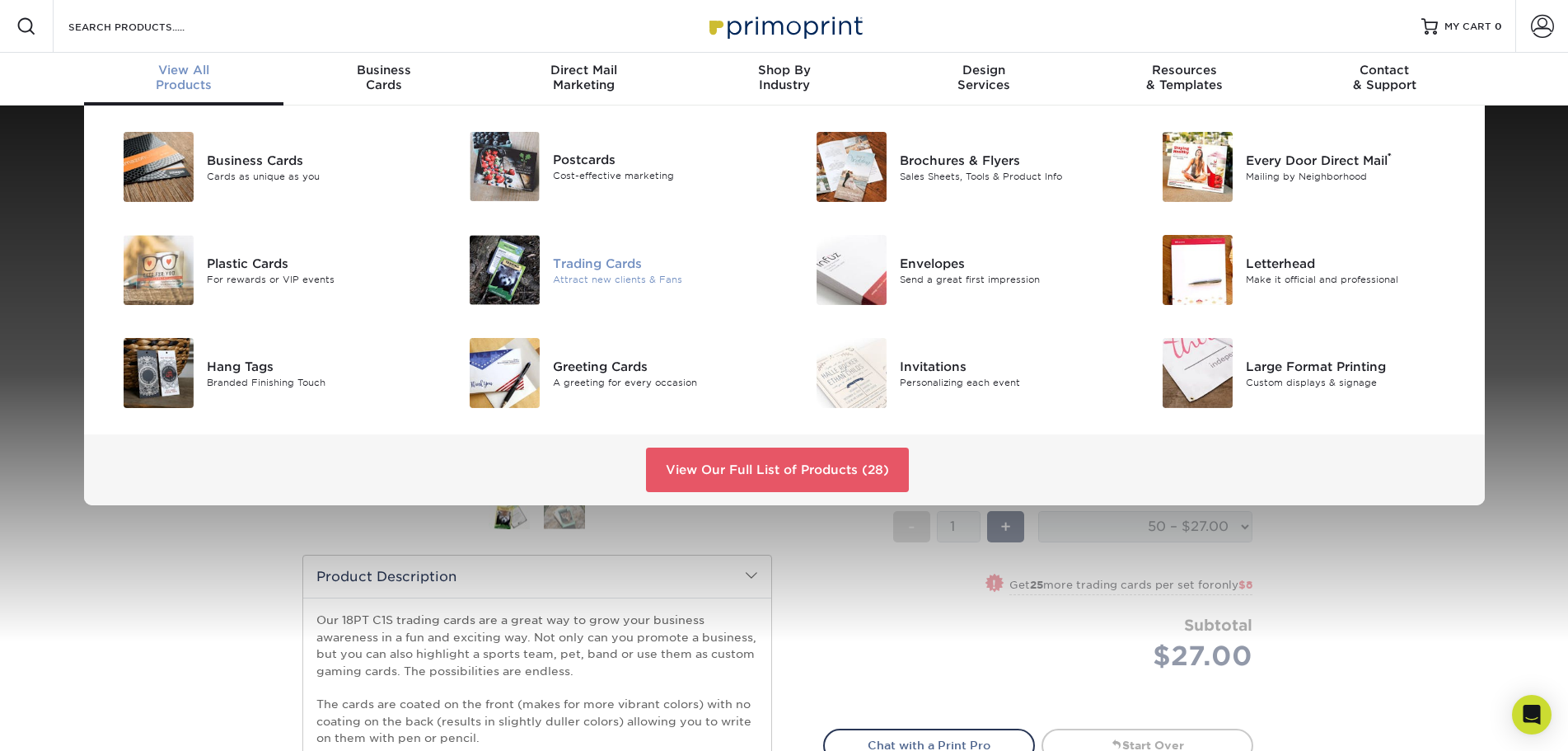
click at [590, 268] on div "Trading Cards" at bounding box center [662, 262] width 219 height 18
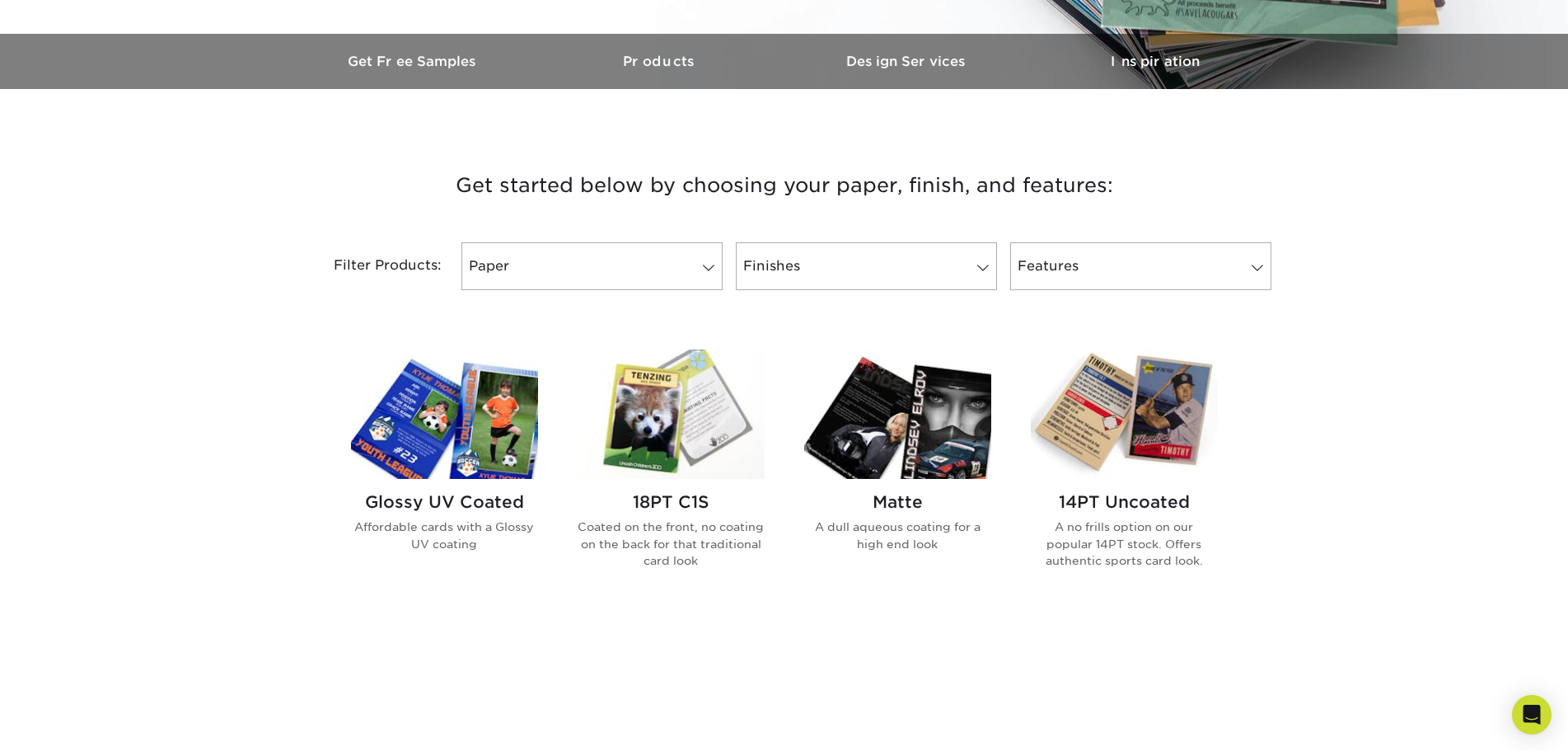
scroll to position [659, 0]
